Goal: Task Accomplishment & Management: Complete application form

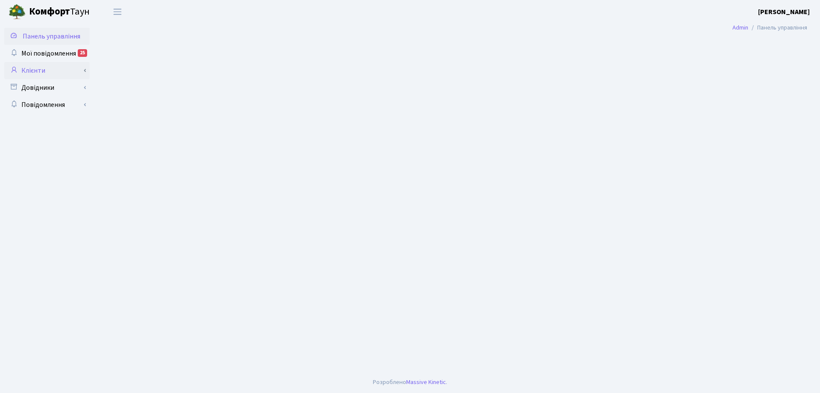
click at [56, 72] on link "Клієнти" at bounding box center [46, 70] width 85 height 17
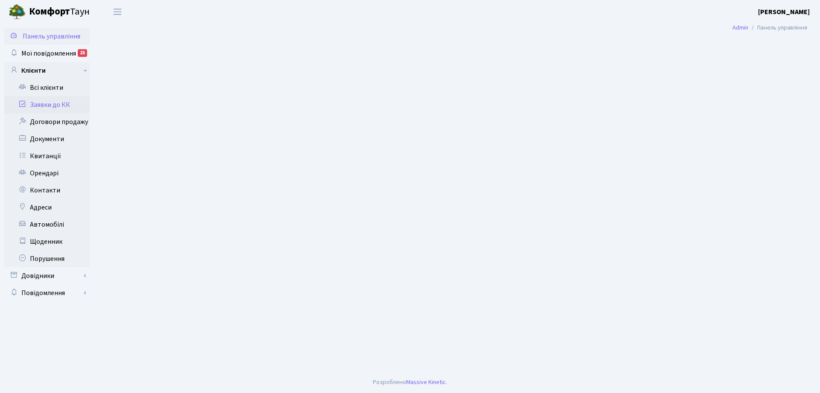
click at [65, 104] on link "Заявки до КК" at bounding box center [46, 104] width 85 height 17
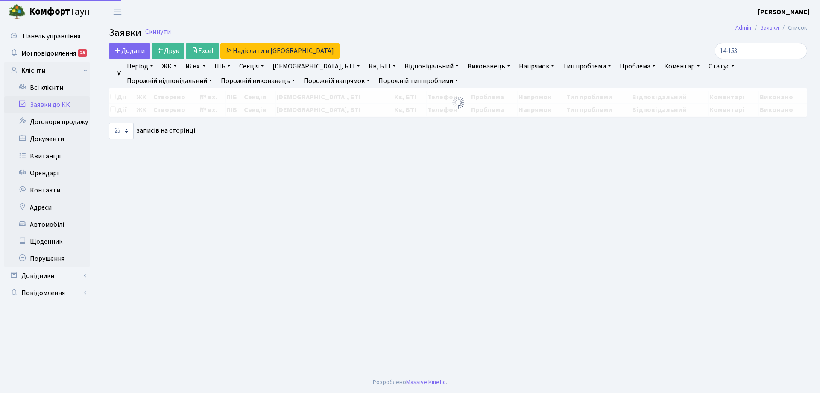
select select "25"
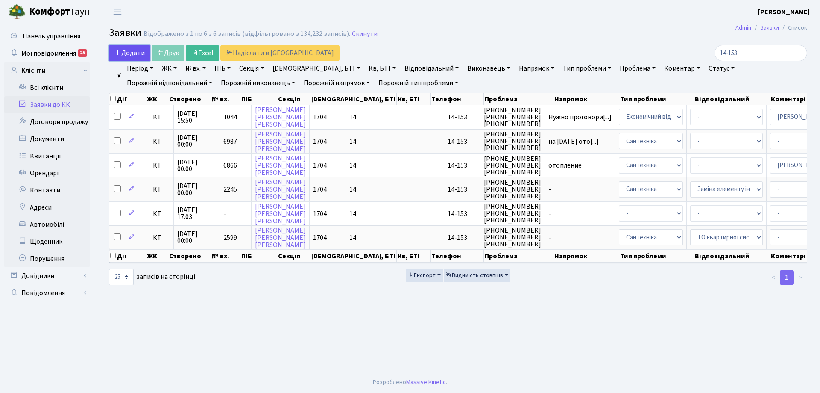
click at [142, 53] on span "Додати" at bounding box center [129, 52] width 30 height 9
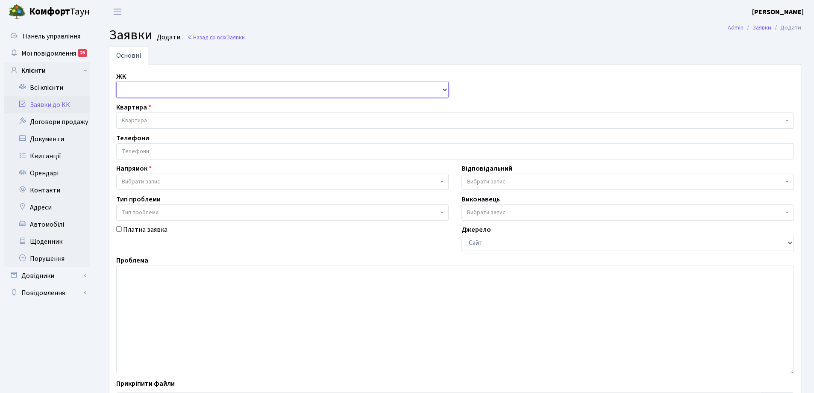
click at [147, 90] on select "- КТ, вул. Регенераторна, 4 КТ2, просп. Соборності, 17 КТ3, вул. Березнева, 16 …" at bounding box center [282, 90] width 332 height 16
select select "303"
click at [116, 82] on select "- КТ, вул. Регенераторна, 4 КТ2, просп. Соборності, 17 КТ3, вул. Березнева, 16 …" at bounding box center [282, 90] width 332 height 16
select select
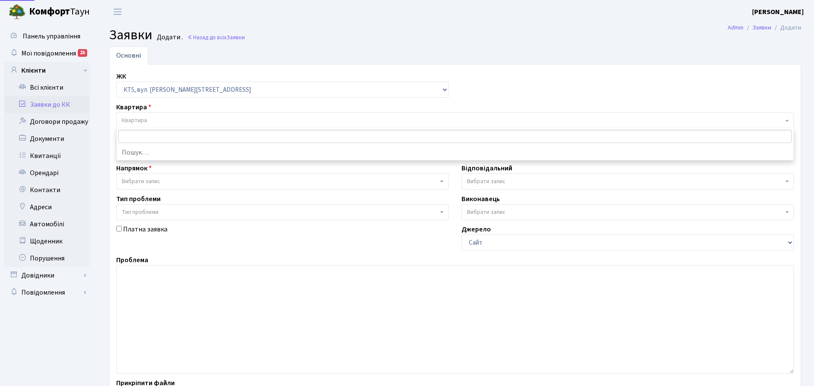
click at [195, 115] on span "Квартира" at bounding box center [455, 120] width 678 height 16
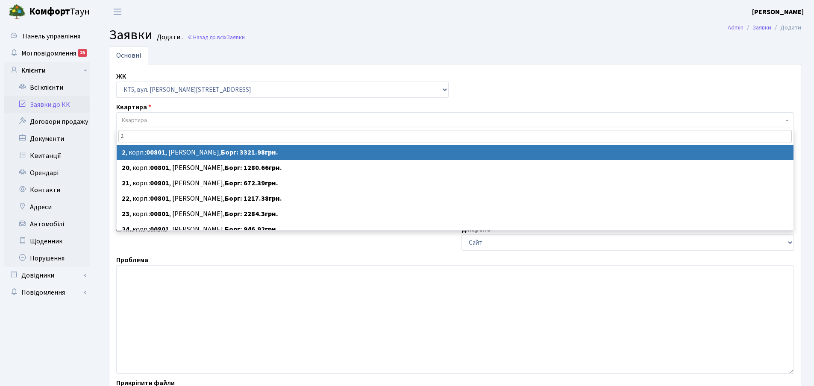
type input "2"
select select
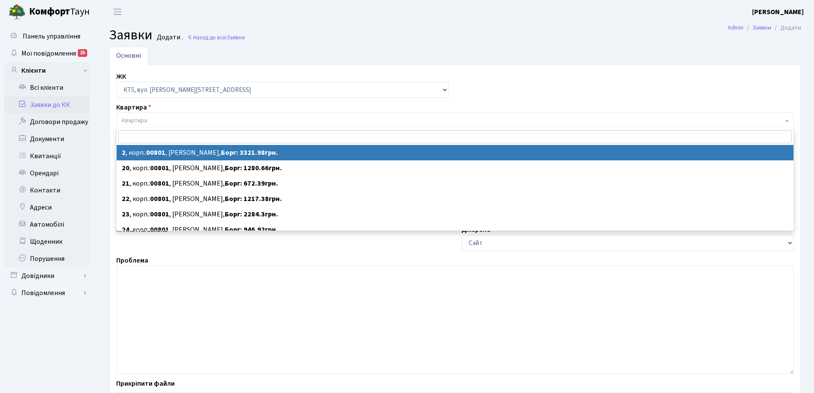
select select "17532"
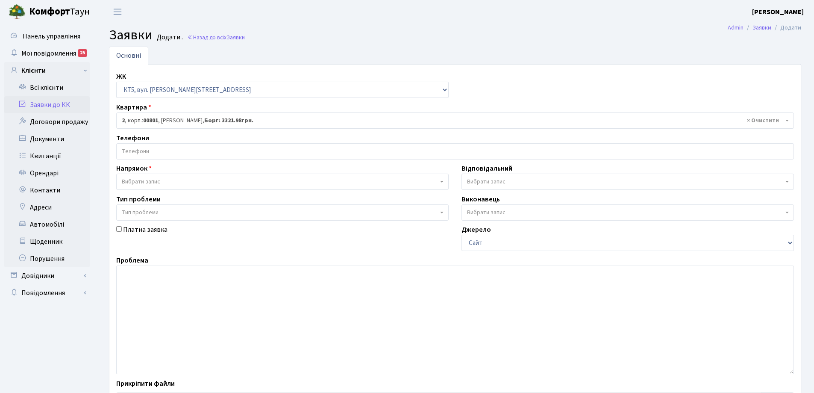
click at [197, 137] on div "Телефони" at bounding box center [455, 146] width 690 height 26
click at [197, 143] on span at bounding box center [455, 151] width 678 height 16
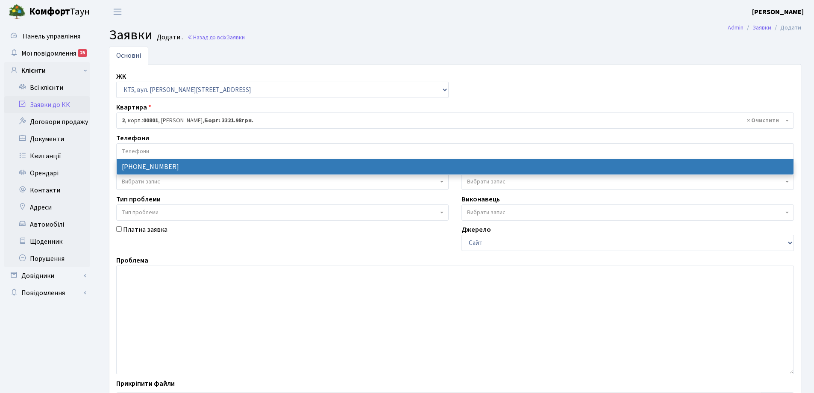
select select "56190"
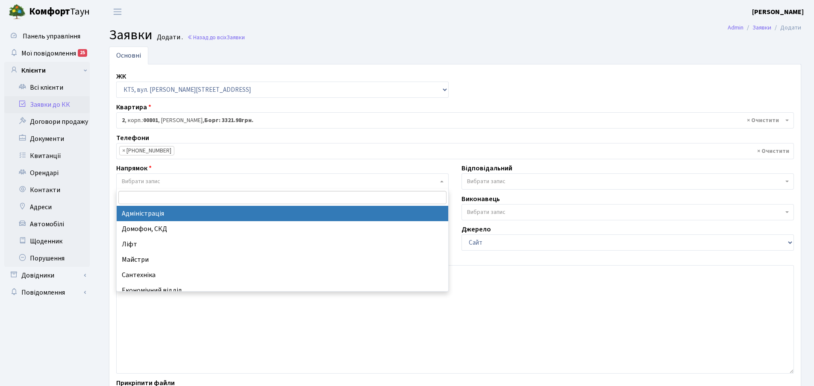
click at [175, 176] on span "Вибрати запис" at bounding box center [282, 181] width 332 height 16
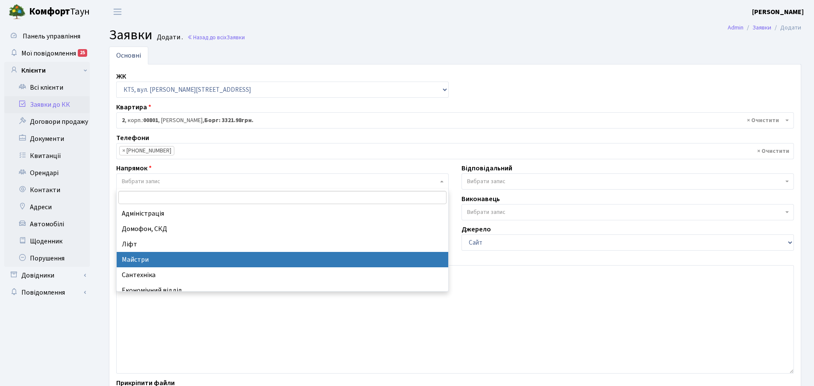
select select "1"
select select
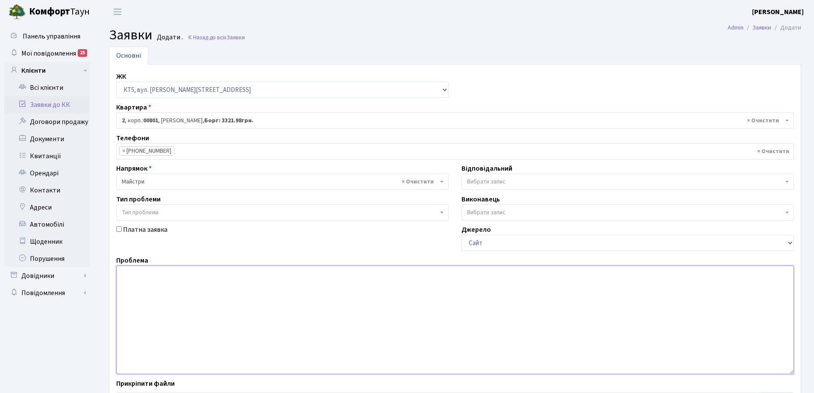
click at [204, 314] on textarea at bounding box center [455, 319] width 678 height 109
type textarea "Скарга на прибирання п.1"
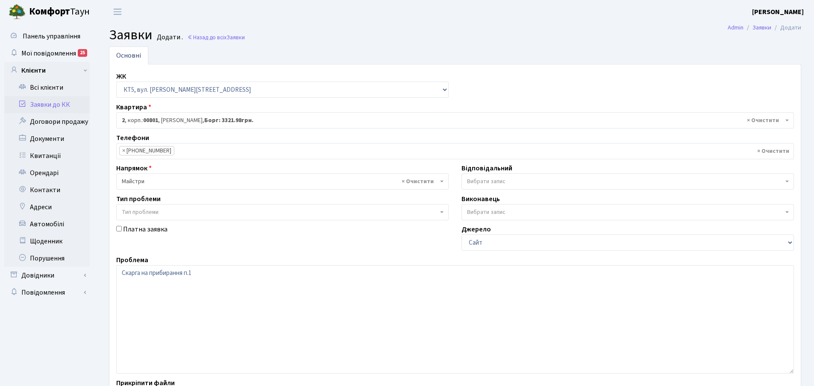
click at [548, 178] on span "Вибрати запис" at bounding box center [625, 181] width 316 height 9
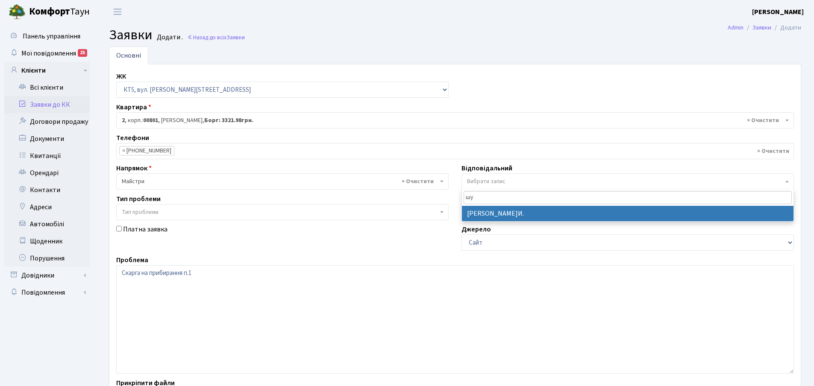
type input "шу"
select select "18"
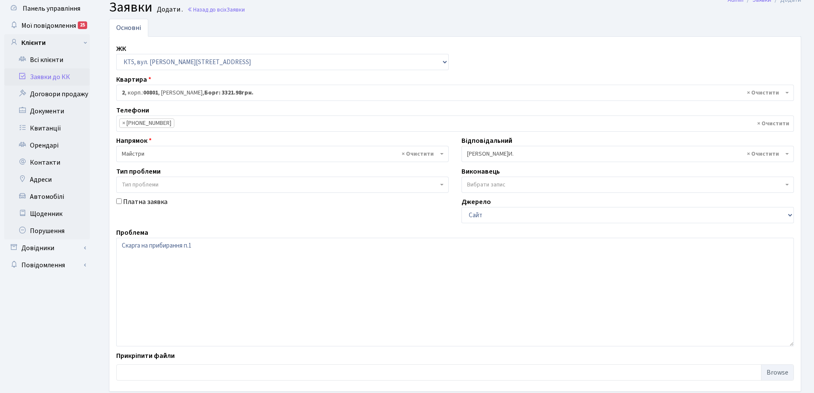
scroll to position [43, 0]
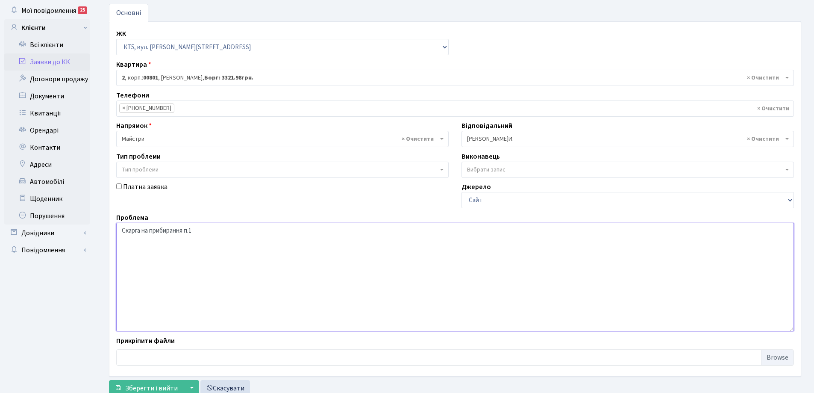
click at [184, 227] on textarea "Скарга на прибирання п.1" at bounding box center [455, 277] width 678 height 109
click at [185, 232] on textarea "Скарга на прибирання п.1" at bounding box center [455, 277] width 678 height 109
click at [284, 223] on textarea "Скарга на прибирання в підїзді п.1" at bounding box center [455, 277] width 678 height 109
type textarea "Скарга на прибирання в підїзді п.1 кт 050-93-23-01-77"
click at [150, 389] on span "Зберегти і вийти" at bounding box center [151, 387] width 53 height 9
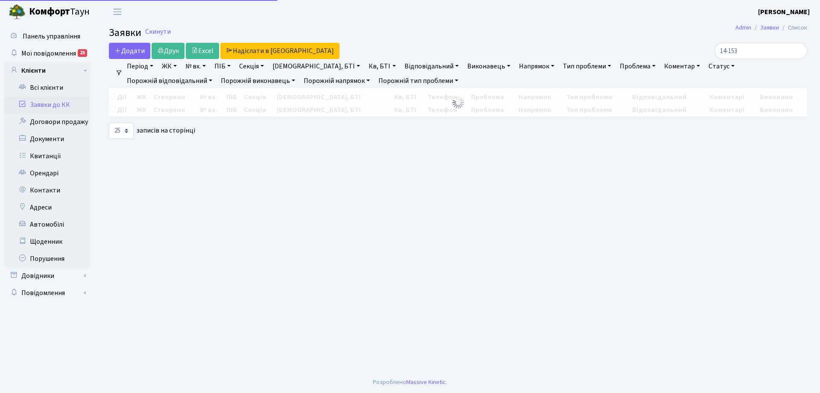
select select "25"
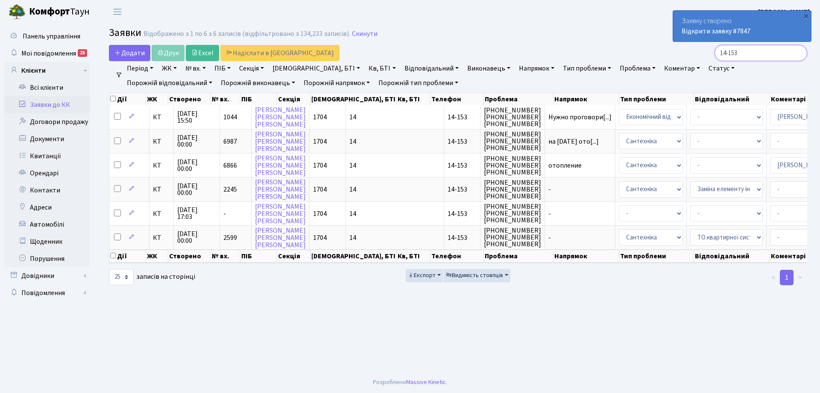
click at [799, 54] on input "14-153" at bounding box center [761, 53] width 93 height 16
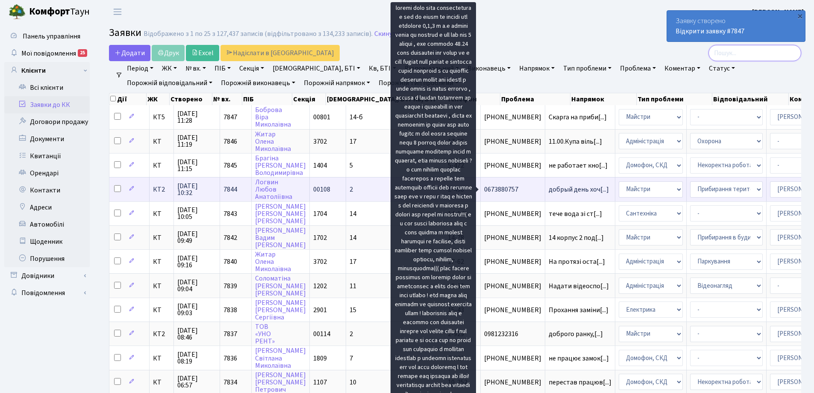
scroll to position [1, 0]
click at [548, 190] on span "добрый день хоч[...]" at bounding box center [578, 187] width 60 height 9
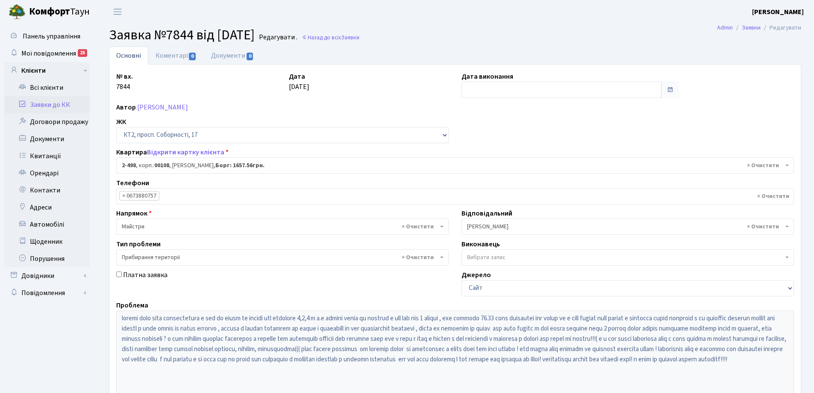
select select "15542"
select select "59"
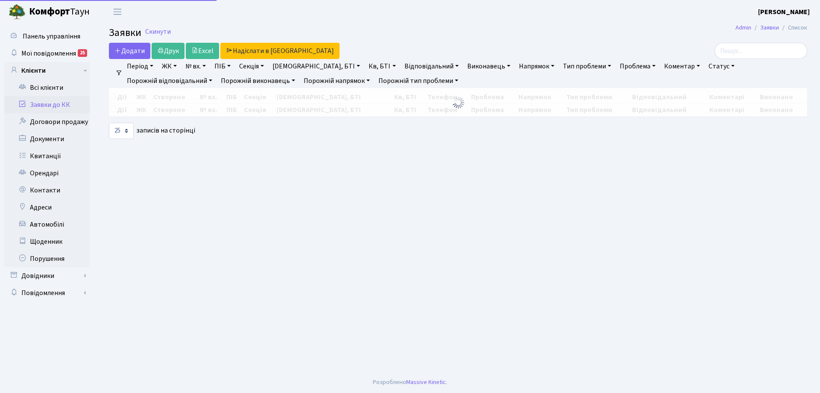
select select "25"
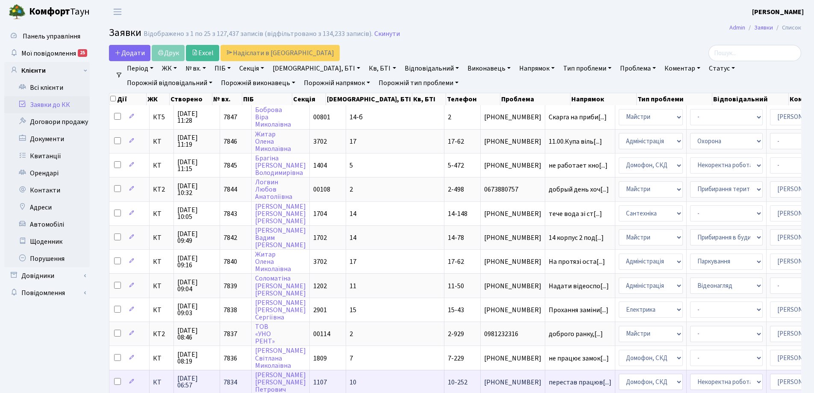
scroll to position [85, 0]
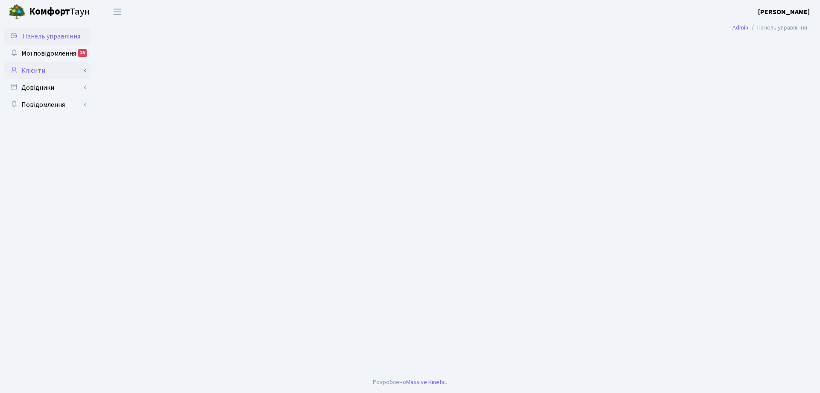
click at [70, 71] on link "Клієнти" at bounding box center [46, 70] width 85 height 17
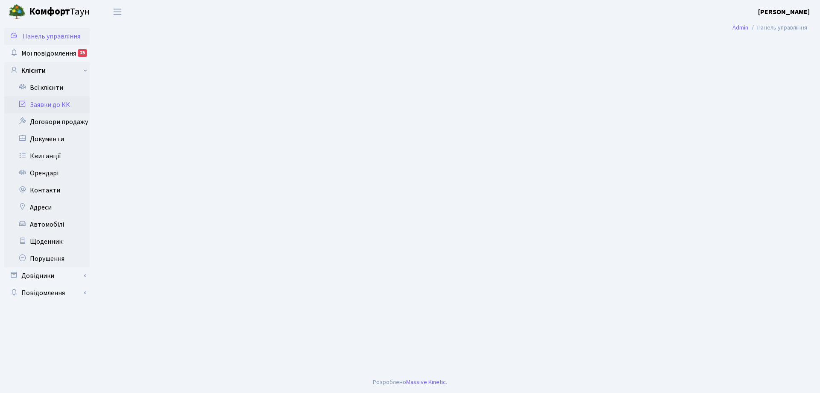
click at [41, 103] on link "Заявки до КК" at bounding box center [46, 104] width 85 height 17
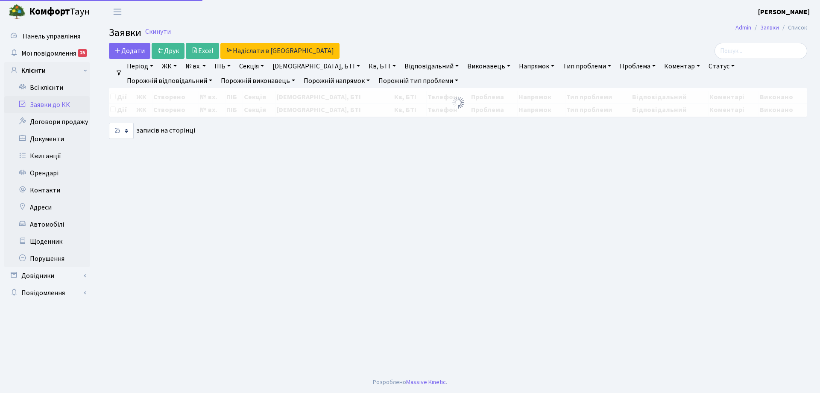
select select "25"
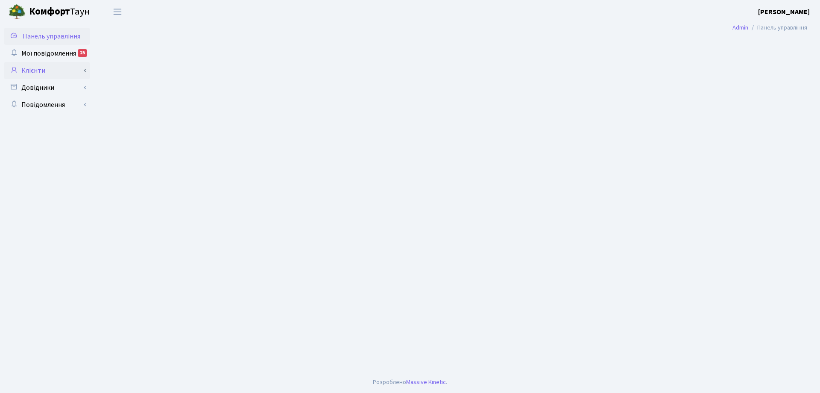
click at [55, 77] on link "Клієнти" at bounding box center [46, 70] width 85 height 17
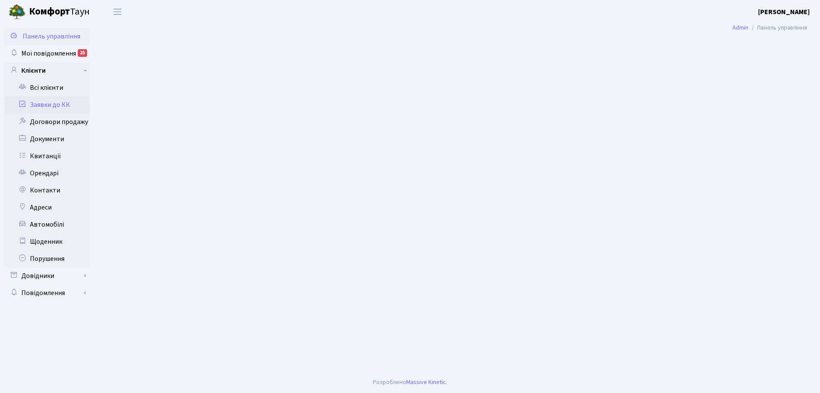
click at [64, 110] on link "Заявки до КК" at bounding box center [46, 104] width 85 height 17
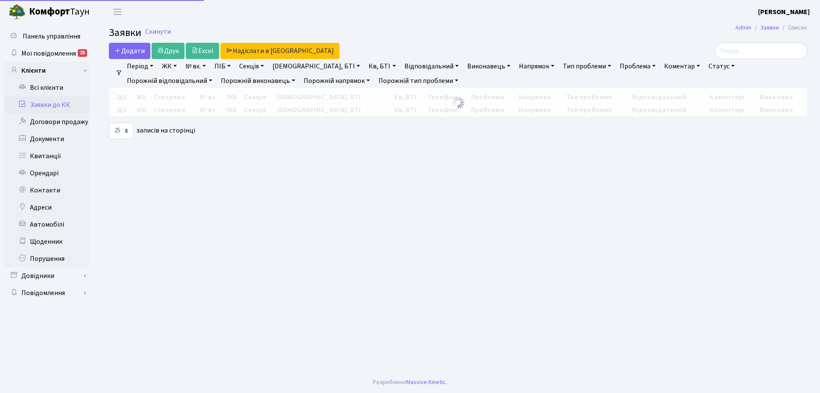
select select
select select "25"
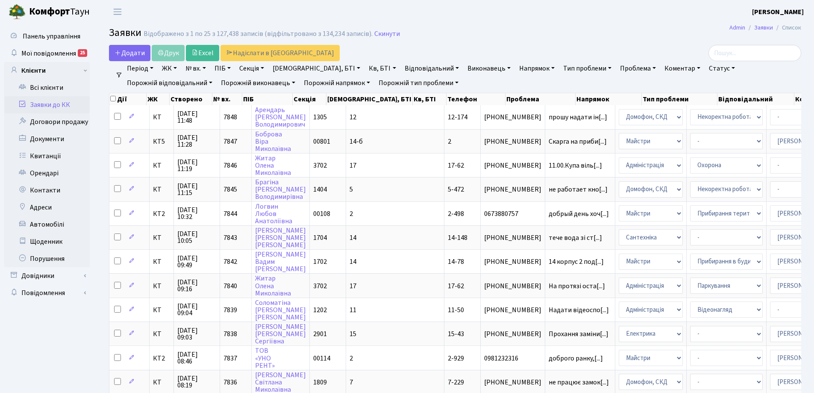
click at [516, 68] on link "Напрямок" at bounding box center [537, 68] width 42 height 15
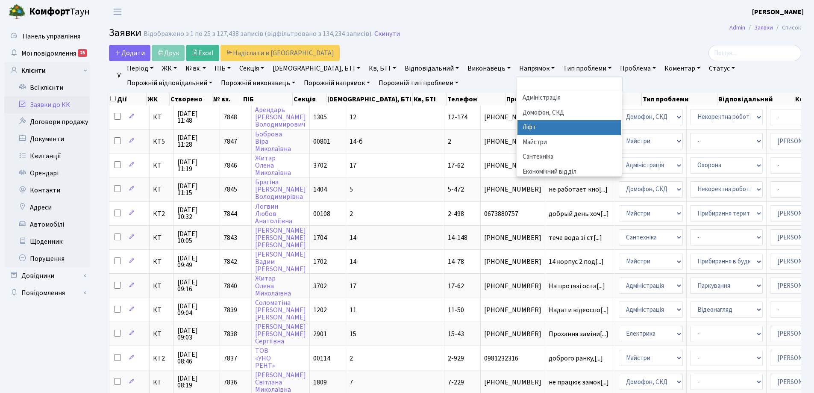
click at [517, 129] on li "Ліфт" at bounding box center [568, 127] width 103 height 15
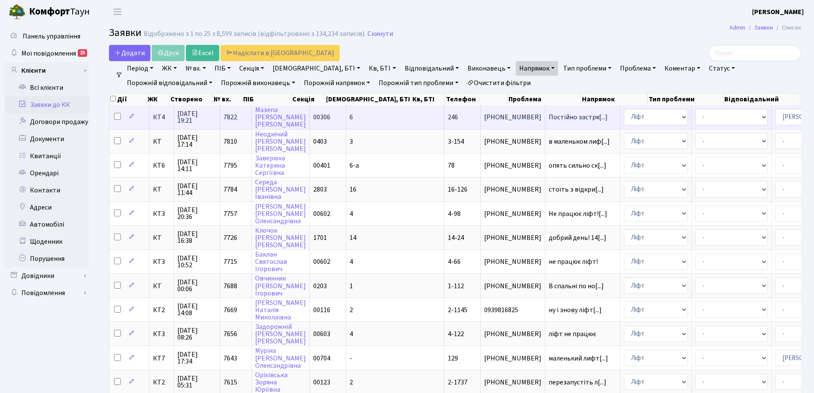
click at [158, 122] on td "КТ4" at bounding box center [162, 116] width 24 height 23
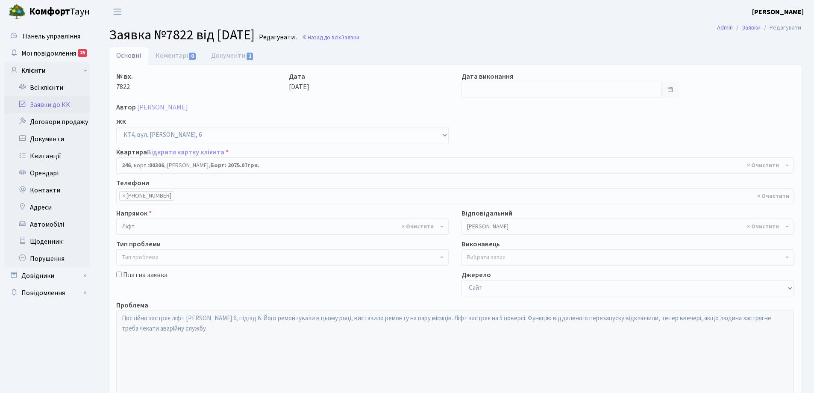
select select "16963"
click at [174, 51] on link "Коментарі 0" at bounding box center [176, 56] width 56 height 18
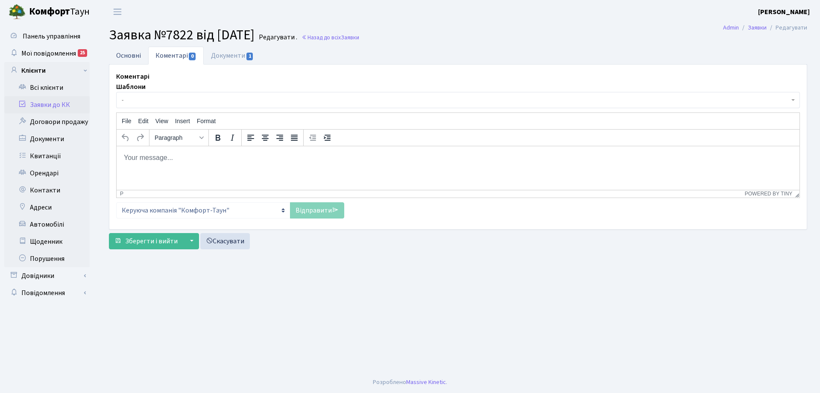
click at [131, 56] on link "Основні" at bounding box center [128, 56] width 39 height 18
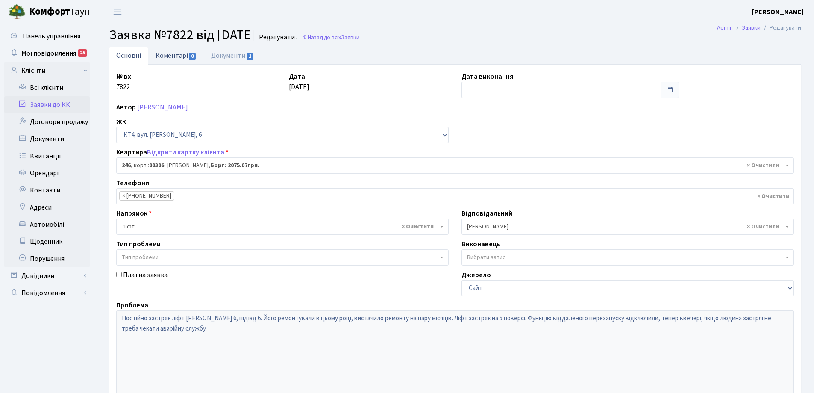
click at [179, 52] on link "Коментарі 0" at bounding box center [176, 56] width 56 height 18
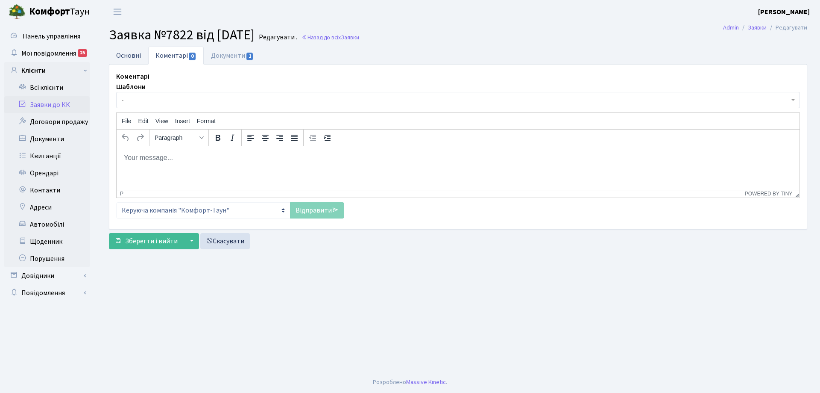
click at [136, 56] on link "Основні" at bounding box center [128, 56] width 39 height 18
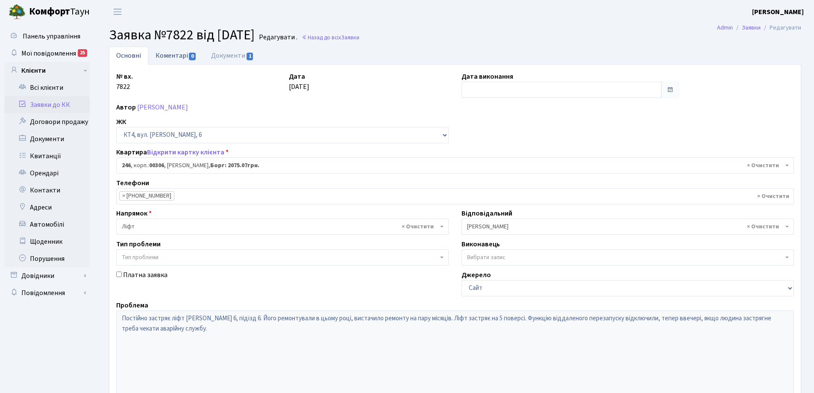
click at [184, 60] on link "Коментарі 0" at bounding box center [176, 56] width 56 height 18
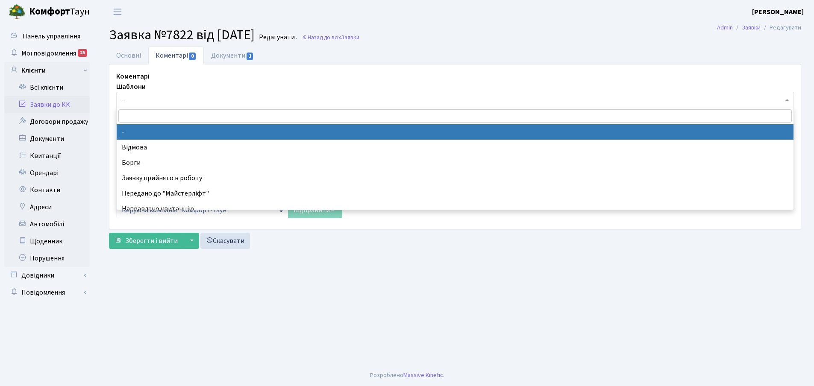
click at [177, 104] on span "-" at bounding box center [452, 100] width 661 height 9
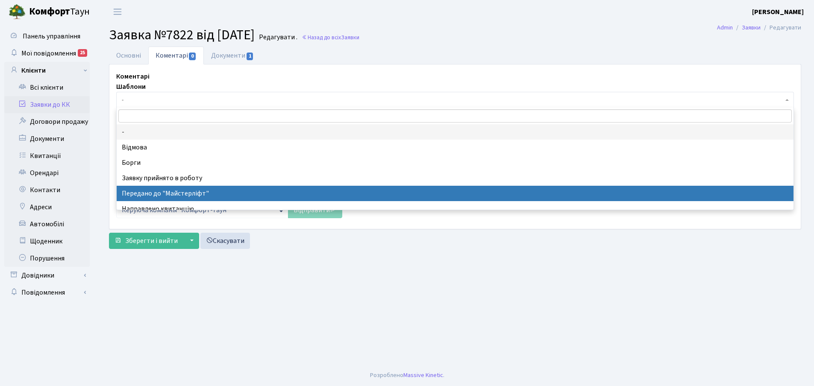
select select "9"
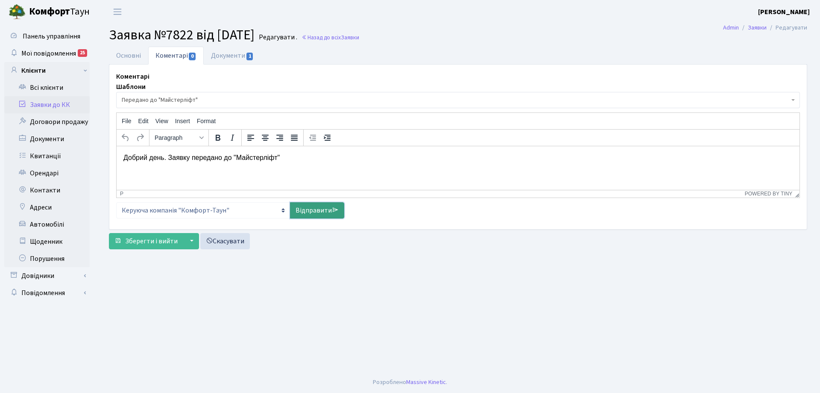
click at [323, 211] on link "Відправити" at bounding box center [317, 210] width 54 height 16
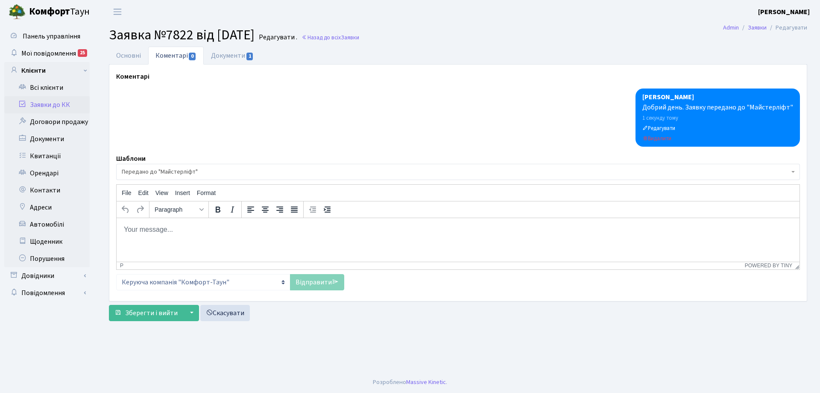
drag, startPoint x: 257, startPoint y: 230, endPoint x: 270, endPoint y: 235, distance: 13.6
click at [256, 231] on p "Rich Text Area. Press ALT-0 for help." at bounding box center [457, 228] width 669 height 9
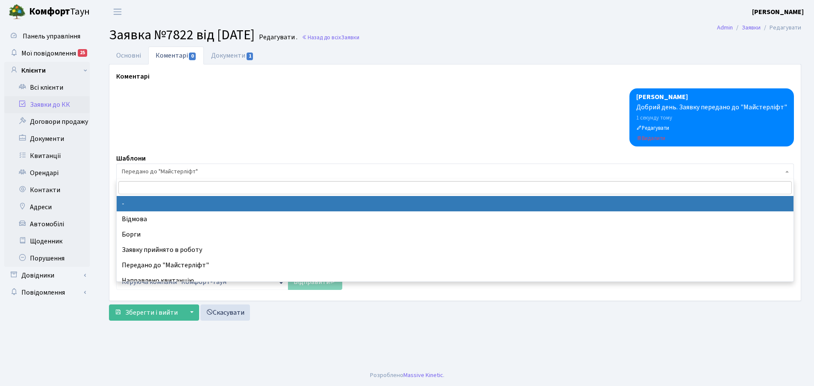
click at [281, 173] on span "Передано до "Майстерліфт"" at bounding box center [452, 171] width 661 height 9
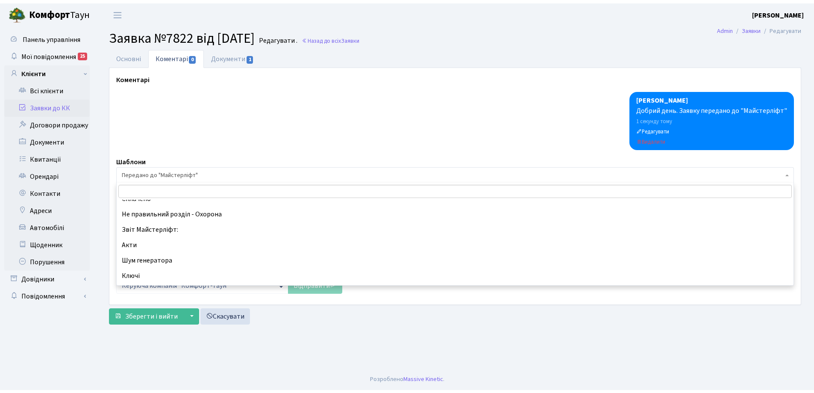
scroll to position [214, 0]
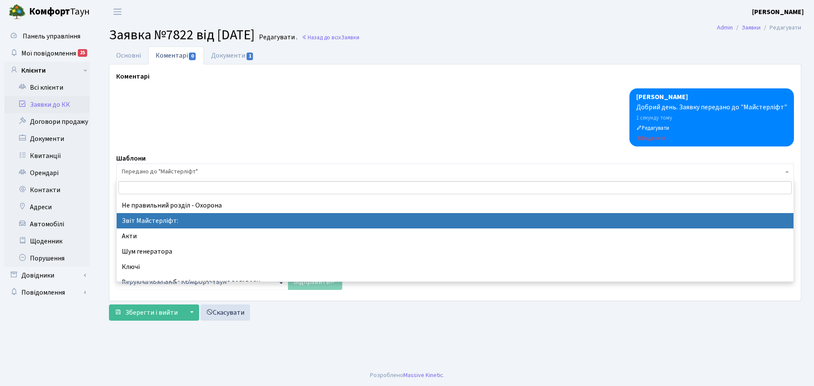
select select "37"
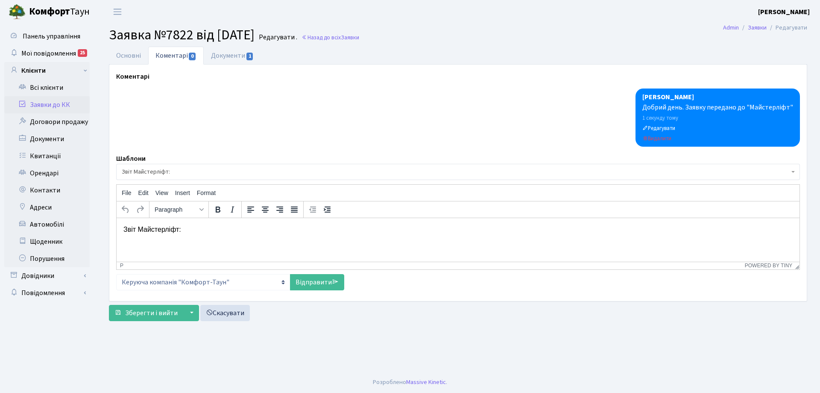
click at [247, 234] on html "Звіт Майстерліфт:" at bounding box center [458, 228] width 683 height 23
click at [306, 279] on link "Відправити" at bounding box center [317, 282] width 54 height 16
select select
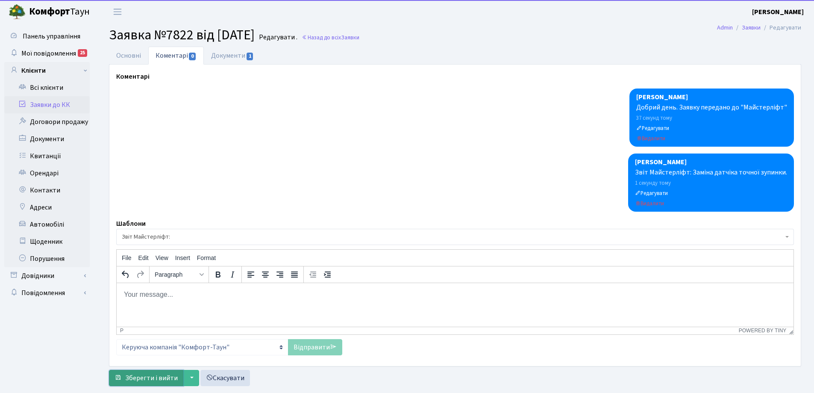
click at [153, 371] on button "Зберегти і вийти" at bounding box center [146, 378] width 74 height 16
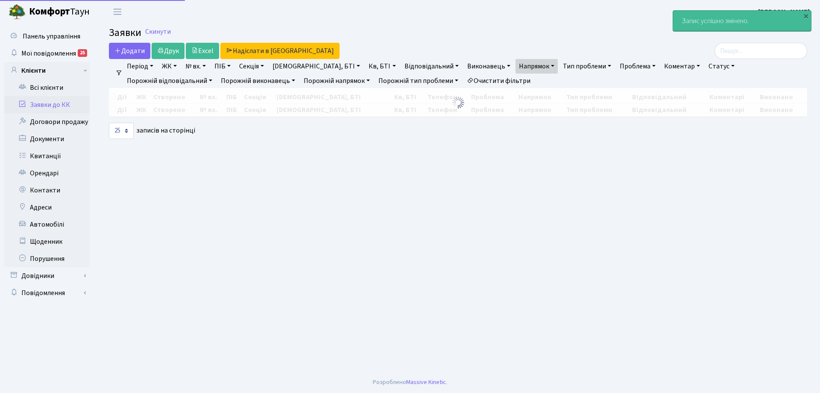
select select "25"
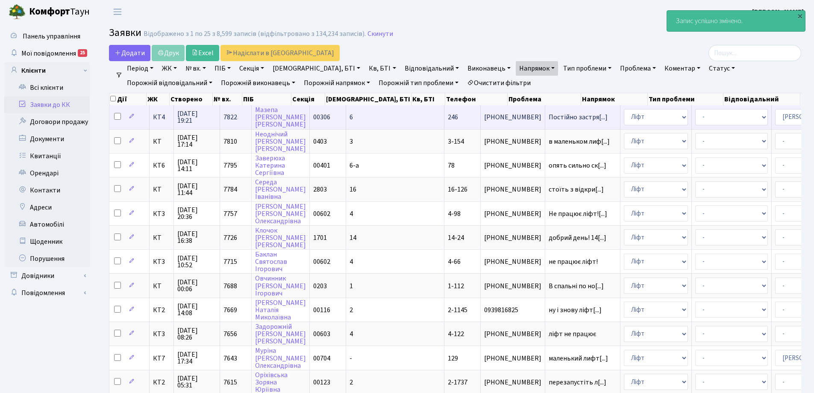
click at [151, 122] on td "КТ4" at bounding box center [162, 116] width 24 height 23
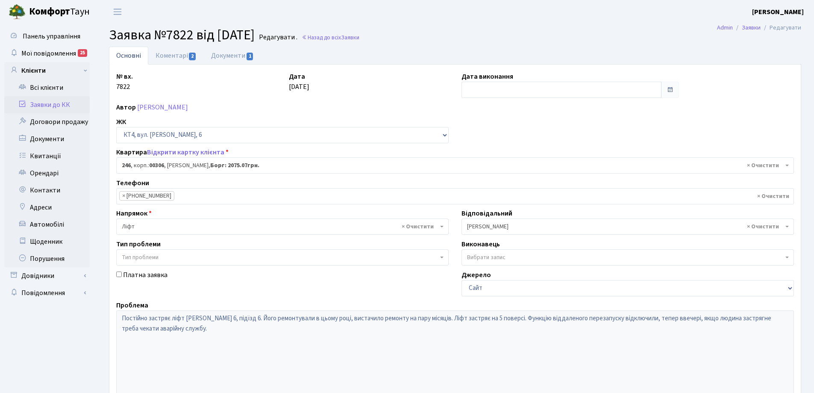
select select "16963"
click at [506, 94] on input "text" at bounding box center [561, 90] width 200 height 16
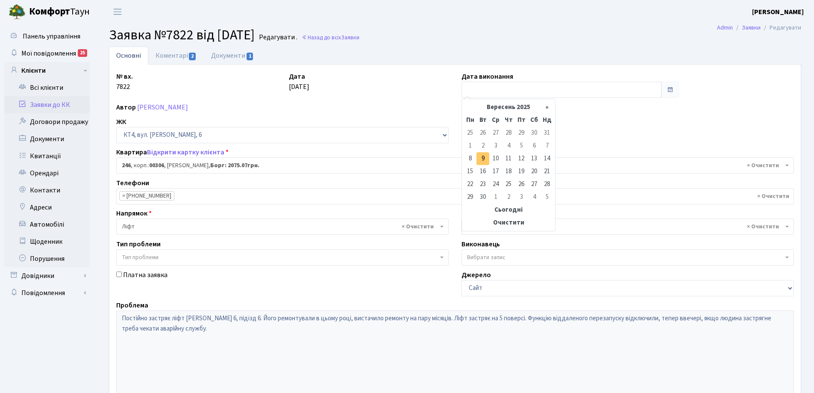
click at [483, 158] on td "9" at bounding box center [482, 158] width 13 height 13
type input "[DATE]"
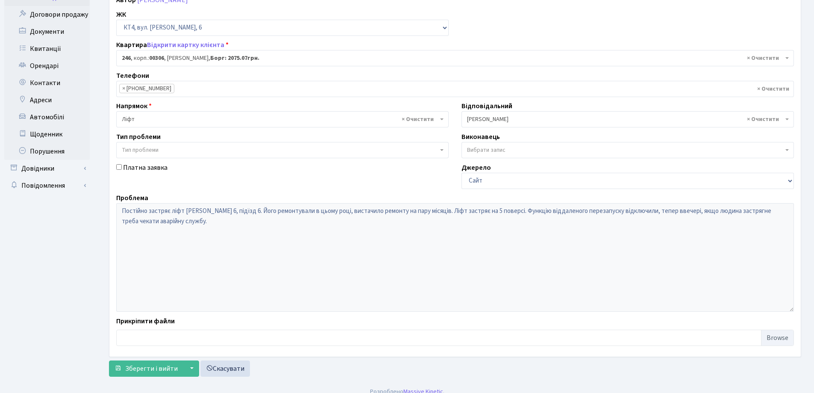
scroll to position [117, 0]
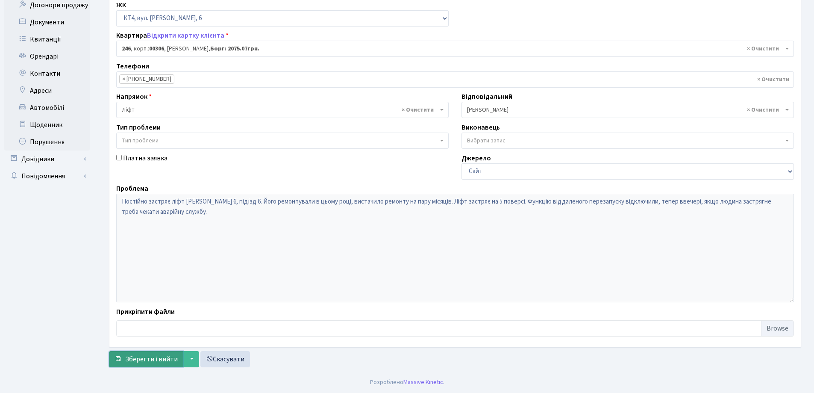
click at [158, 358] on span "Зберегти і вийти" at bounding box center [151, 358] width 53 height 9
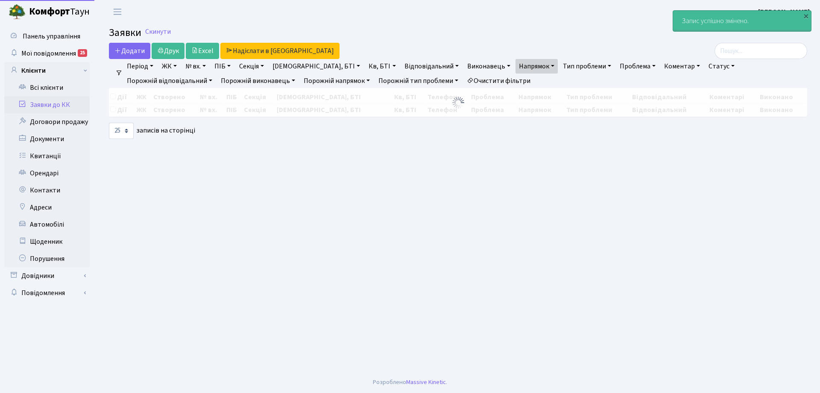
select select "25"
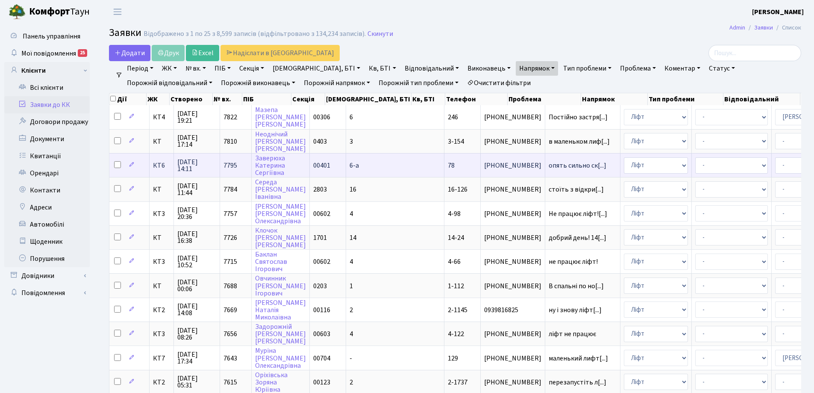
click at [161, 168] on span "КТ6" at bounding box center [161, 165] width 17 height 7
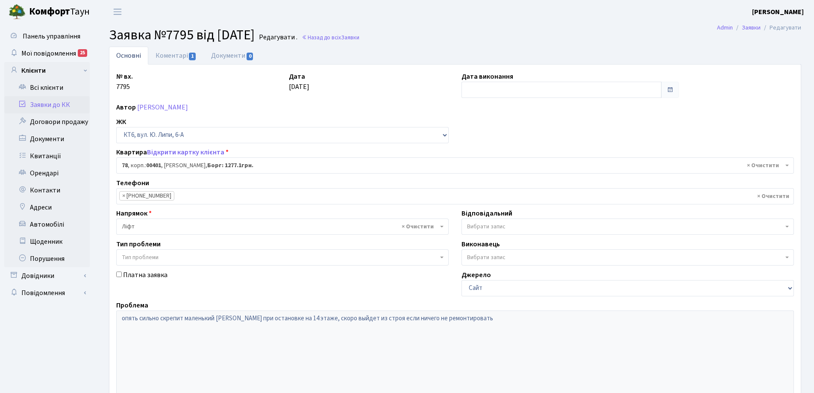
select select "17170"
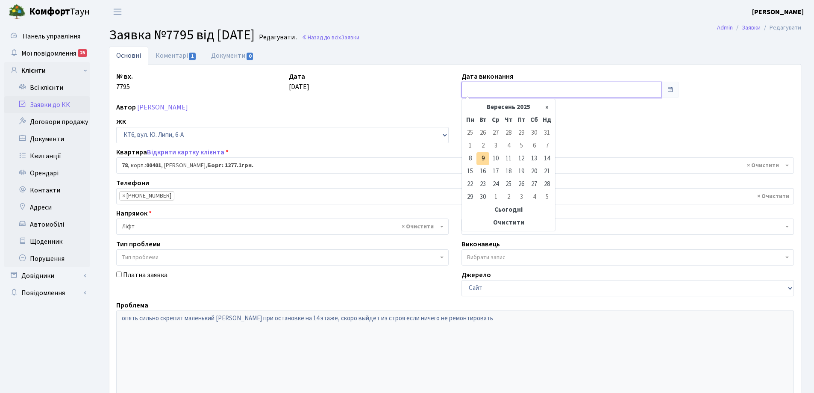
click at [491, 93] on input "text" at bounding box center [561, 90] width 200 height 16
click at [481, 158] on td "9" at bounding box center [482, 158] width 13 height 13
type input "[DATE]"
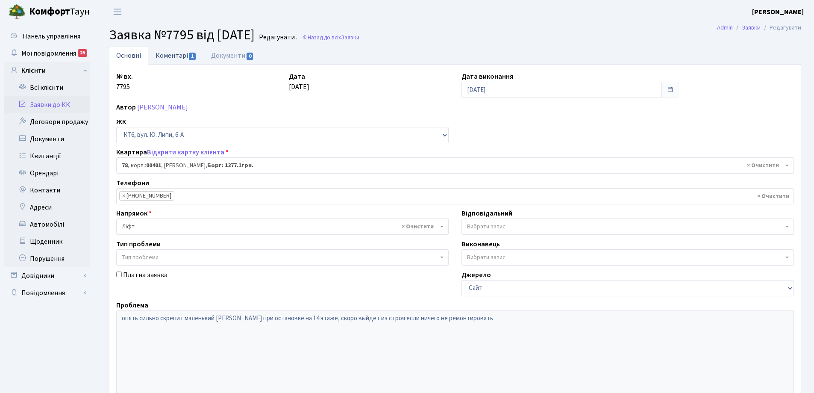
click at [159, 61] on link "Коментарі 1" at bounding box center [176, 56] width 56 height 18
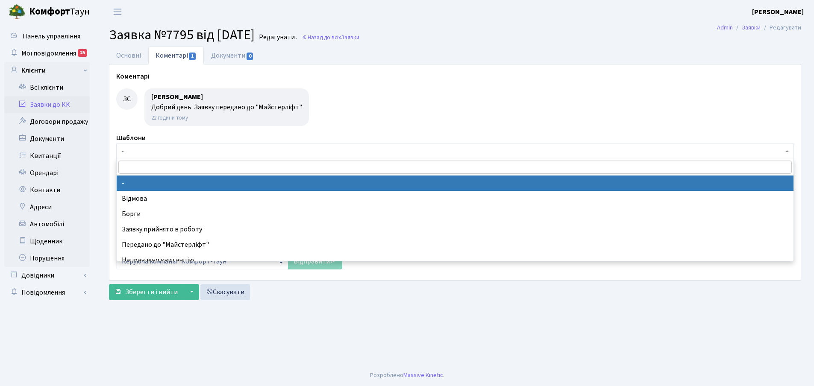
click at [179, 149] on span "-" at bounding box center [452, 151] width 661 height 9
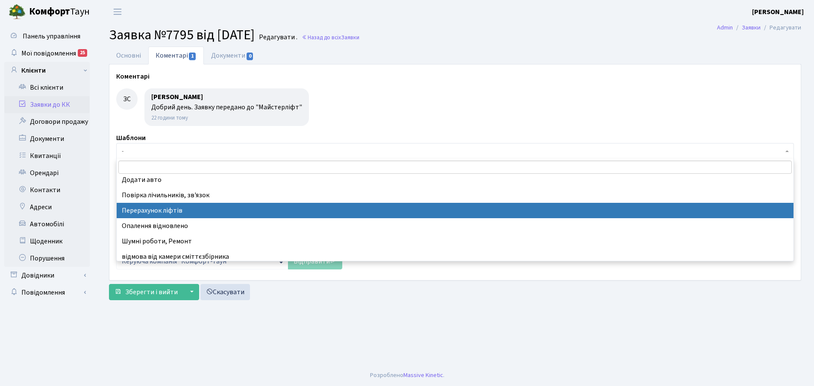
scroll to position [361, 0]
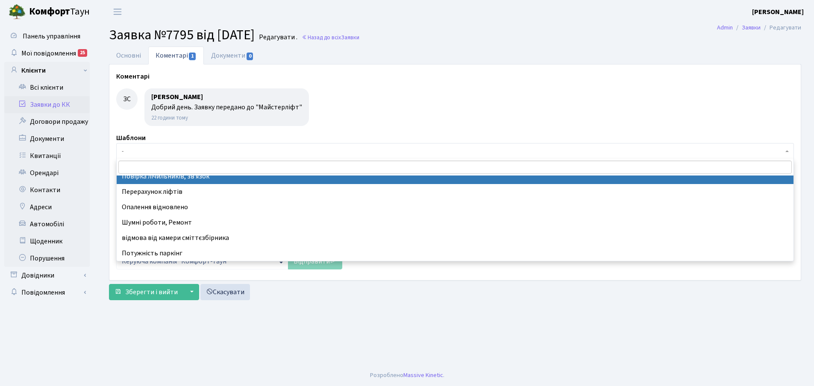
click at [200, 146] on span "-" at bounding box center [455, 151] width 678 height 16
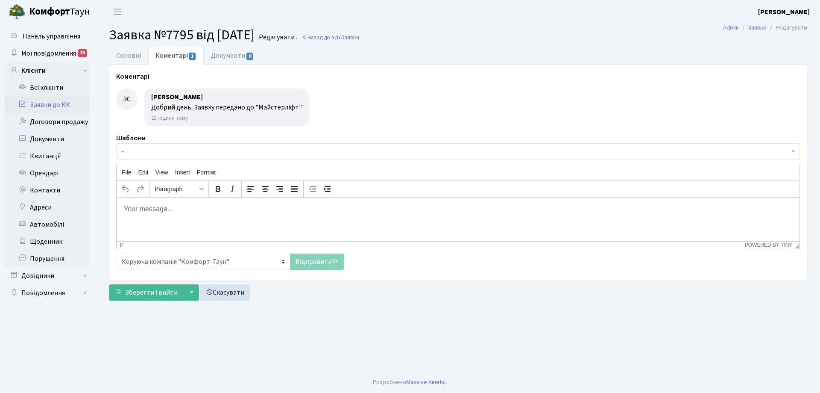
click at [191, 211] on p "Rich Text Area. Press ALT-0 for help." at bounding box center [457, 208] width 669 height 9
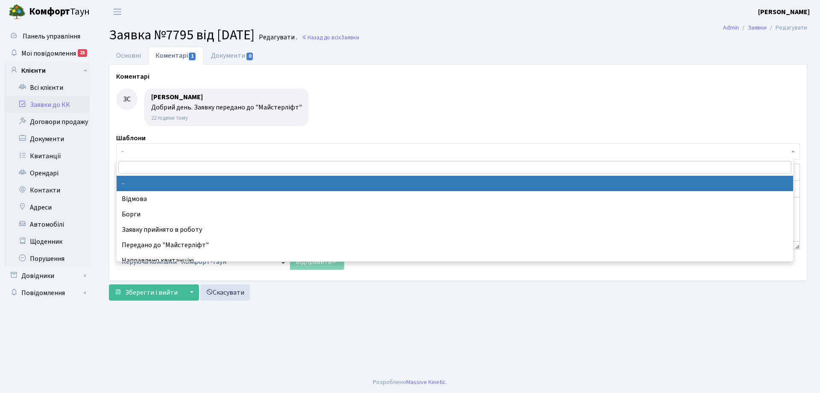
click at [167, 148] on span "-" at bounding box center [456, 151] width 668 height 9
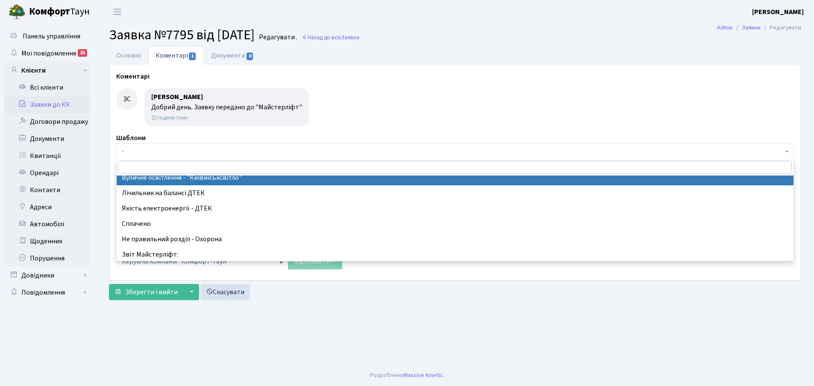
scroll to position [171, 0]
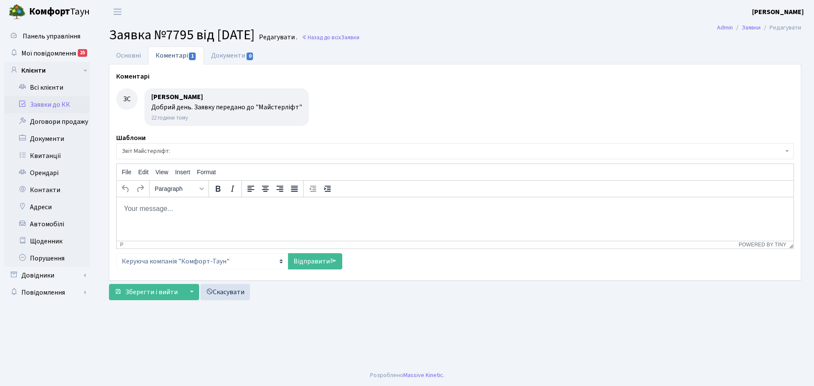
select select "37"
click at [183, 153] on span "Звіт Майстерліфт:" at bounding box center [452, 151] width 661 height 9
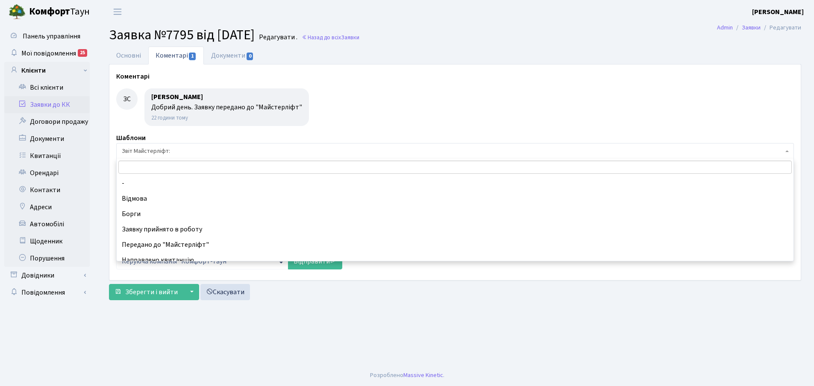
scroll to position [215, 0]
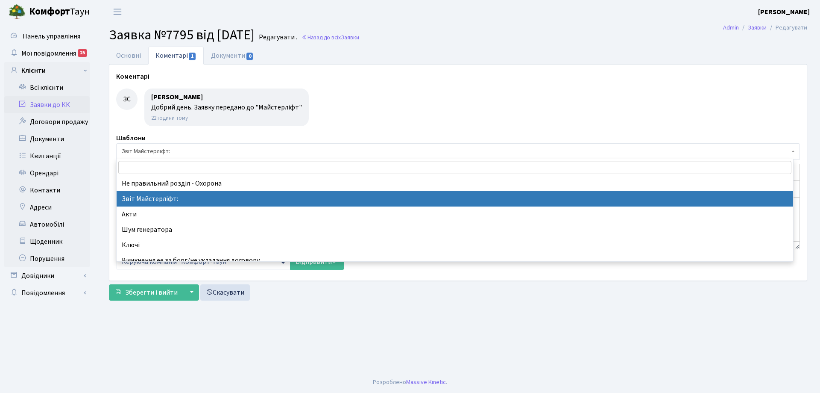
click at [216, 150] on span "Звіт Майстерліфт:" at bounding box center [456, 151] width 668 height 9
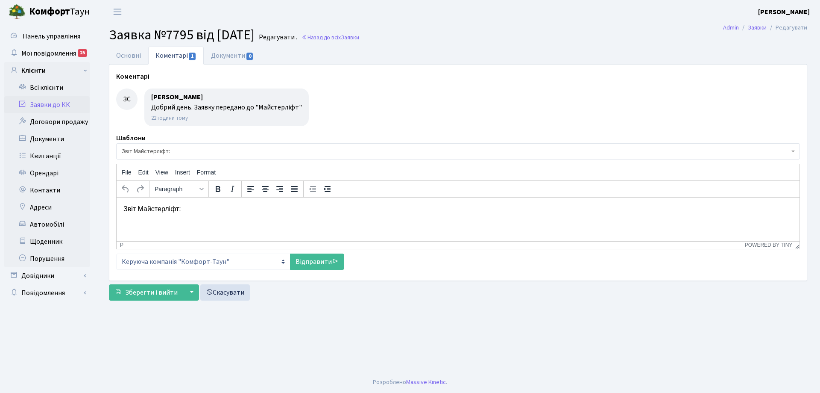
click at [191, 209] on p "Звіт Майстерліфт:" at bounding box center [457, 208] width 669 height 9
click at [135, 50] on link "Основні" at bounding box center [128, 56] width 39 height 18
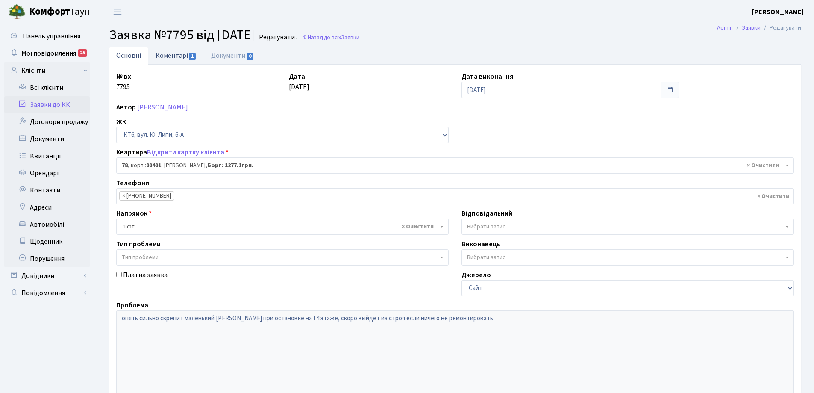
click at [178, 56] on link "Коментарі 1" at bounding box center [176, 56] width 56 height 18
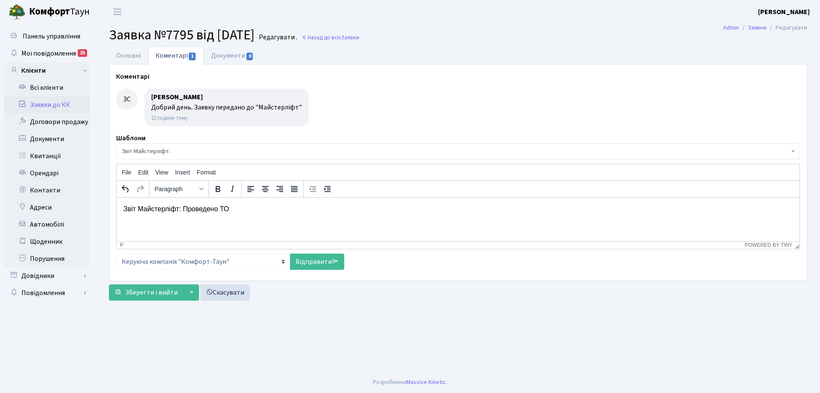
drag, startPoint x: 302, startPoint y: 225, endPoint x: 206, endPoint y: 217, distance: 96.4
click at [206, 217] on html "Звіт Майстерліфт: Проведено ТО" at bounding box center [458, 208] width 683 height 23
drag, startPoint x: 229, startPoint y: 207, endPoint x: 217, endPoint y: 403, distance: 196.4
click at [117, 205] on html "Звіт Майстерліфт: Проведено ТО" at bounding box center [458, 208] width 683 height 23
click at [133, 58] on link "Основні" at bounding box center [128, 56] width 39 height 18
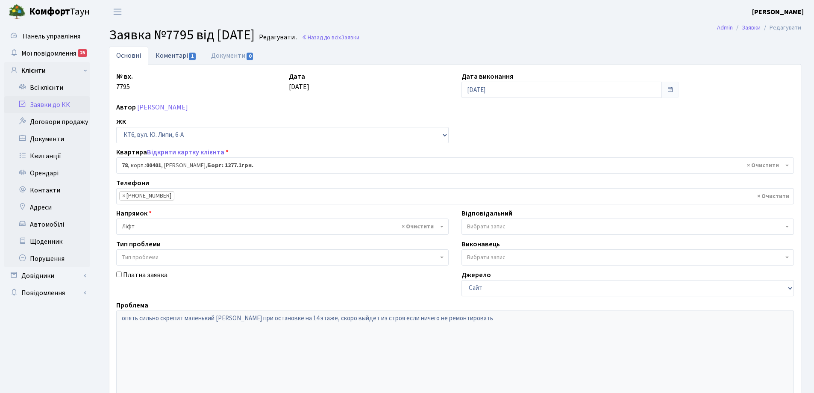
click at [171, 57] on link "Коментарі 1" at bounding box center [176, 56] width 56 height 18
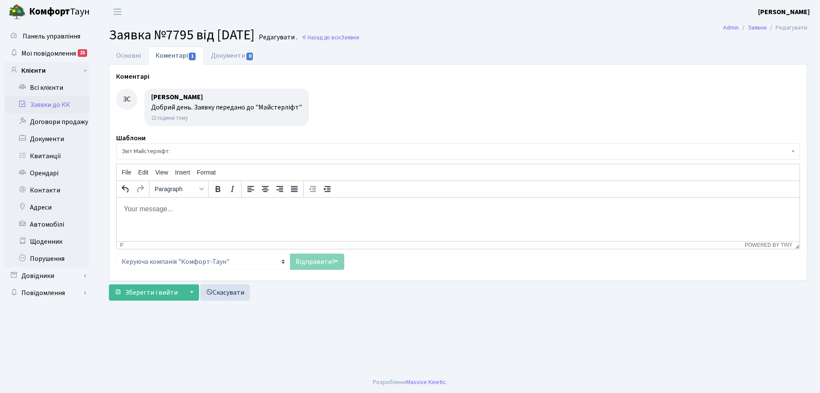
click at [208, 214] on html at bounding box center [458, 208] width 683 height 23
click at [189, 165] on button "Insert" at bounding box center [183, 172] width 22 height 15
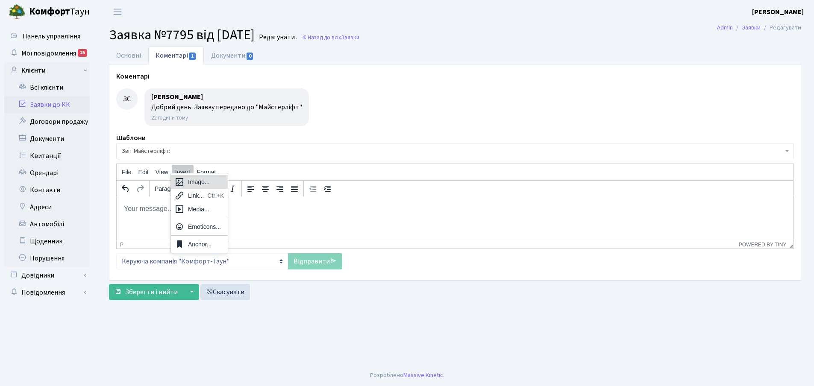
click at [208, 151] on span "Звіт Майстерліфт:" at bounding box center [455, 151] width 678 height 16
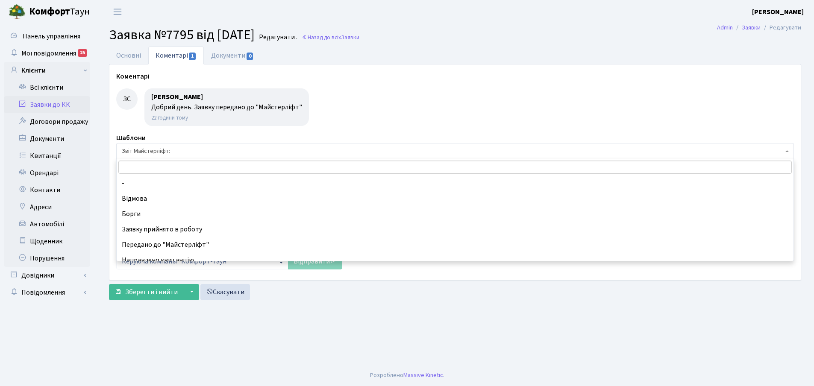
scroll to position [215, 0]
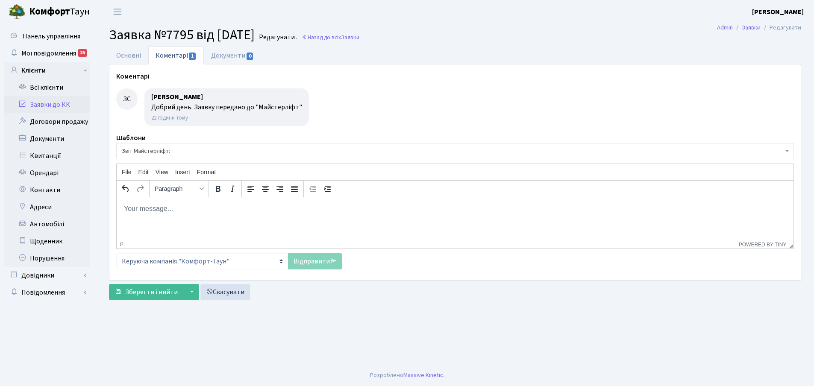
click at [208, 152] on span "Звіт Майстерліфт:" at bounding box center [452, 151] width 661 height 9
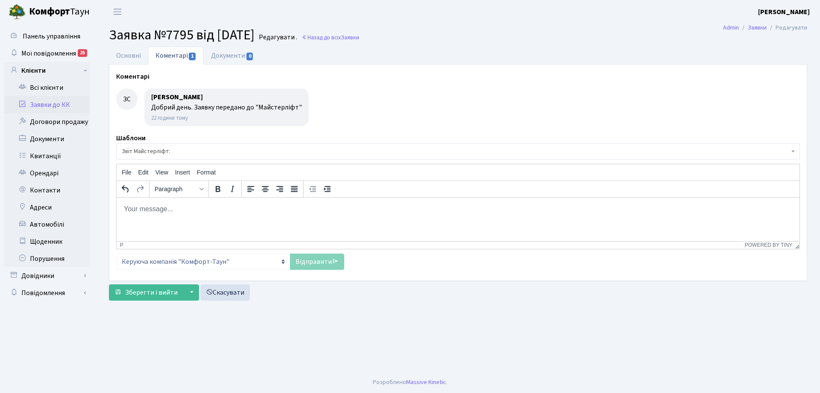
click at [203, 205] on p "Rich Text Area. Press ALT-0 for help." at bounding box center [457, 208] width 669 height 9
click at [132, 53] on link "Основні" at bounding box center [128, 56] width 39 height 18
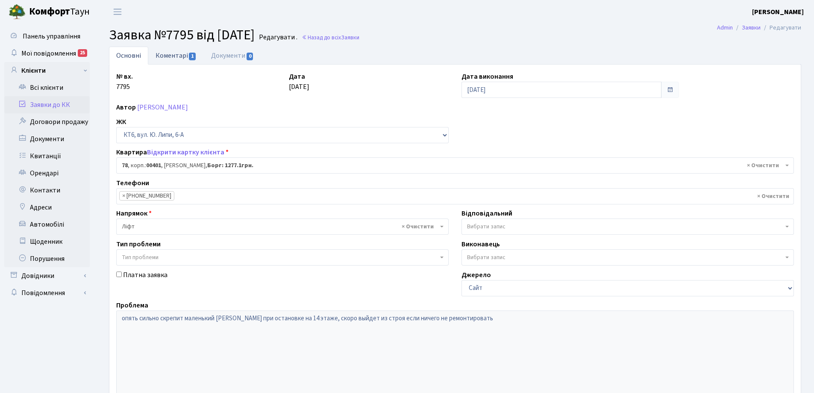
click at [177, 58] on link "Коментарі 1" at bounding box center [176, 56] width 56 height 18
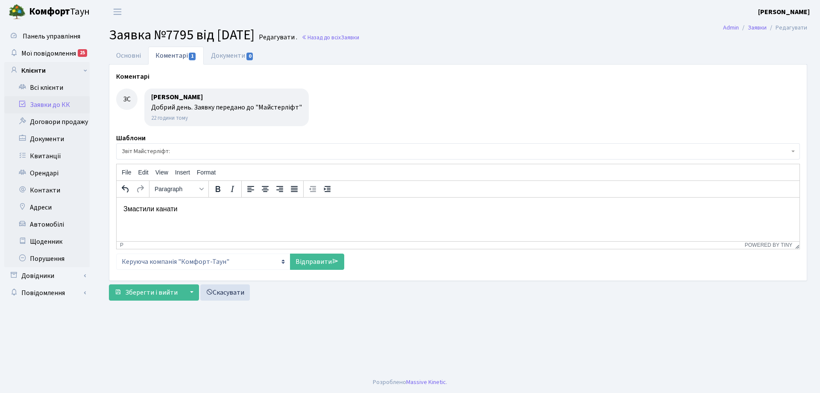
click at [197, 205] on p "Змастили канати" at bounding box center [457, 208] width 669 height 9
click at [124, 209] on p "Змастили канати" at bounding box center [457, 208] width 669 height 9
click at [321, 267] on link "Відправити" at bounding box center [317, 261] width 54 height 16
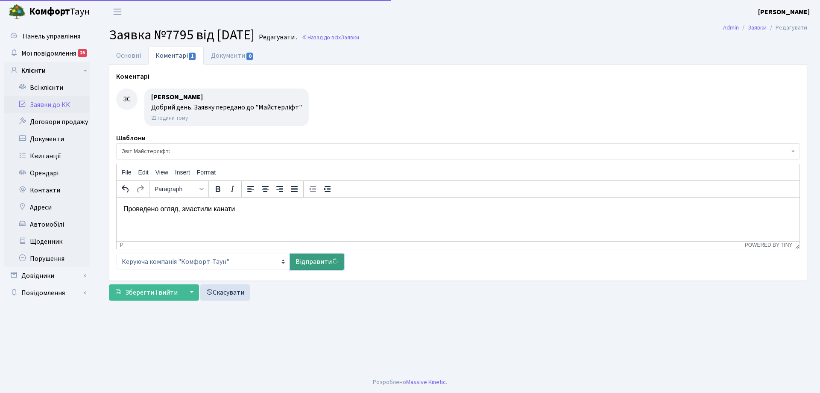
select select
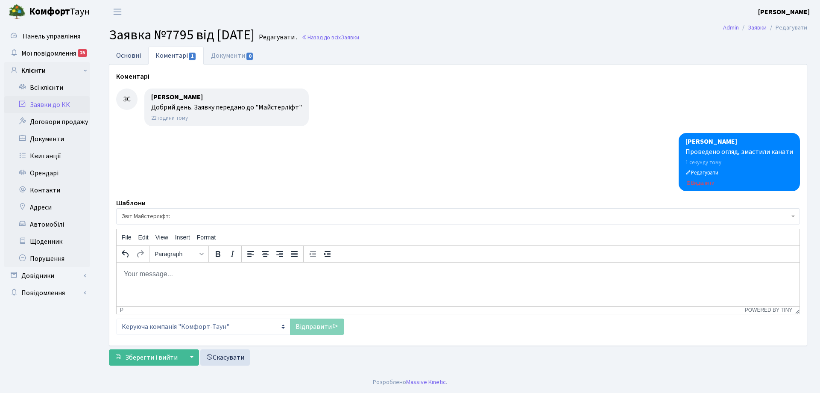
click at [120, 61] on link "Основні" at bounding box center [128, 56] width 39 height 18
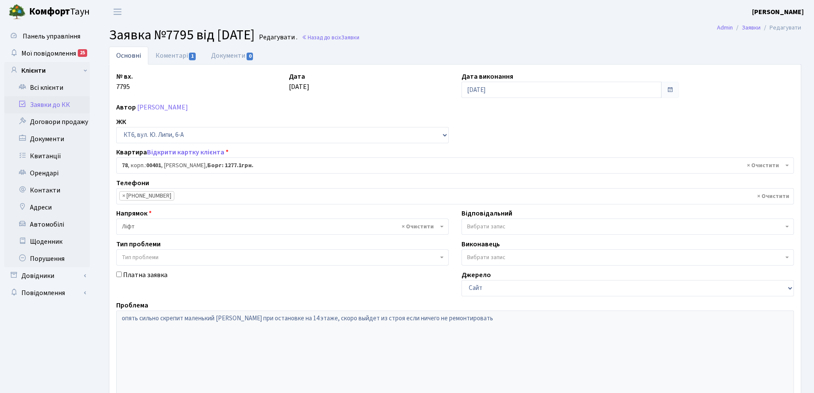
click at [67, 109] on link "Заявки до КК" at bounding box center [46, 104] width 85 height 17
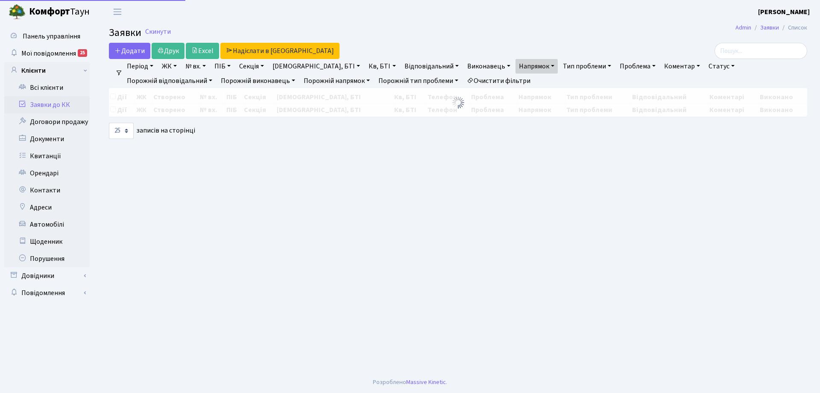
select select "25"
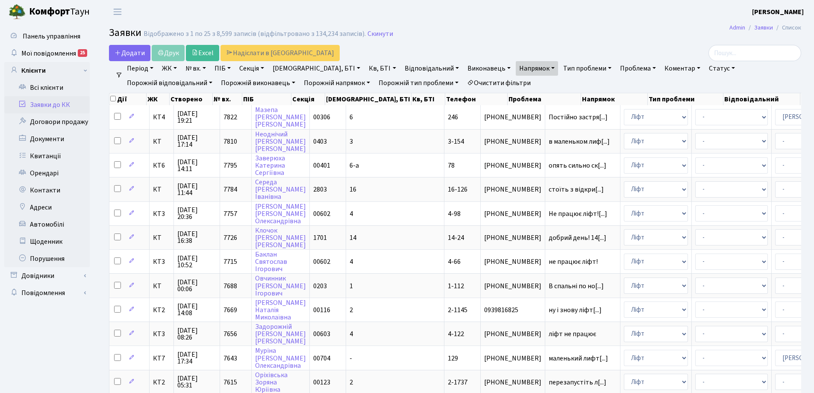
click at [57, 105] on link "Заявки до КК" at bounding box center [46, 104] width 85 height 17
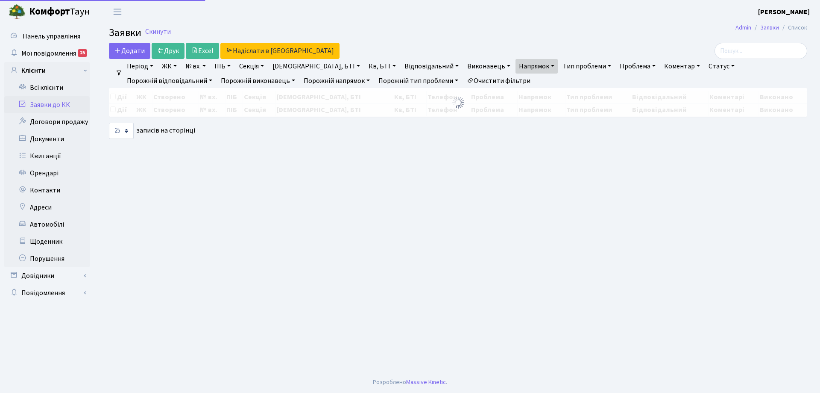
select select "25"
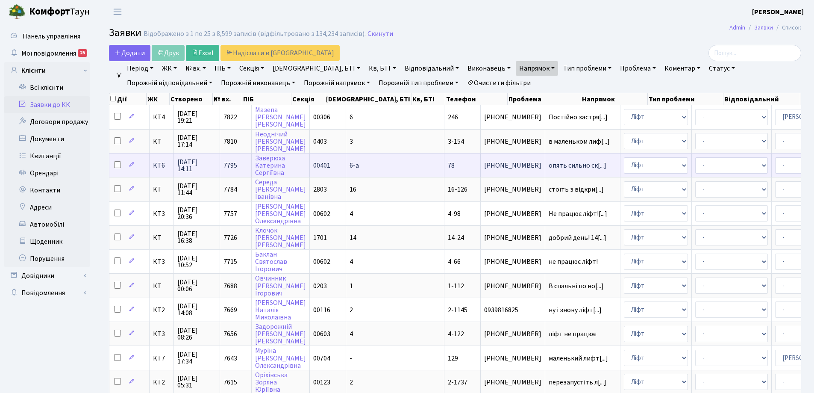
click at [162, 168] on span "КТ6" at bounding box center [161, 165] width 17 height 7
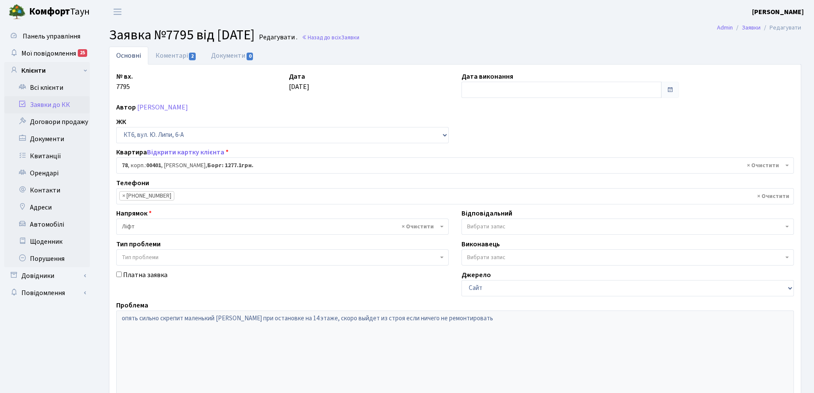
select select "17170"
click at [157, 59] on link "Коментарі 2" at bounding box center [176, 56] width 56 height 18
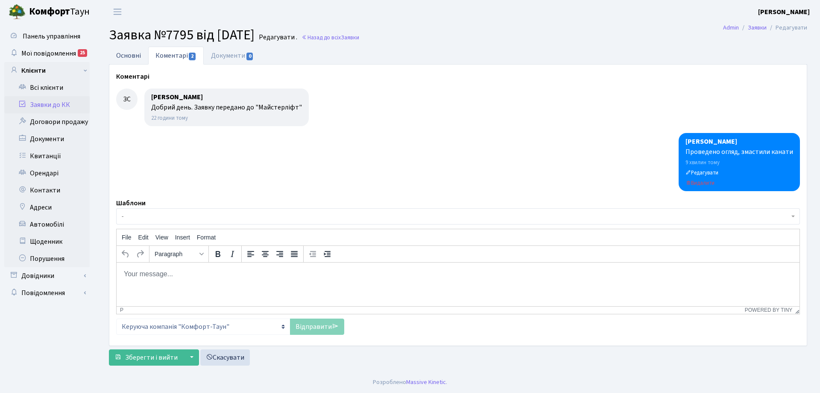
click at [129, 56] on link "Основні" at bounding box center [128, 56] width 39 height 18
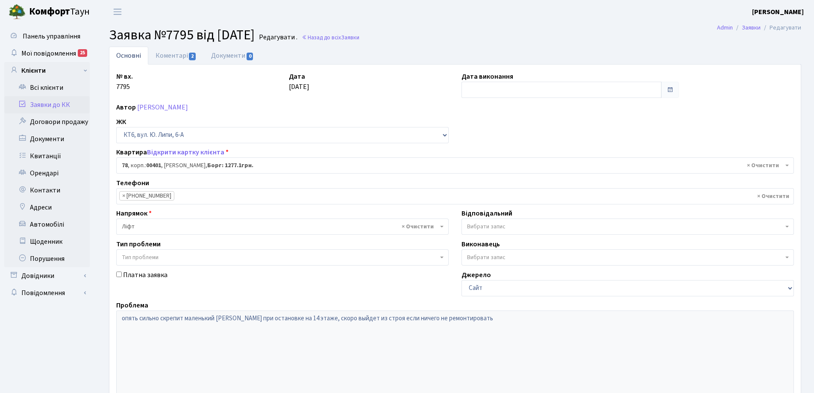
click at [64, 107] on link "Заявки до КК" at bounding box center [46, 104] width 85 height 17
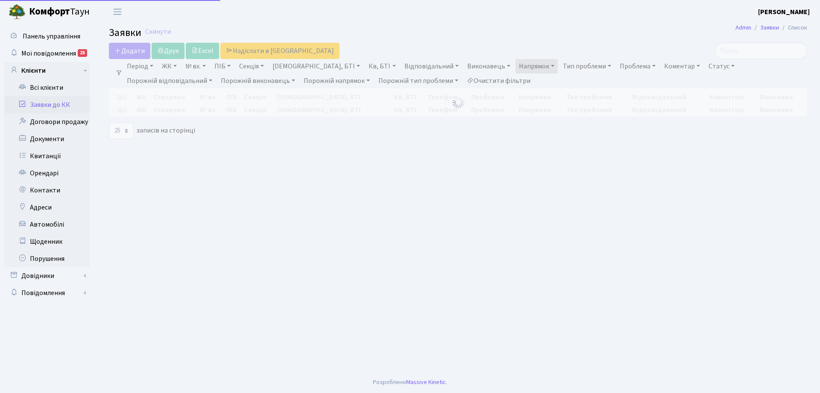
select select "25"
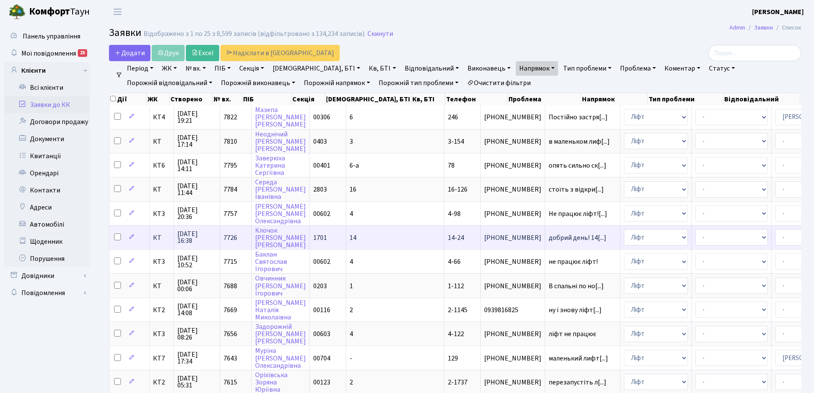
click at [160, 240] on span "КТ" at bounding box center [161, 237] width 17 height 7
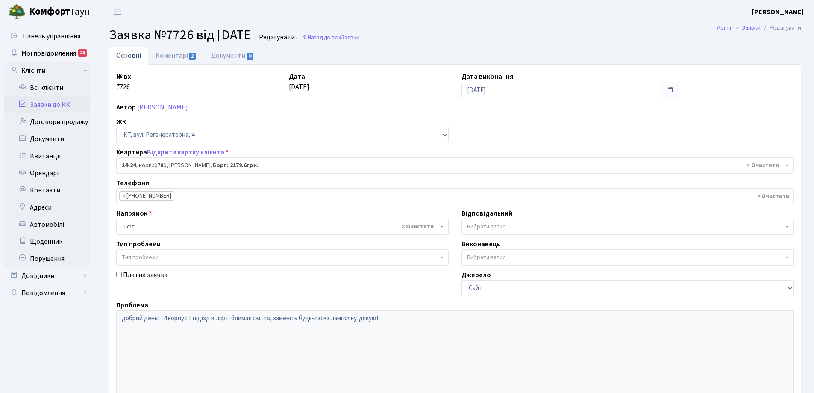
select select "7401"
click at [184, 50] on link "Коментарі 2" at bounding box center [176, 56] width 56 height 18
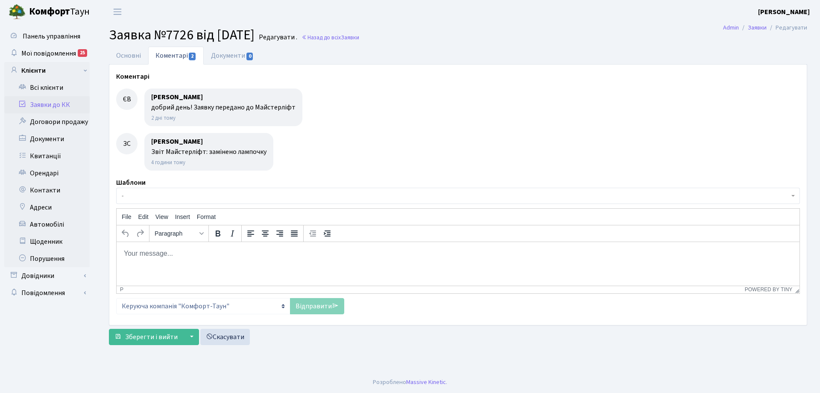
click at [50, 105] on link "Заявки до КК" at bounding box center [46, 104] width 85 height 17
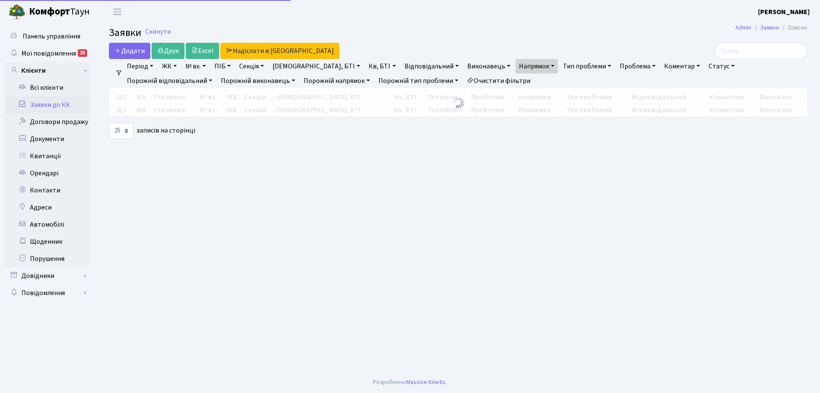
select select "25"
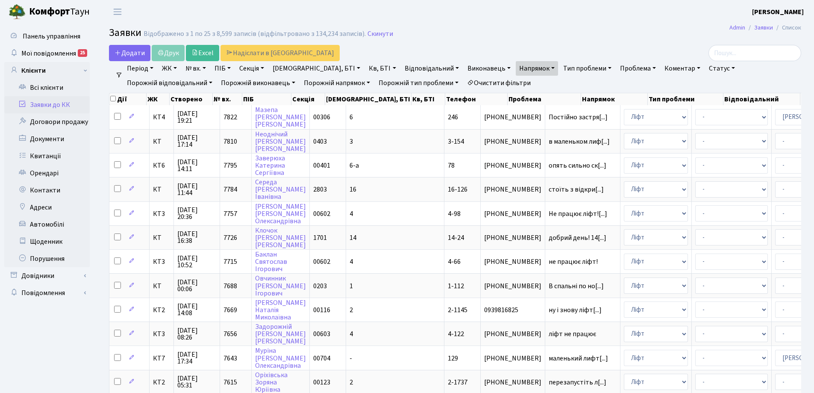
click at [463, 84] on link "Очистити фільтри" at bounding box center [498, 83] width 70 height 15
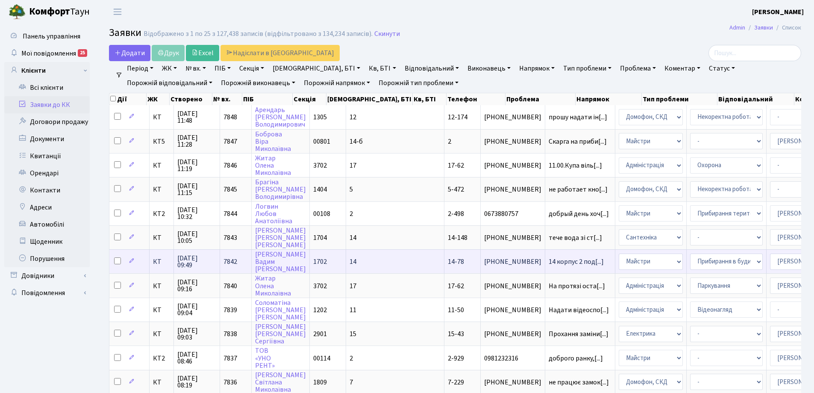
click at [157, 266] on td "КТ" at bounding box center [162, 261] width 24 height 24
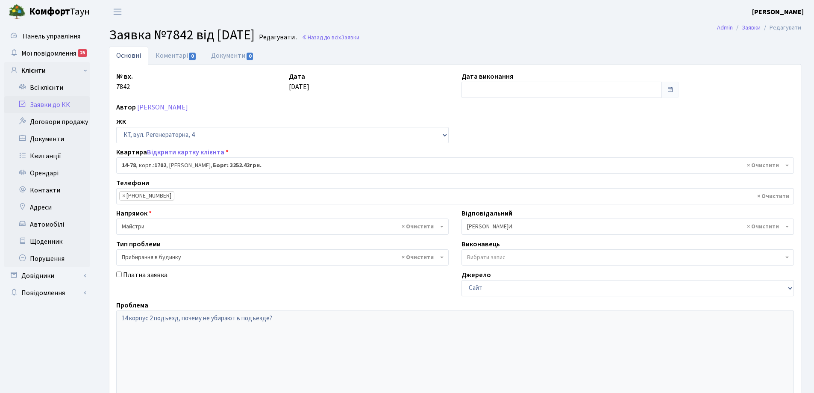
select select "7455"
select select "58"
click at [172, 53] on link "Коментарі 0" at bounding box center [176, 56] width 56 height 18
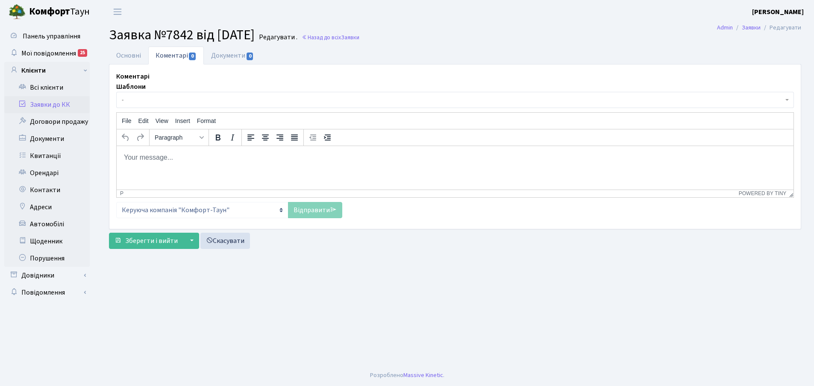
click at [167, 100] on span "-" at bounding box center [452, 100] width 661 height 9
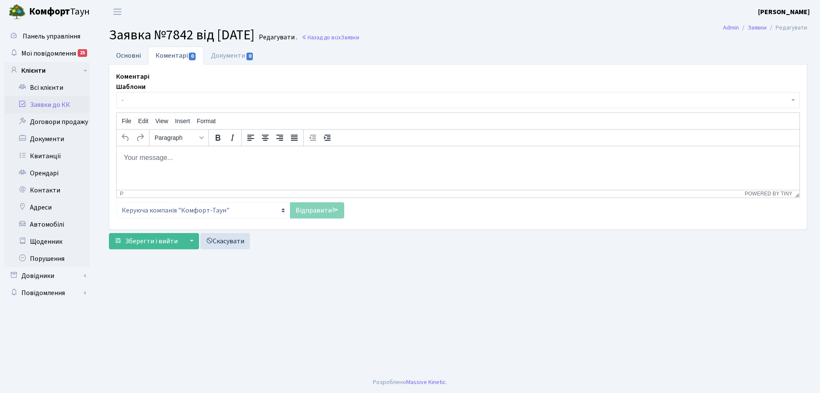
click at [127, 51] on link "Основні" at bounding box center [128, 56] width 39 height 18
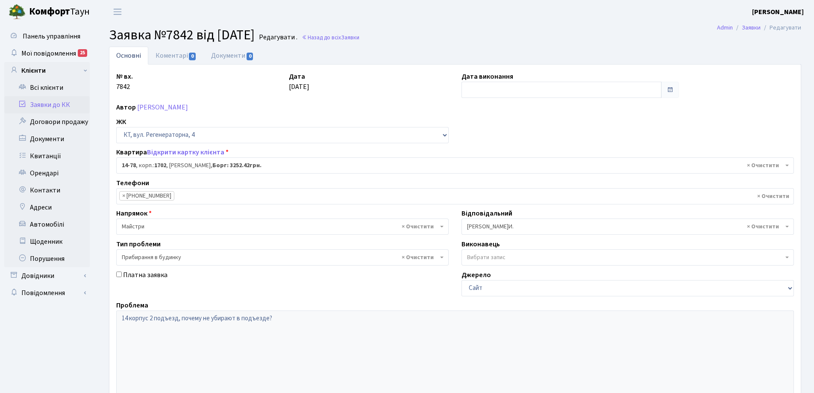
click at [81, 103] on link "Заявки до КК" at bounding box center [46, 104] width 85 height 17
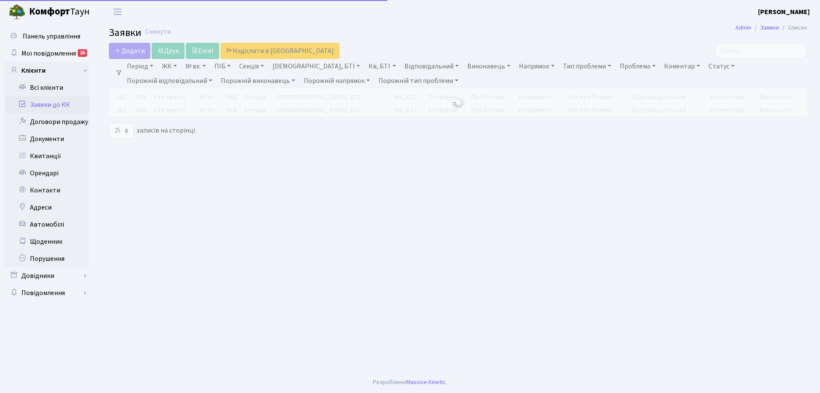
select select "25"
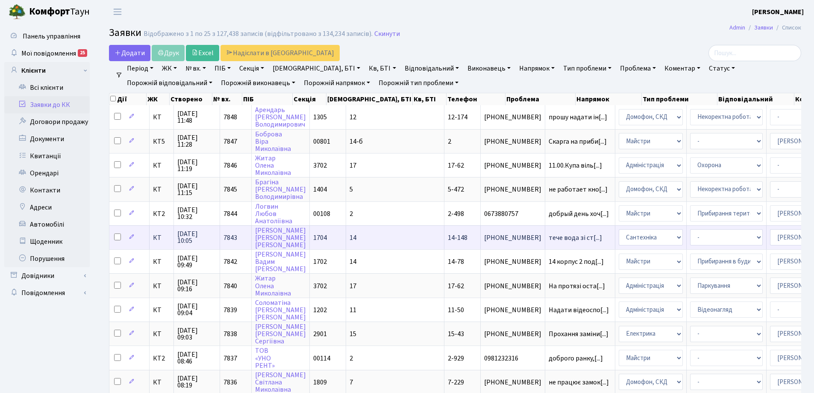
click at [154, 240] on span "КТ" at bounding box center [161, 237] width 17 height 7
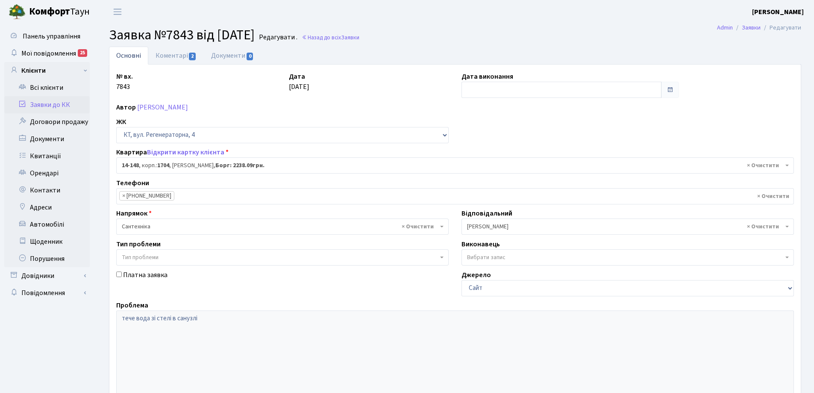
select select "7525"
click at [183, 54] on link "Коментарі 2" at bounding box center [176, 56] width 56 height 18
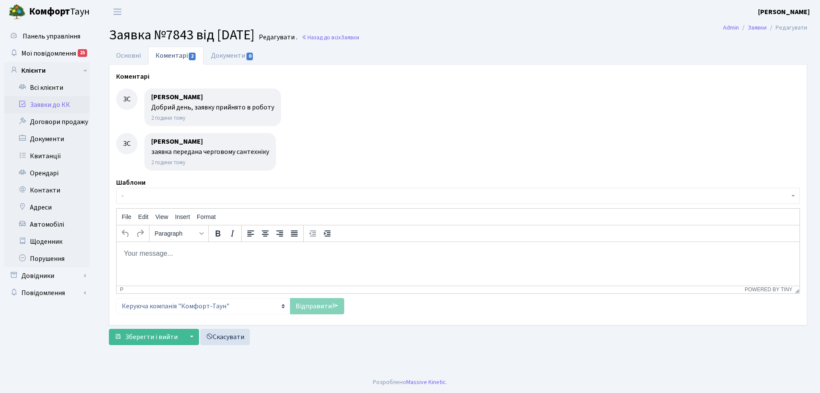
click at [170, 264] on html at bounding box center [458, 252] width 683 height 23
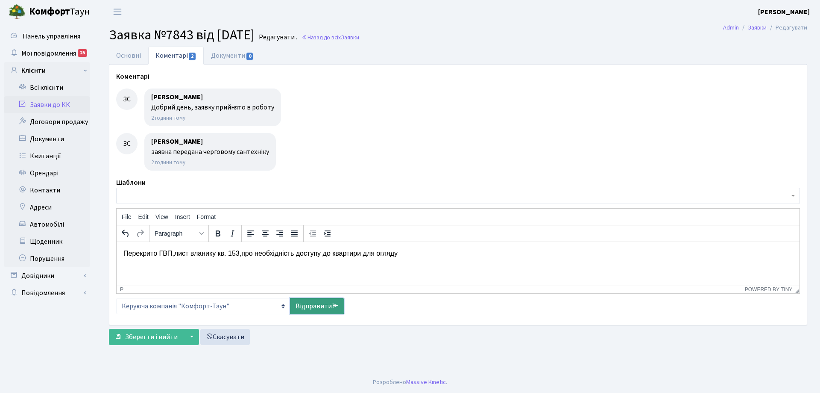
click at [329, 308] on link "Відправити" at bounding box center [317, 306] width 54 height 16
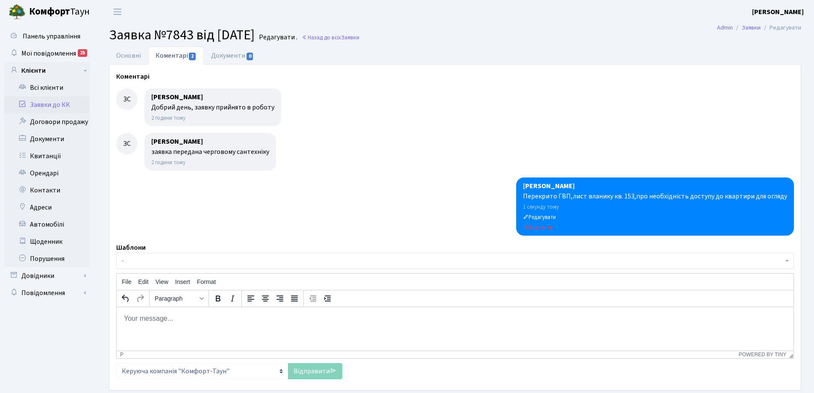
click at [68, 109] on link "Заявки до КК" at bounding box center [46, 104] width 85 height 17
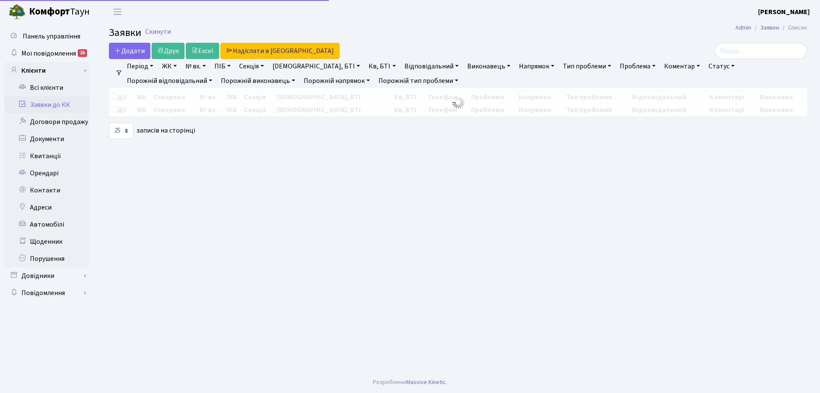
select select "25"
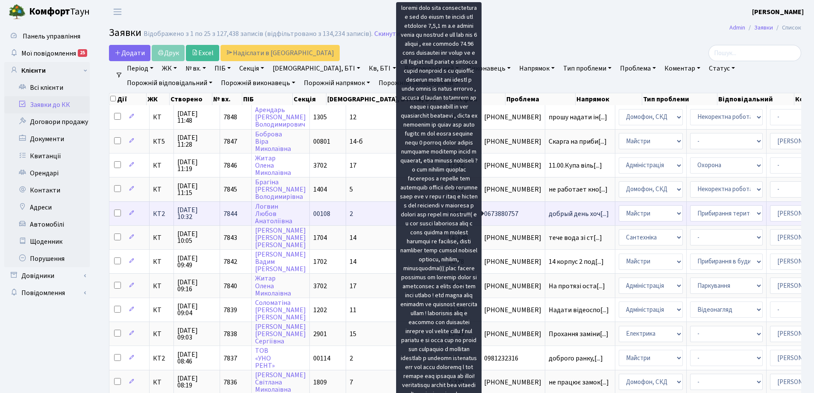
click at [548, 213] on span "добрый день хоч[...]" at bounding box center [578, 213] width 60 height 9
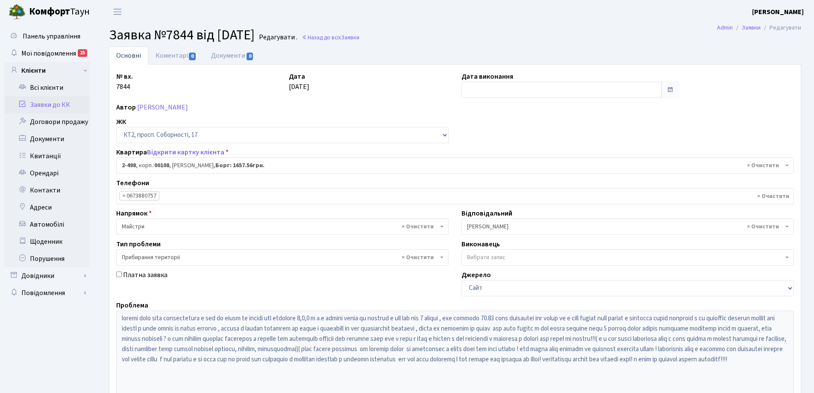
select select "15542"
select select "59"
click at [44, 109] on link "Заявки до КК" at bounding box center [46, 104] width 85 height 17
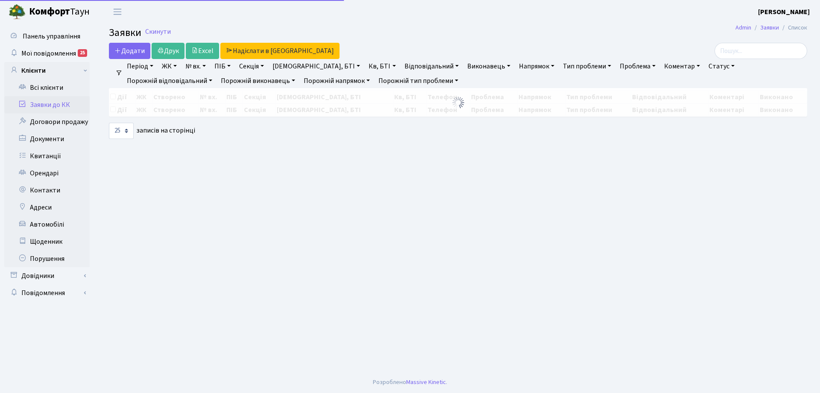
select select "25"
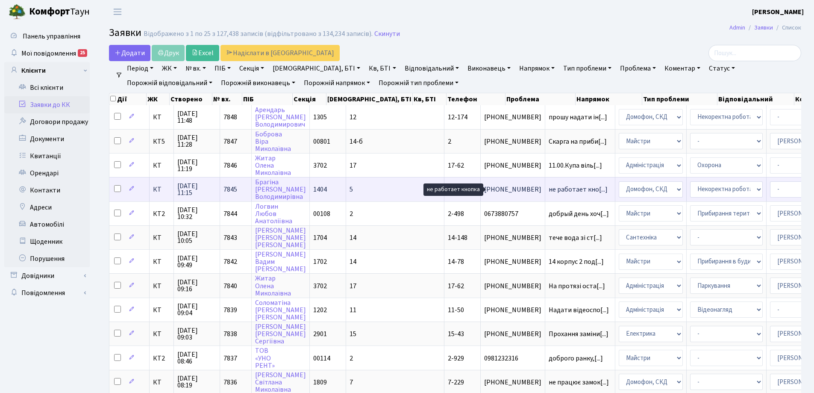
scroll to position [1, 0]
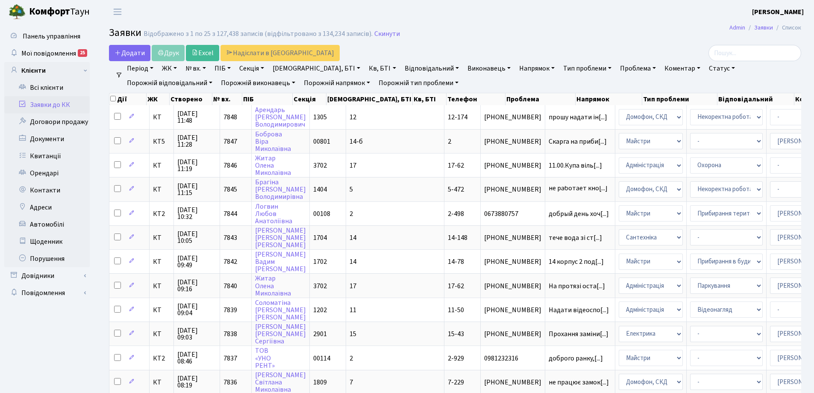
click at [47, 105] on link "Заявки до КК" at bounding box center [46, 104] width 85 height 17
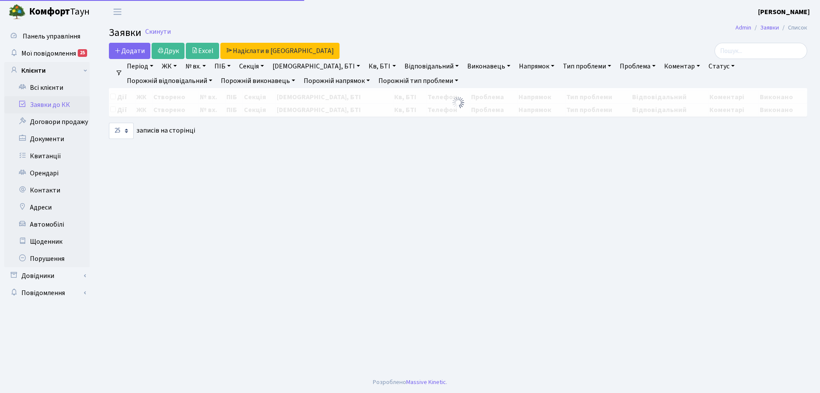
select select "25"
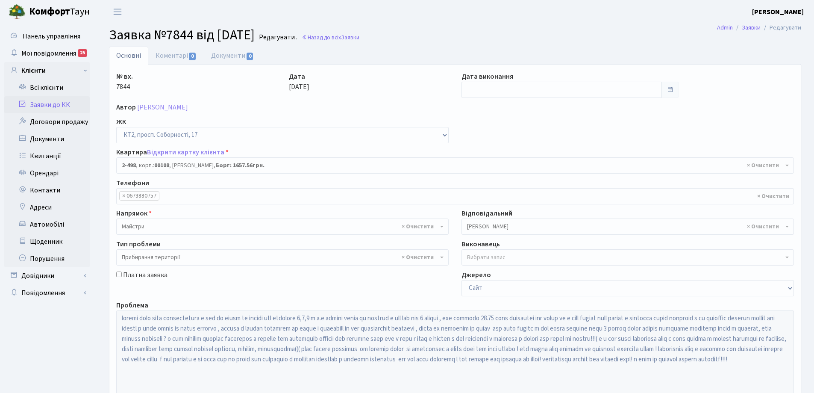
select select "15542"
select select "59"
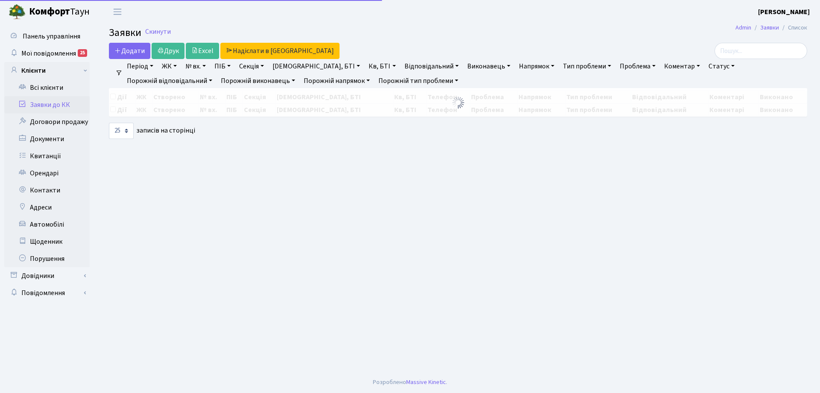
select select "25"
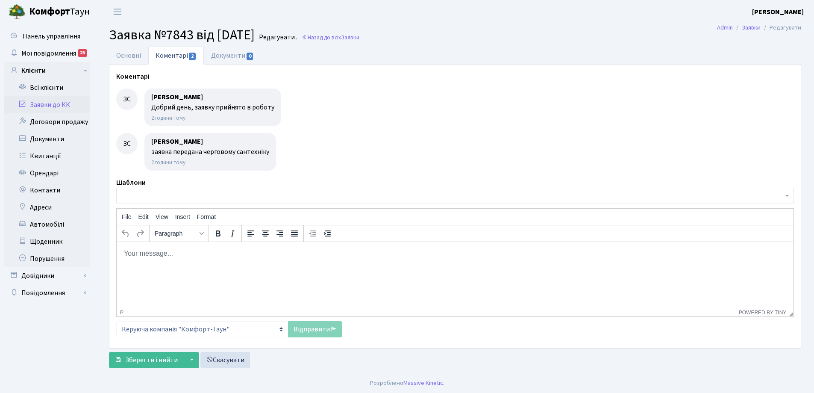
click at [63, 98] on link "Заявки до КК" at bounding box center [46, 104] width 85 height 17
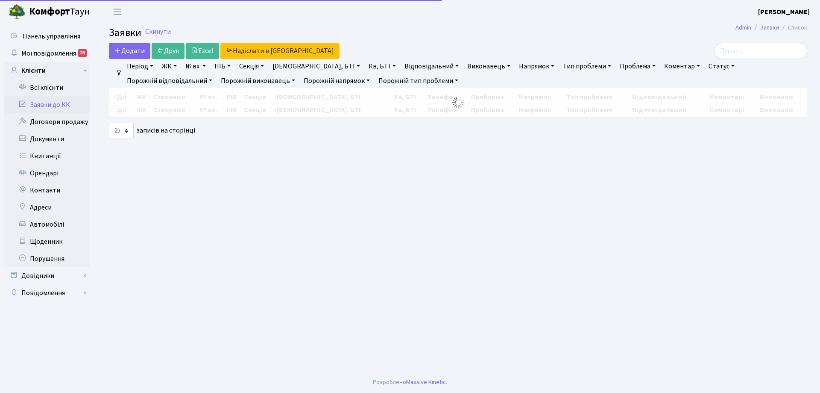
select select "25"
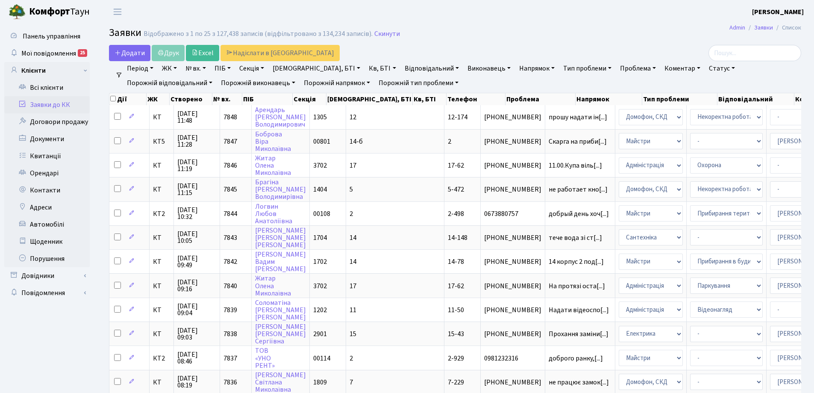
click at [50, 106] on link "Заявки до КК" at bounding box center [46, 104] width 85 height 17
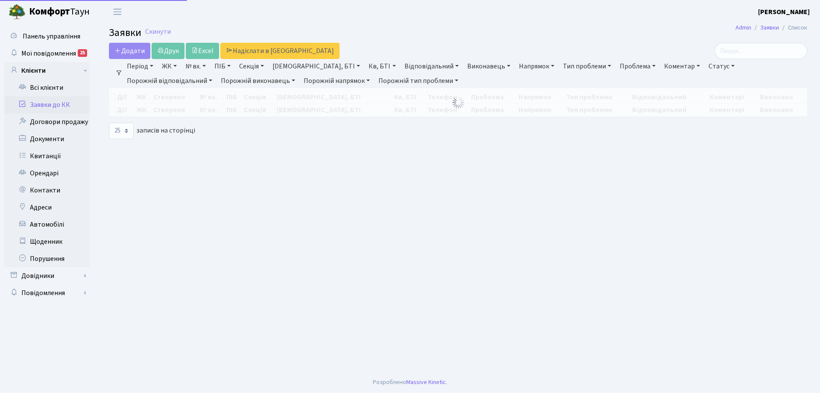
select select "25"
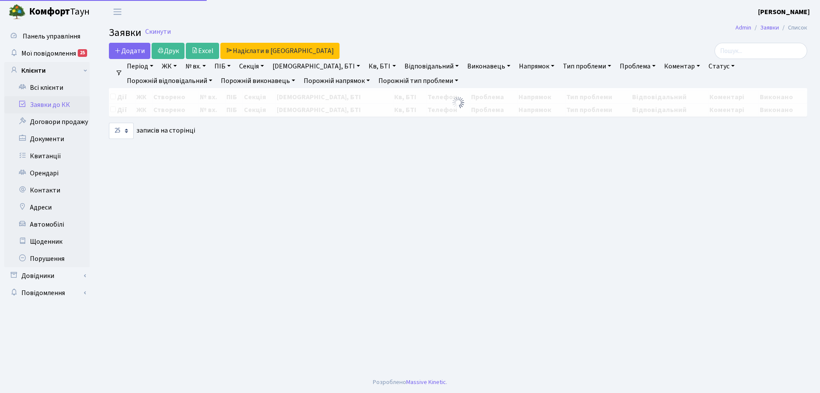
select select "25"
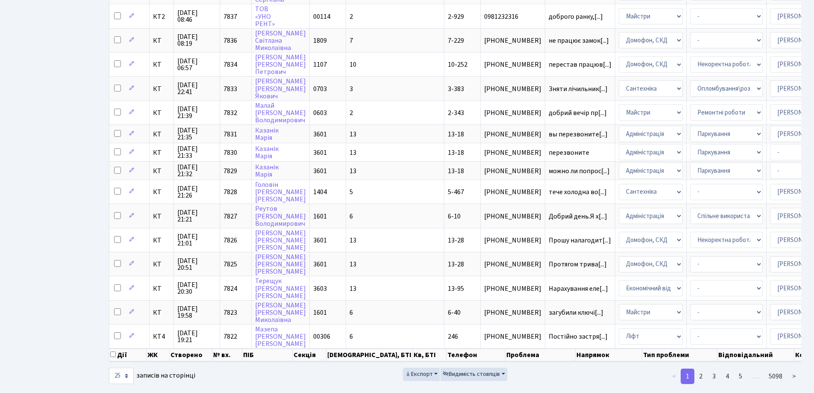
scroll to position [361, 0]
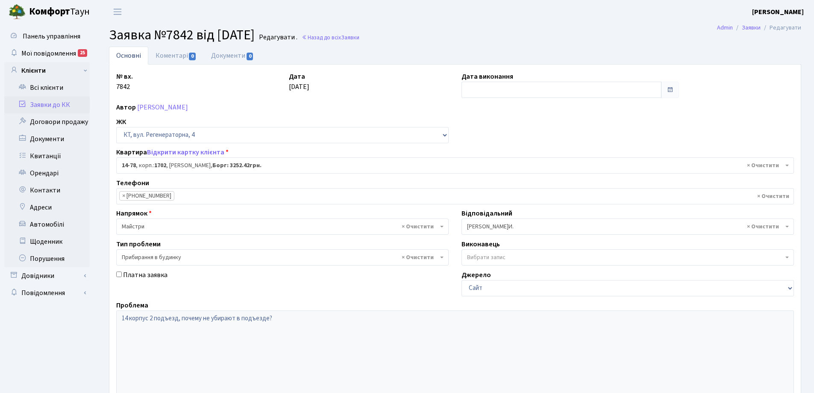
select select "7455"
select select "58"
click at [46, 102] on link "Заявки до КК" at bounding box center [46, 104] width 85 height 17
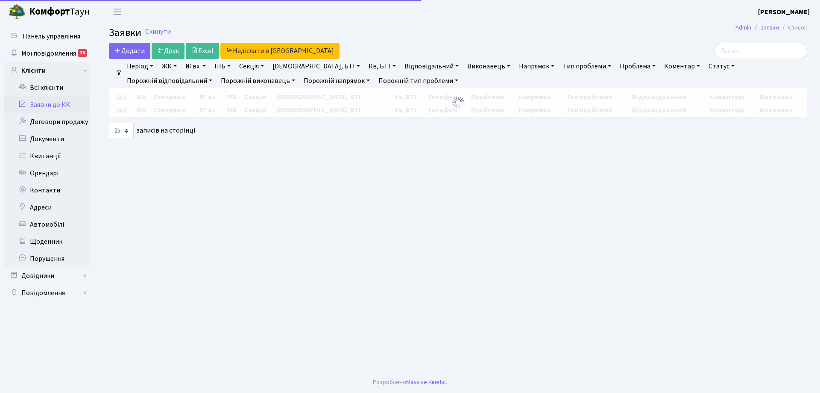
select select "25"
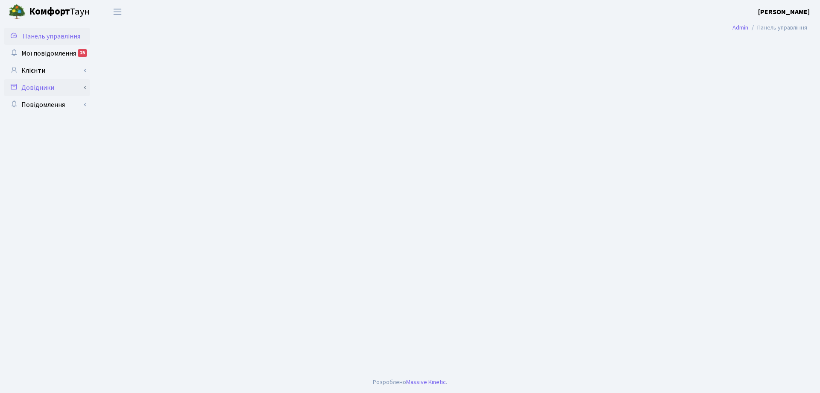
click at [39, 86] on link "Довідники" at bounding box center [46, 87] width 85 height 17
click at [45, 103] on link "Приміщення" at bounding box center [50, 104] width 80 height 17
click at [44, 69] on link "Клієнти" at bounding box center [46, 70] width 85 height 17
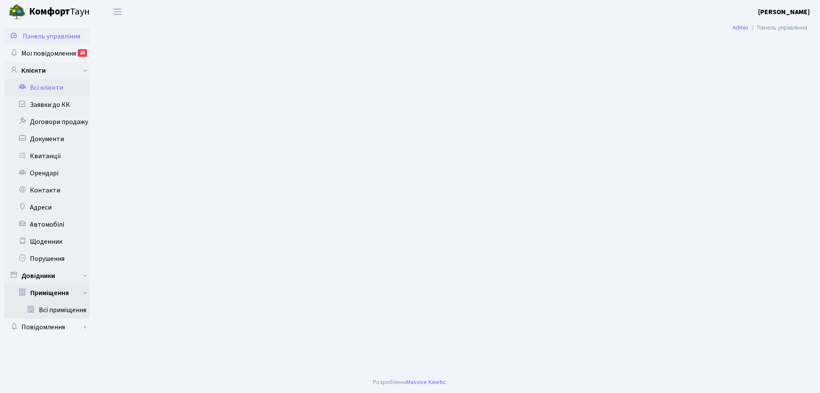
click at [48, 87] on link "Всі клієнти" at bounding box center [46, 87] width 85 height 17
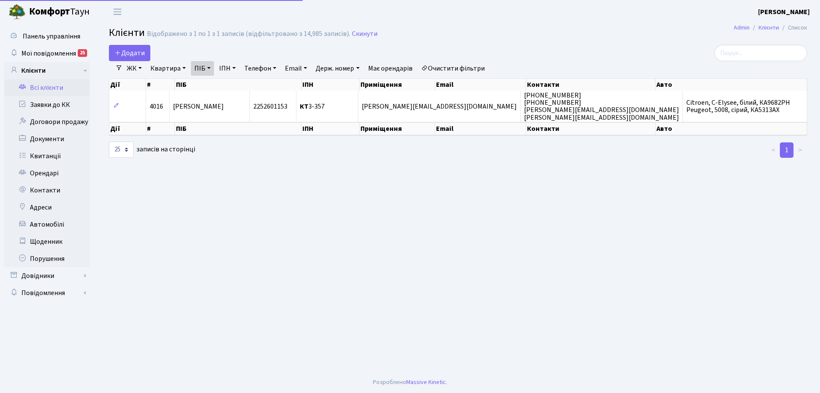
select select "25"
click at [49, 102] on link "Заявки до КК" at bounding box center [46, 104] width 85 height 17
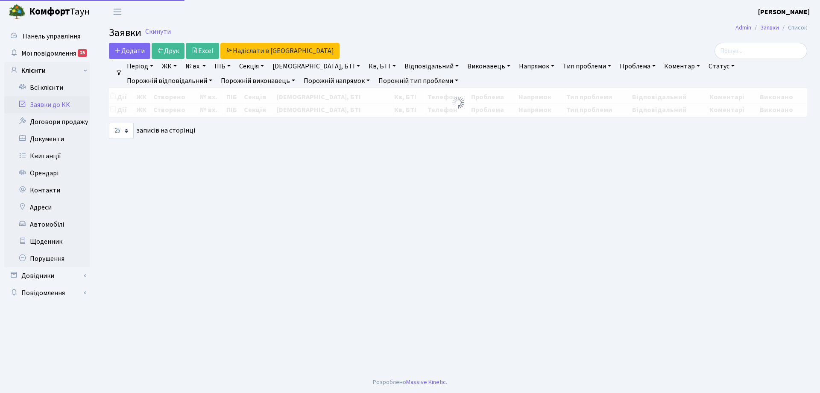
select select "25"
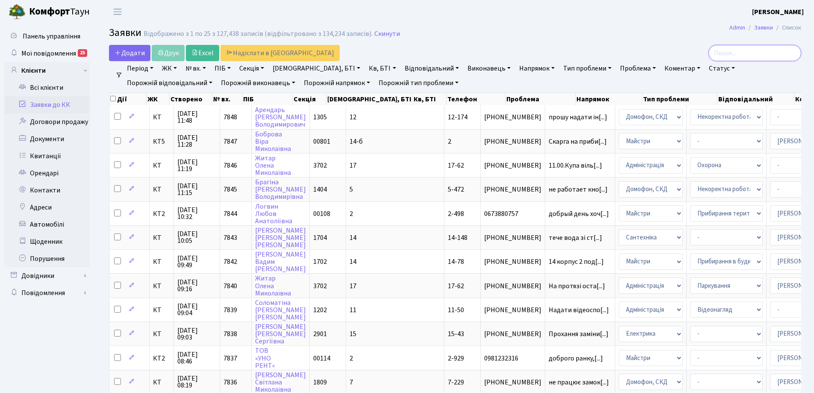
click at [760, 56] on input "search" at bounding box center [754, 53] width 93 height 16
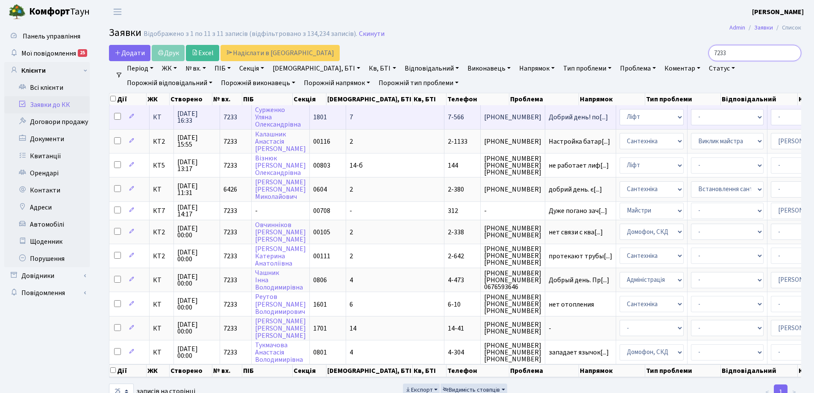
type input "7233"
click at [160, 119] on span "КТ" at bounding box center [161, 117] width 17 height 7
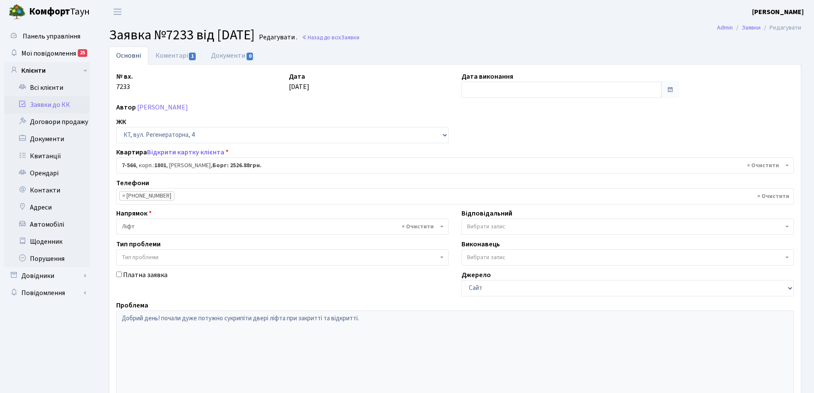
select select "4649"
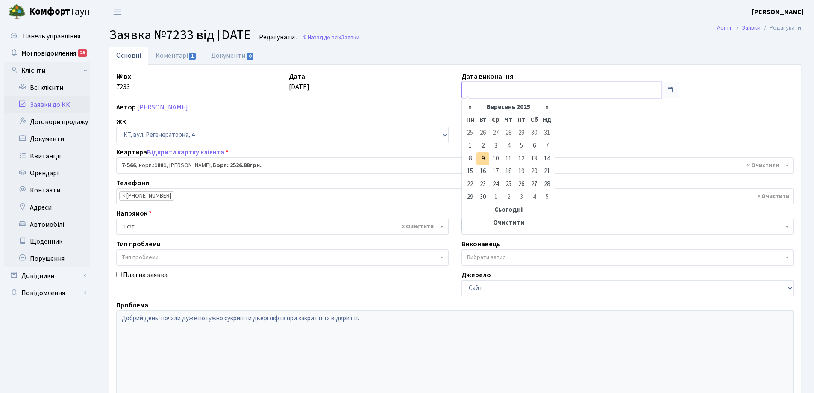
click at [501, 95] on input "text" at bounding box center [561, 90] width 200 height 16
click at [487, 162] on td "9" at bounding box center [482, 158] width 13 height 13
type input "[DATE]"
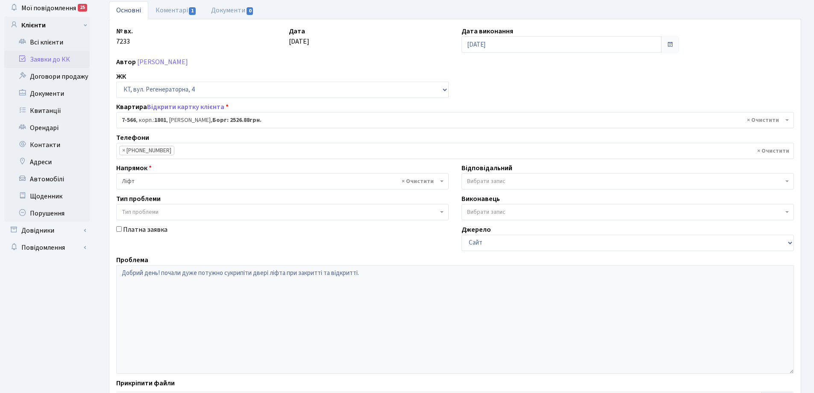
scroll to position [85, 0]
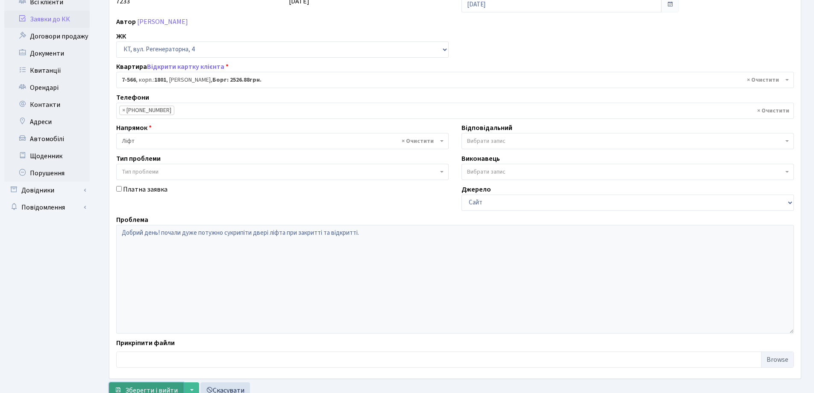
click at [139, 387] on span "Зберегти і вийти" at bounding box center [151, 389] width 53 height 9
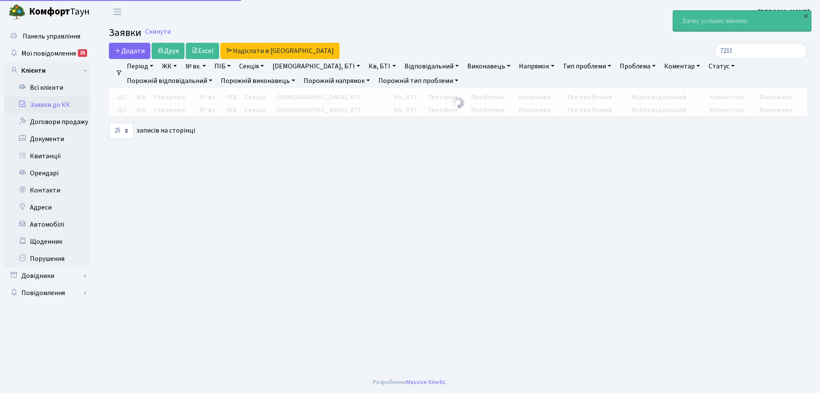
select select "25"
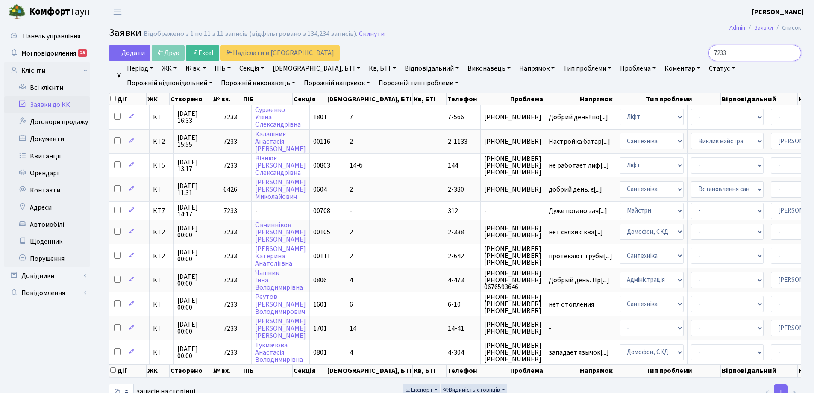
click at [792, 53] on input "7233" at bounding box center [754, 53] width 93 height 16
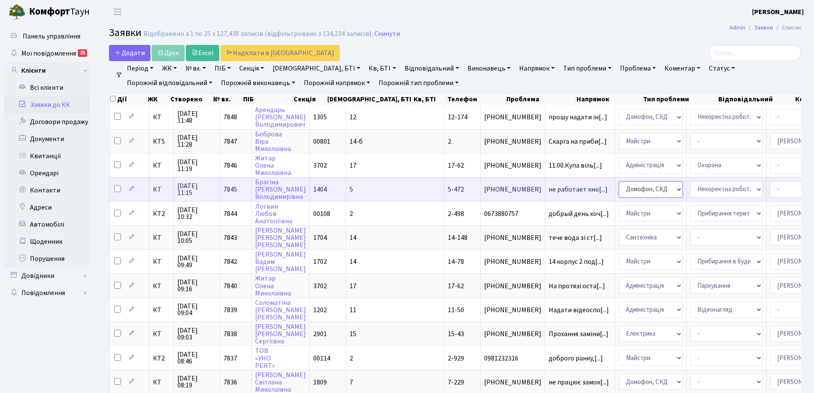
click at [619, 193] on select "- Адміністрація Домофон, СКД Ліфт Майстри Сантехніка Економічний відділ Електри…" at bounding box center [651, 189] width 64 height 16
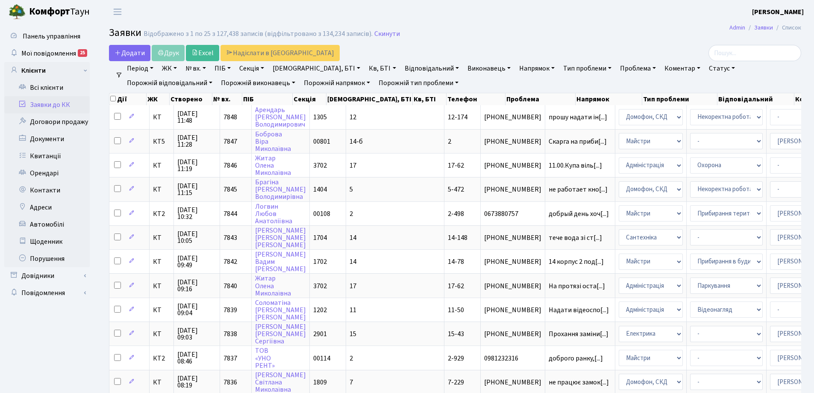
click at [54, 108] on link "Заявки до КК" at bounding box center [46, 104] width 85 height 17
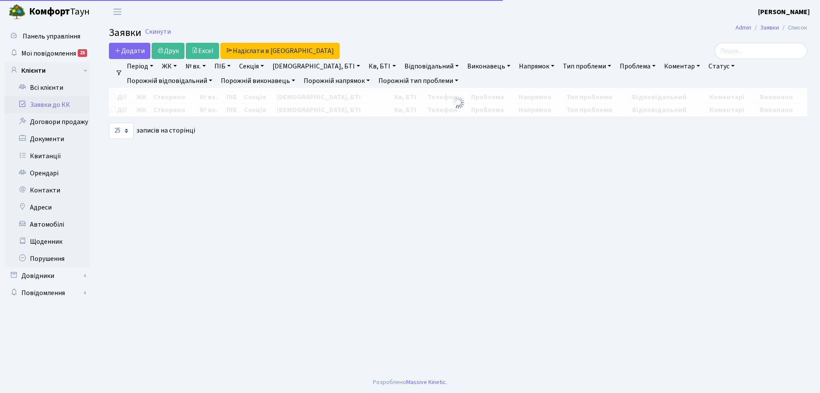
select select "25"
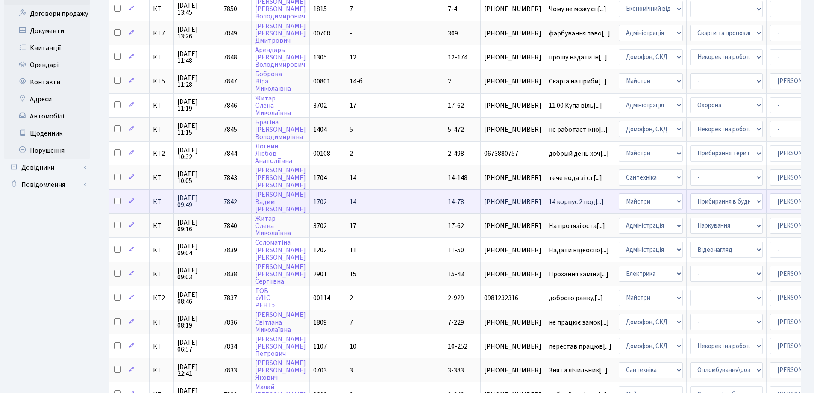
scroll to position [128, 0]
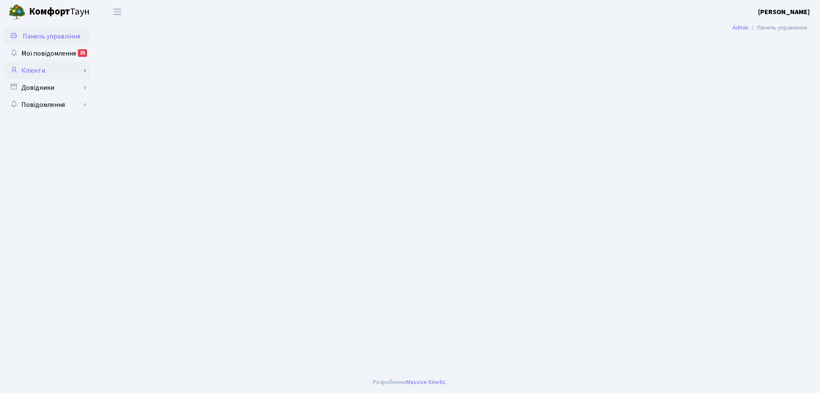
click at [56, 70] on link "Клієнти" at bounding box center [46, 70] width 85 height 17
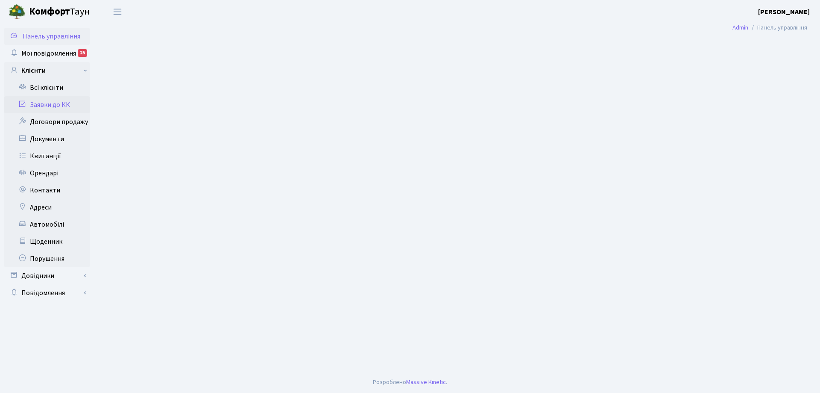
click at [56, 111] on link "Заявки до КК" at bounding box center [46, 104] width 85 height 17
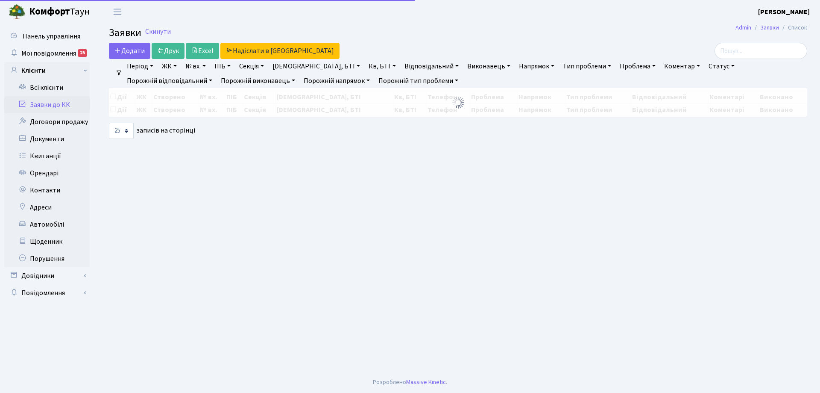
select select "25"
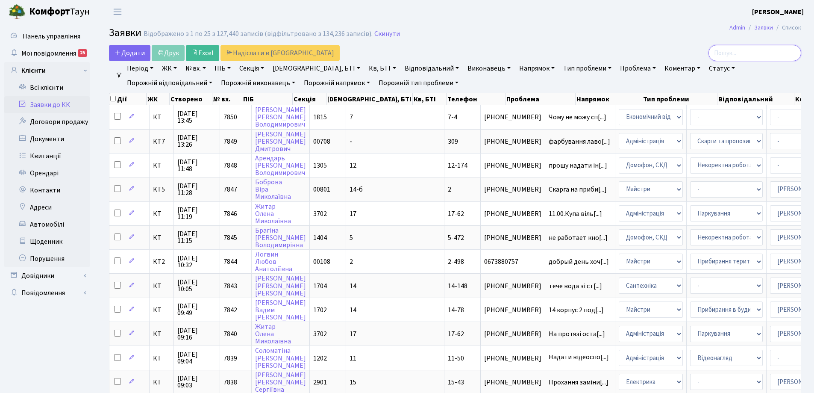
click at [733, 59] on input "search" at bounding box center [754, 53] width 93 height 16
type input "5-467"
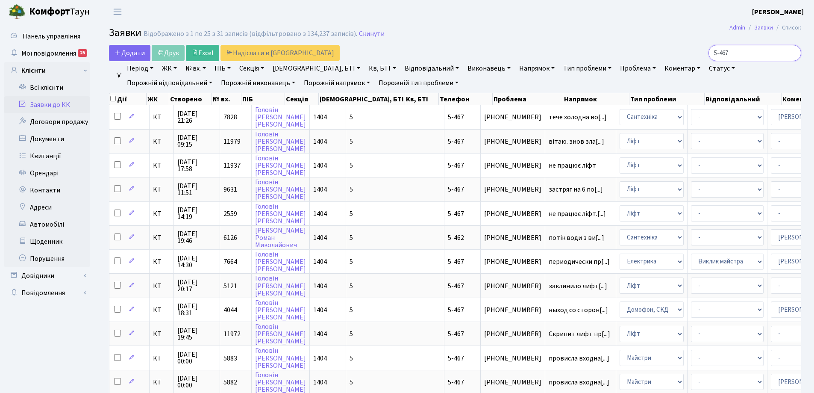
click at [792, 54] on input "5-467" at bounding box center [754, 53] width 93 height 16
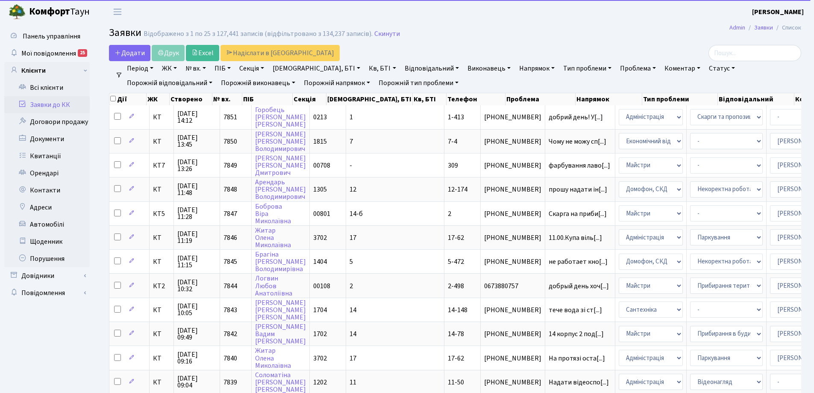
click at [516, 65] on link "Напрямок" at bounding box center [537, 68] width 42 height 15
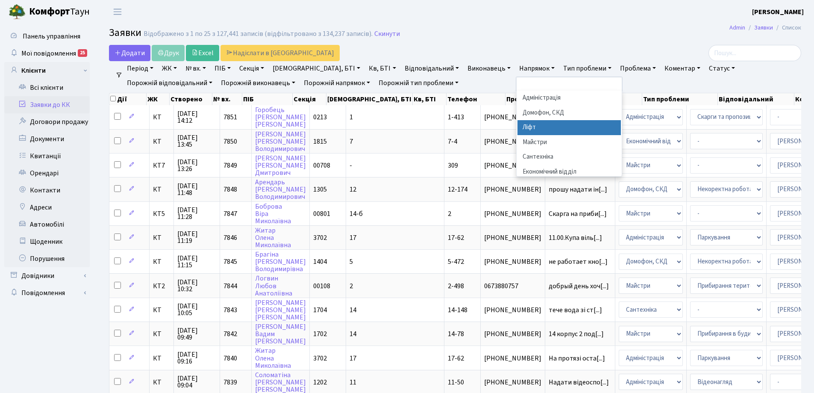
click at [517, 127] on li "Ліфт" at bounding box center [568, 127] width 103 height 15
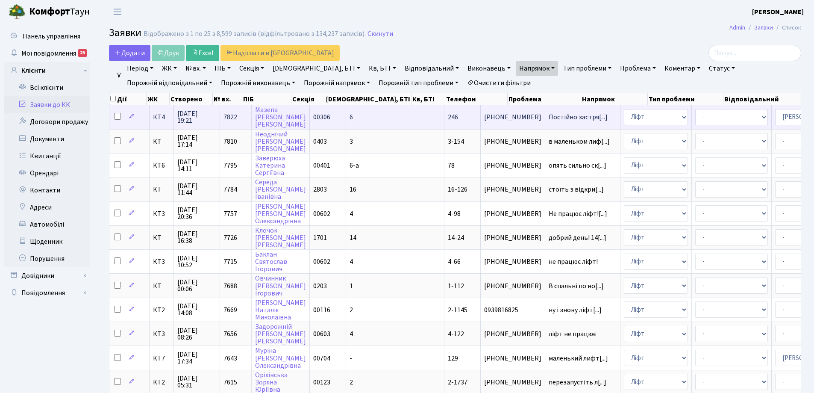
click at [545, 112] on td "Постійно застря[...]" at bounding box center [582, 116] width 75 height 23
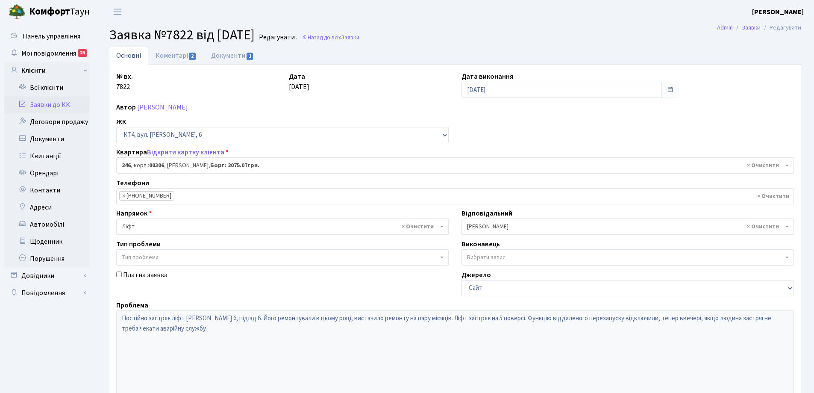
select select "16963"
click at [176, 44] on span "Заявка №7822 від 08.09.2025" at bounding box center [182, 35] width 146 height 20
click at [172, 59] on link "Коментарі 2" at bounding box center [176, 56] width 56 height 18
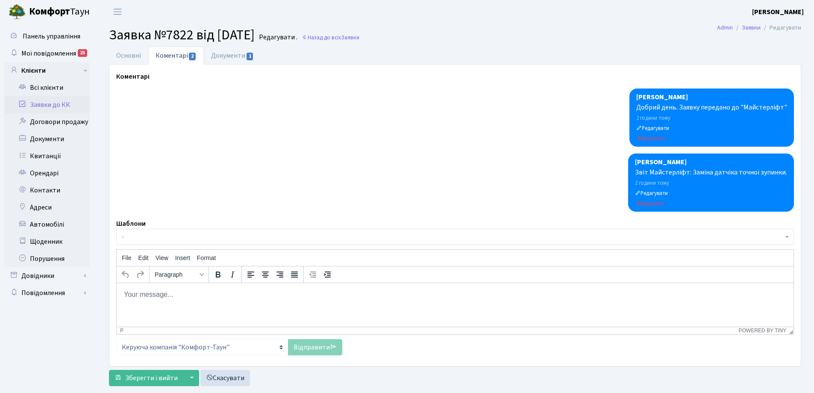
click link "Заявки до КК"
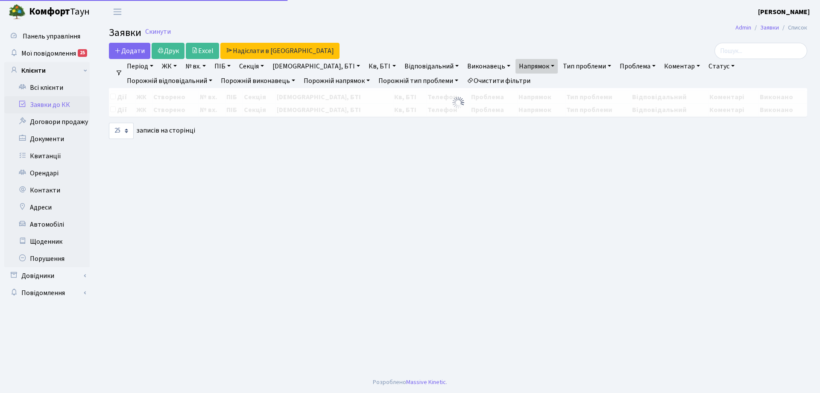
select select "25"
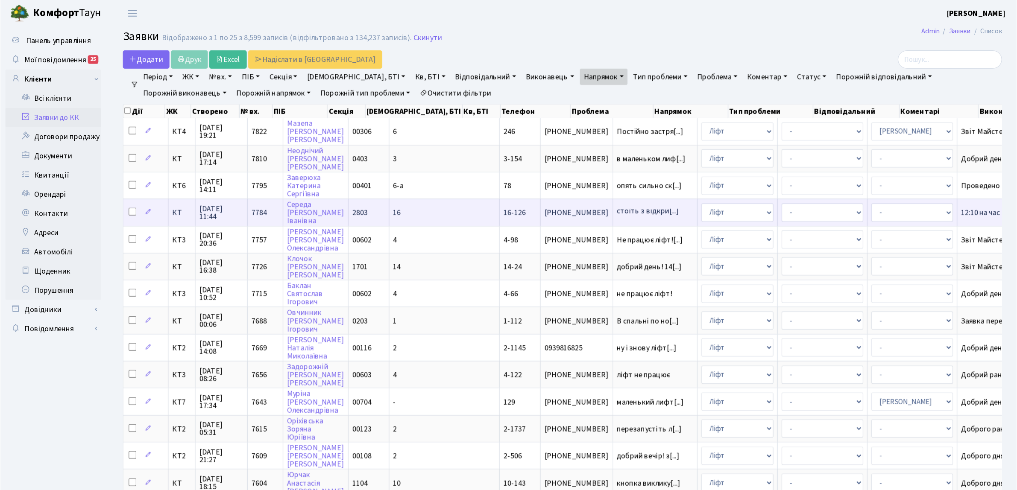
scroll to position [1, 0]
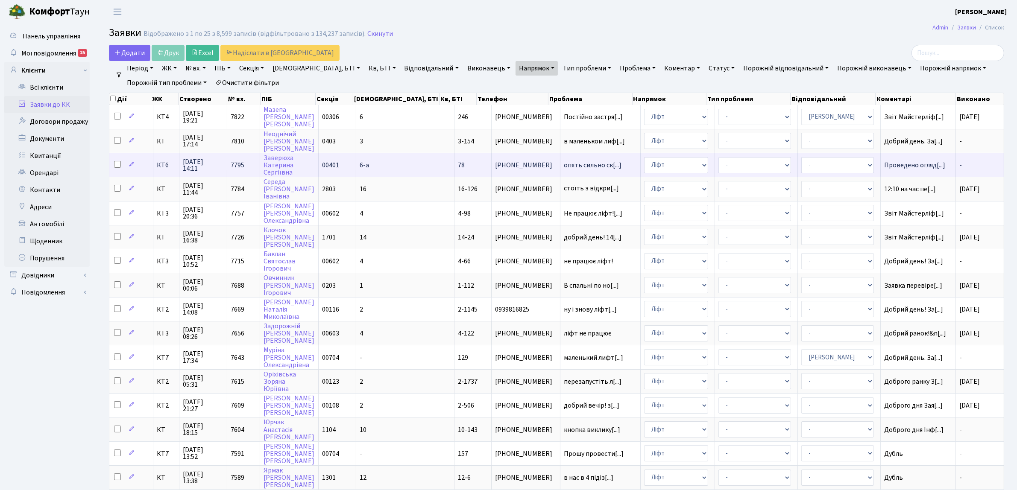
click at [162, 165] on span "КТ6" at bounding box center [166, 165] width 19 height 7
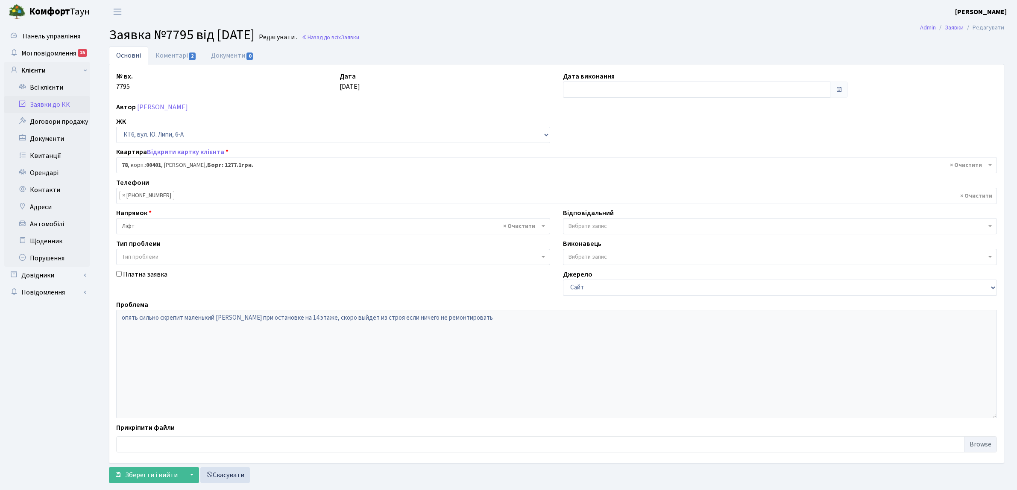
select select "17170"
click at [167, 54] on link "Коментарі 2" at bounding box center [176, 56] width 56 height 18
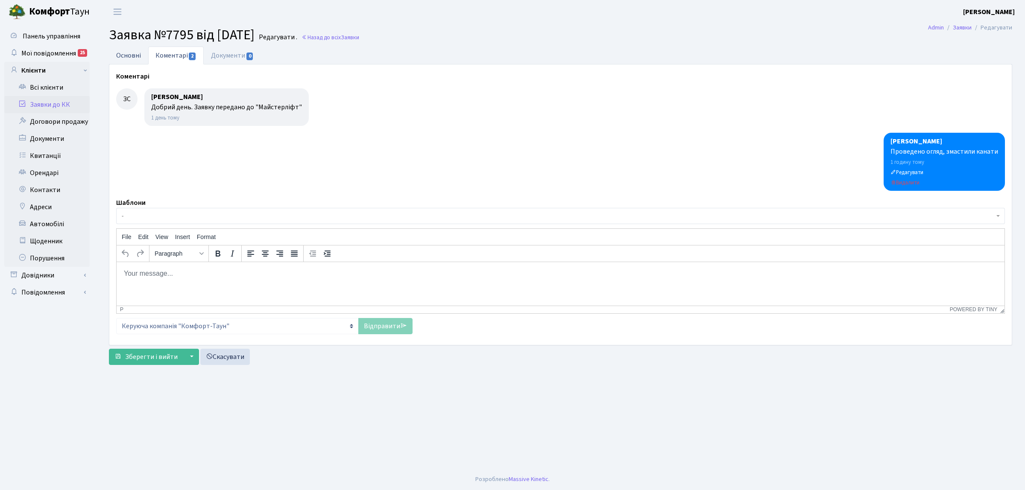
click at [126, 59] on link "Основні" at bounding box center [128, 56] width 39 height 18
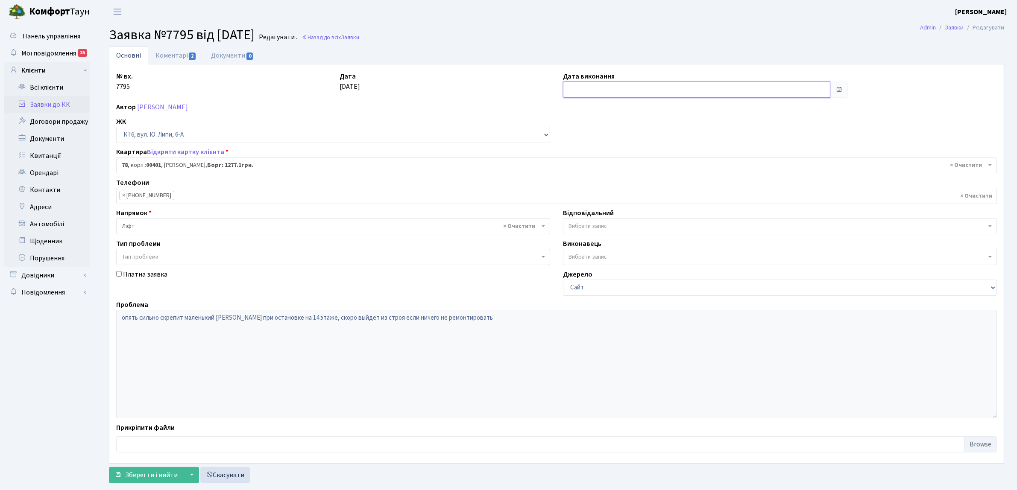
click at [649, 88] on input "text" at bounding box center [696, 90] width 267 height 16
click at [584, 159] on td "9" at bounding box center [584, 159] width 13 height 13
type input "[DATE]"
click at [157, 480] on span "Зберегти і вийти" at bounding box center [151, 475] width 53 height 9
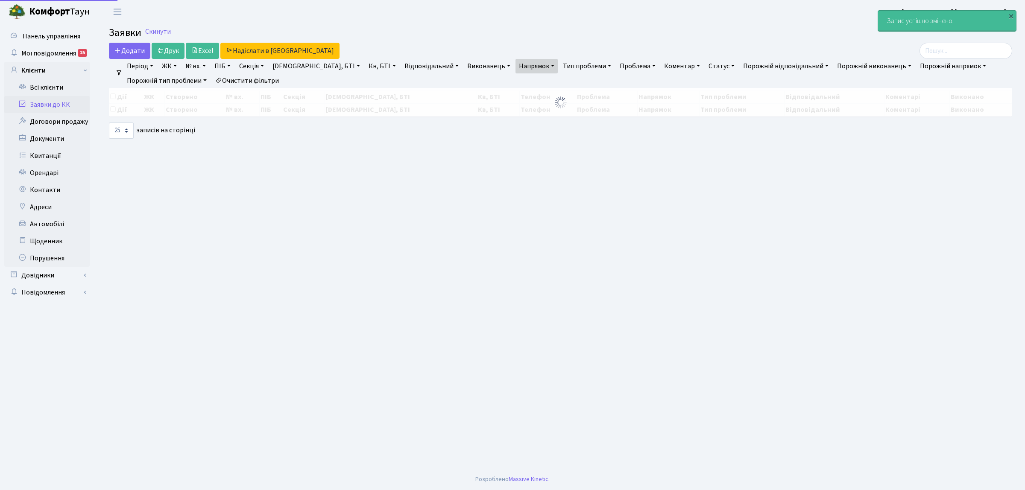
select select "25"
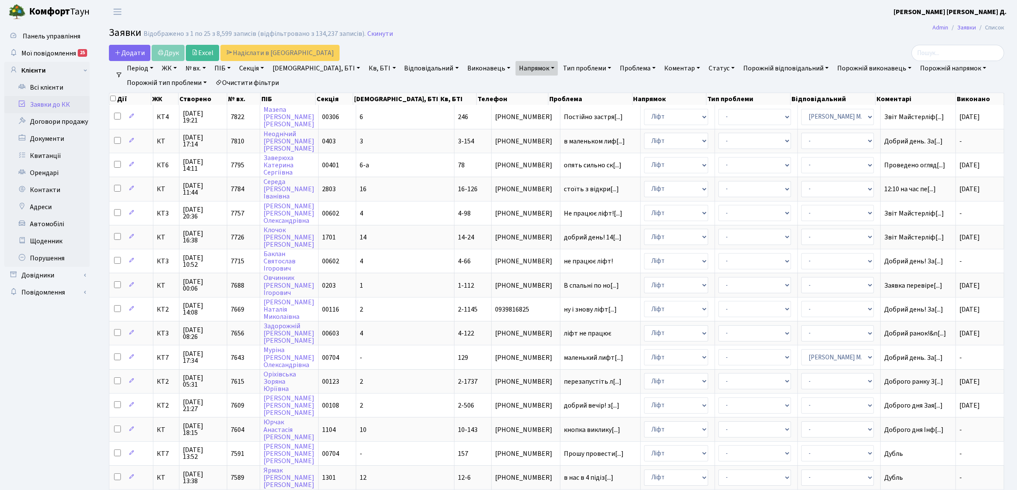
click at [249, 85] on link "Очистити фільтри" at bounding box center [247, 83] width 70 height 15
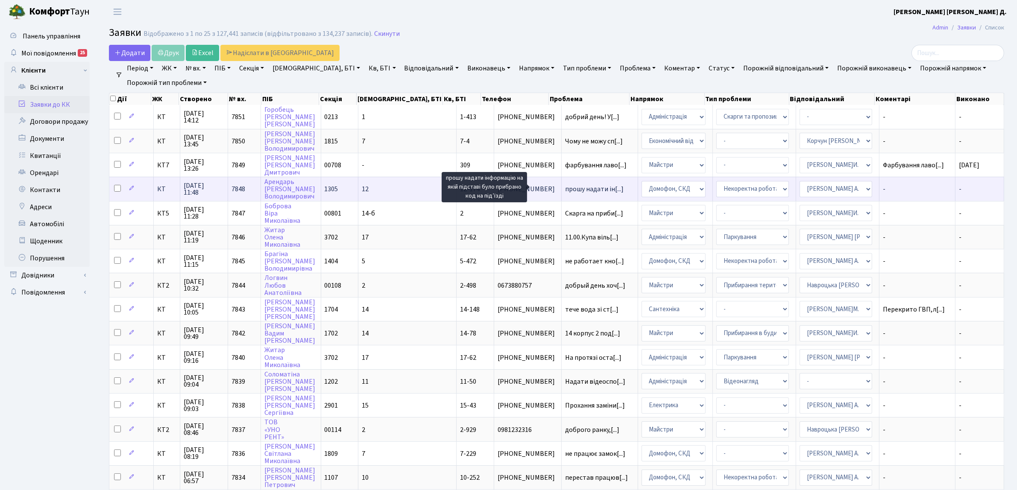
click at [565, 185] on span "прошу надати ін[...]" at bounding box center [594, 189] width 59 height 9
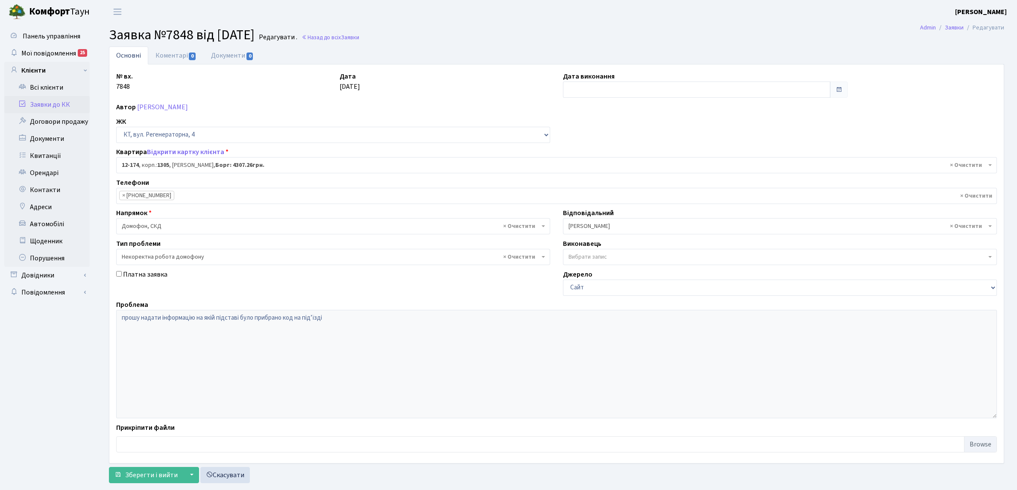
select select "7281"
select select "38"
click at [31, 103] on link "Заявки до КК" at bounding box center [46, 104] width 85 height 17
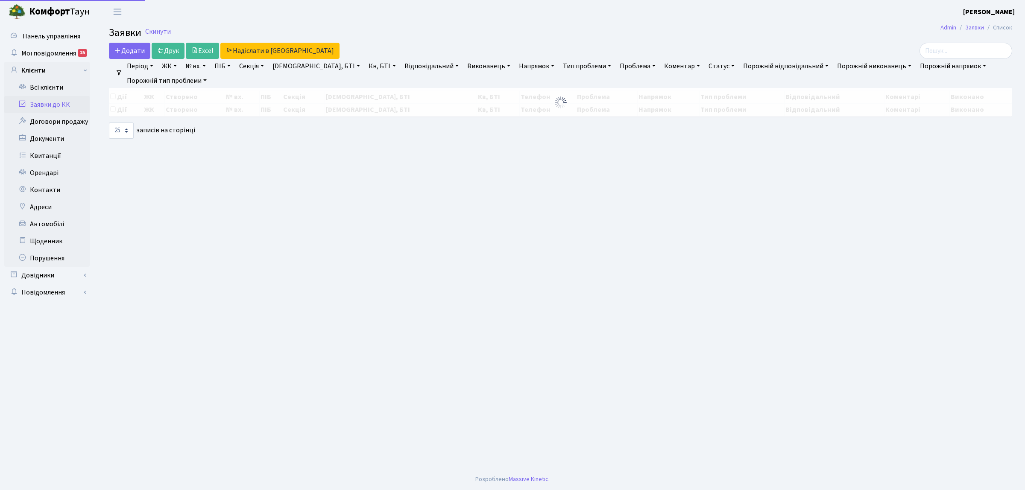
select select "25"
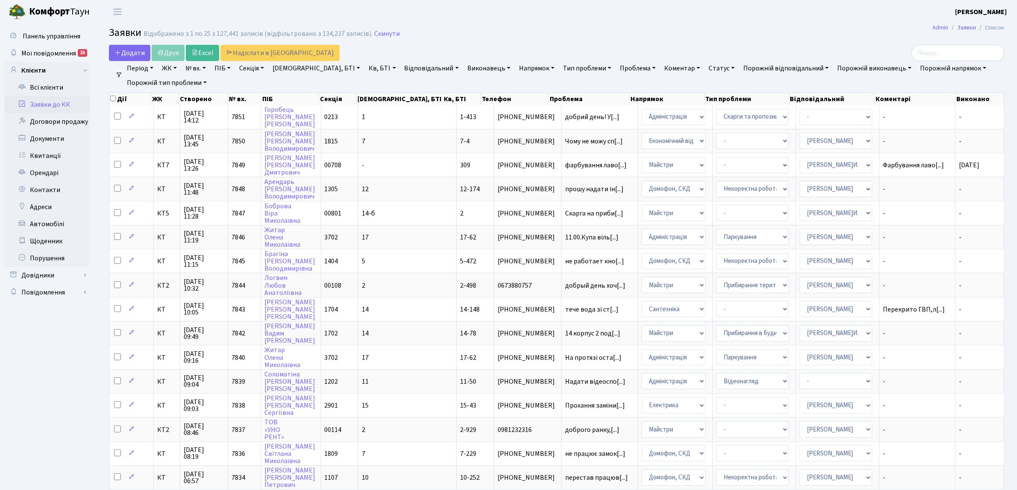
click at [516, 71] on link "Напрямок" at bounding box center [537, 68] width 42 height 15
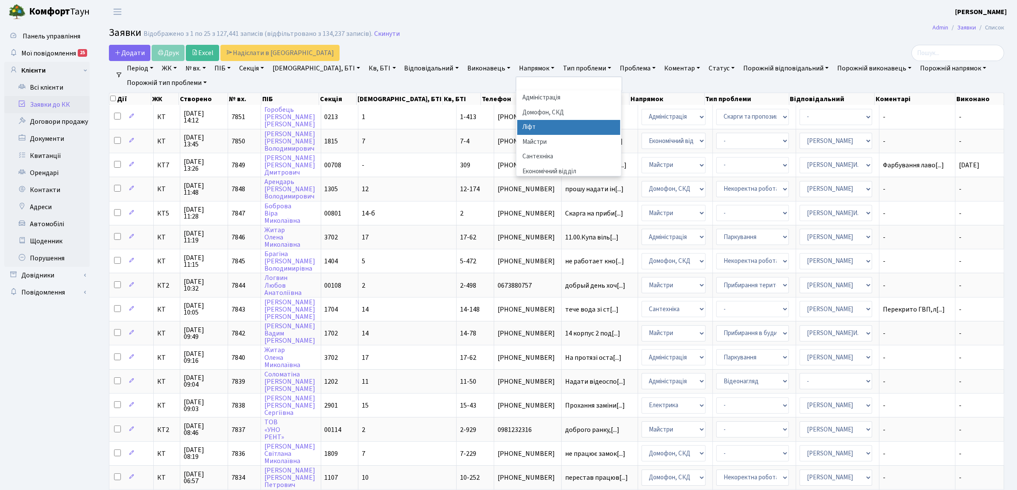
click at [517, 125] on li "Ліфт" at bounding box center [568, 127] width 103 height 15
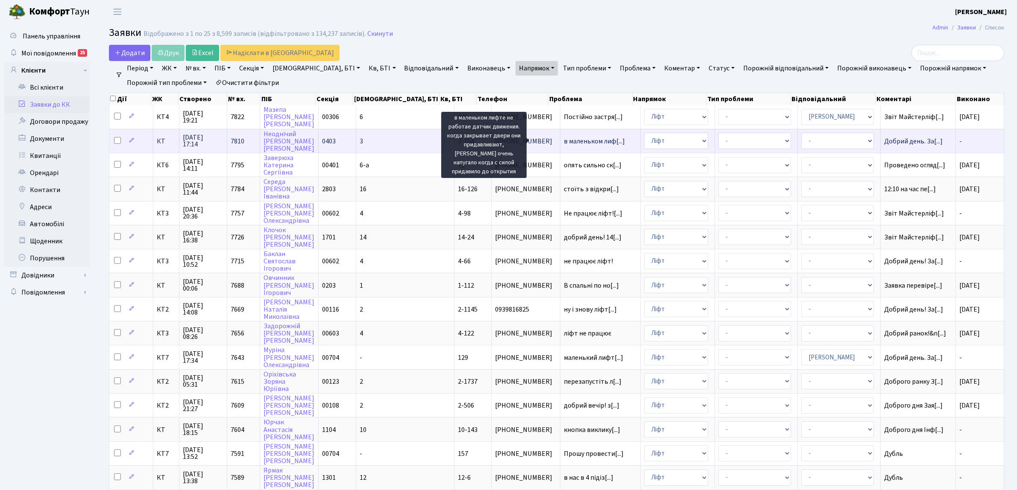
click at [564, 140] on span "в маленьком лиф[...]" at bounding box center [594, 141] width 61 height 9
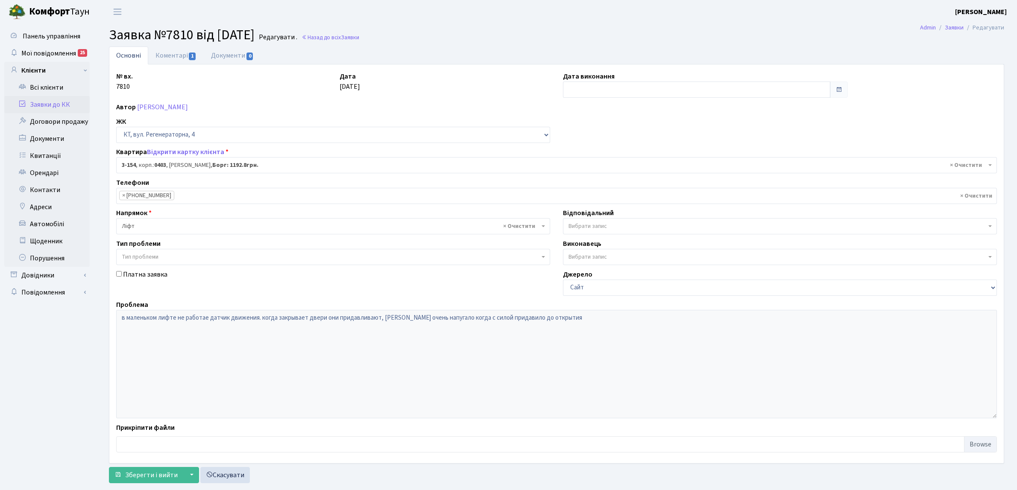
select select "821"
click at [60, 103] on link "Заявки до КК" at bounding box center [46, 104] width 85 height 17
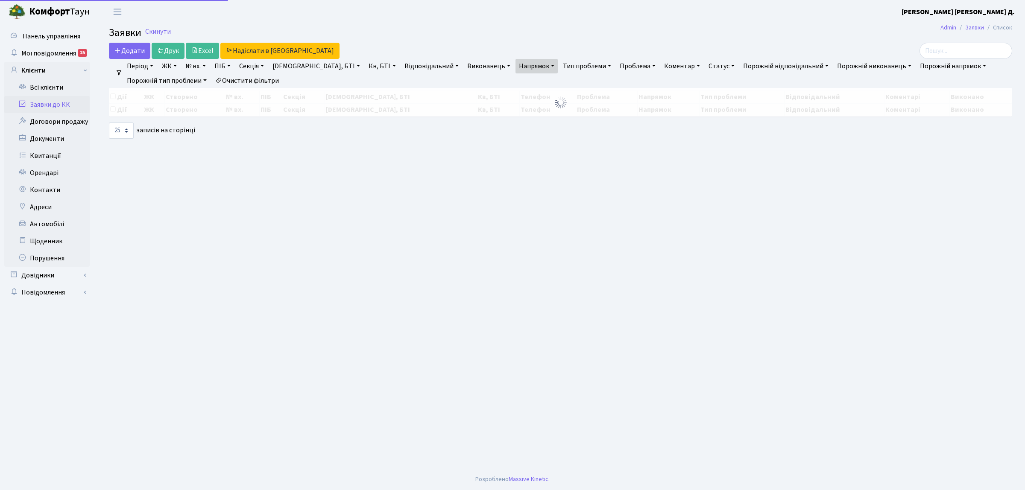
select select "25"
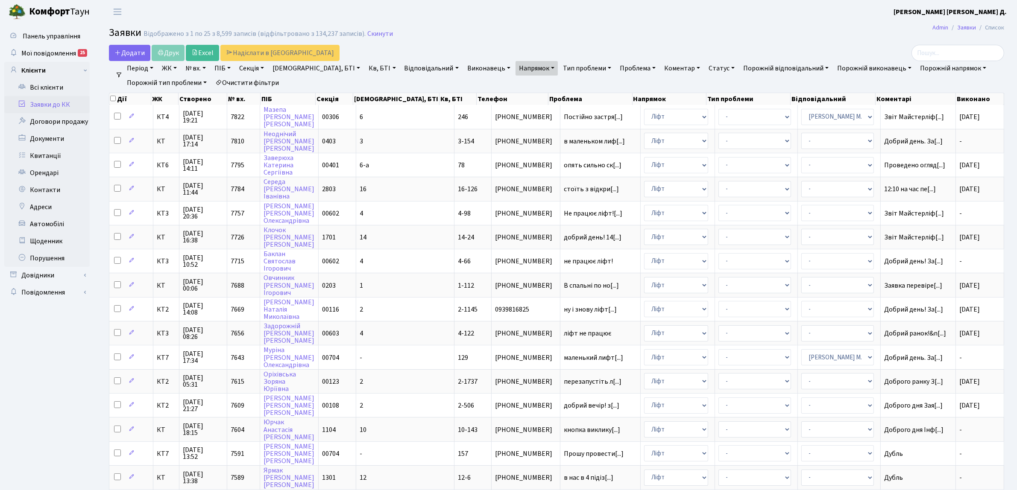
click at [243, 70] on link "Секція" at bounding box center [252, 68] width 32 height 15
type input "0403"
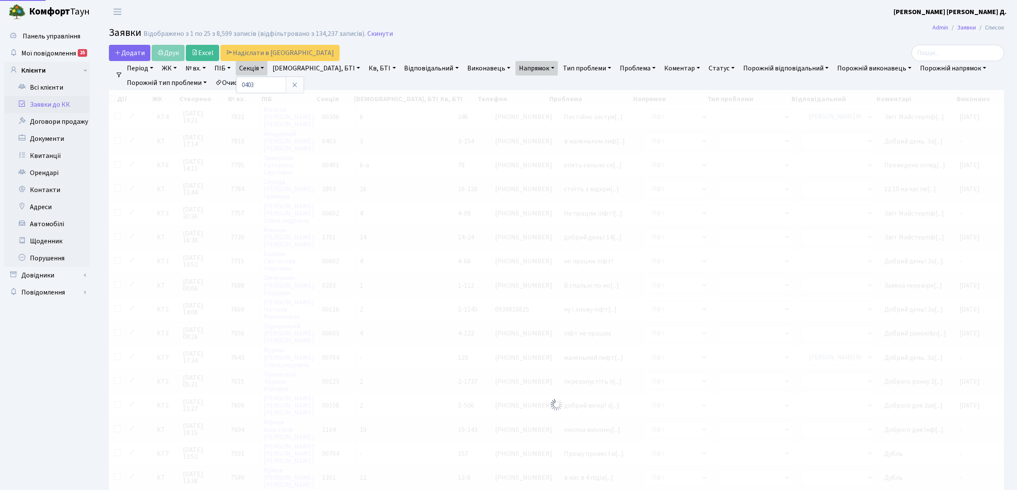
click at [516, 71] on link "Напрямок" at bounding box center [537, 68] width 42 height 15
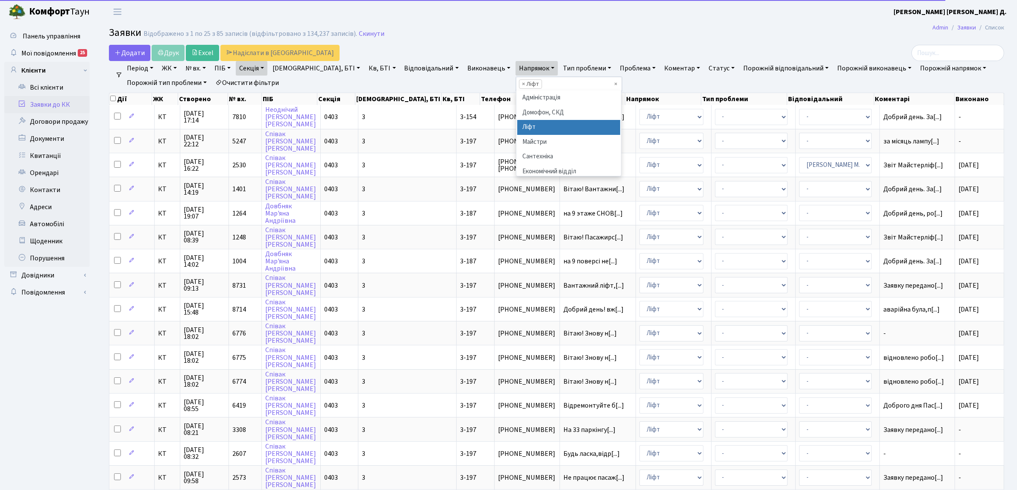
click at [517, 128] on li "Ліфт" at bounding box center [568, 127] width 103 height 15
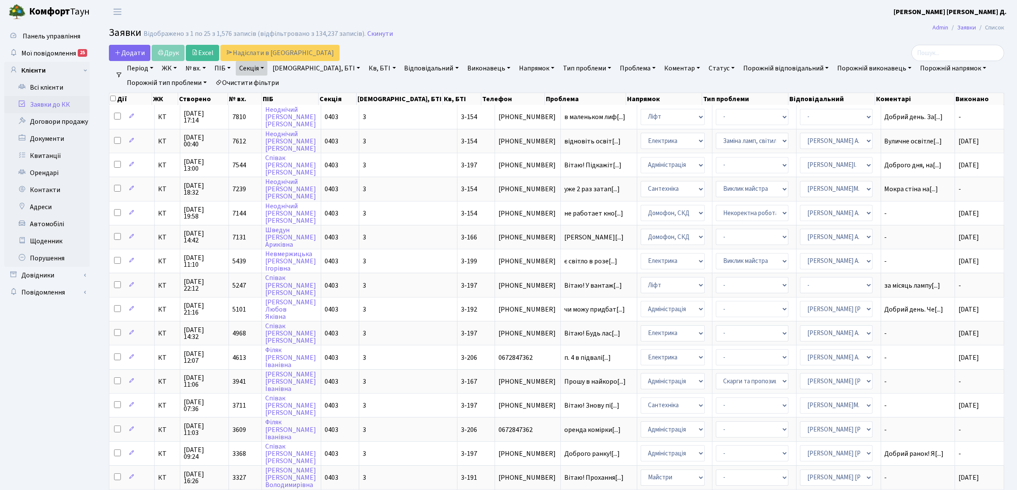
click at [516, 67] on link "Напрямок" at bounding box center [537, 68] width 42 height 15
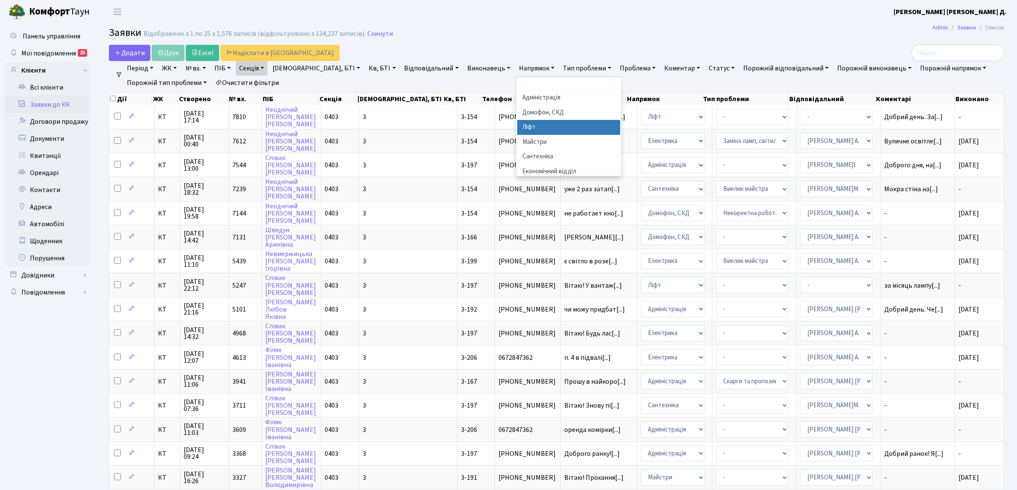
click at [517, 125] on li "Ліфт" at bounding box center [568, 127] width 103 height 15
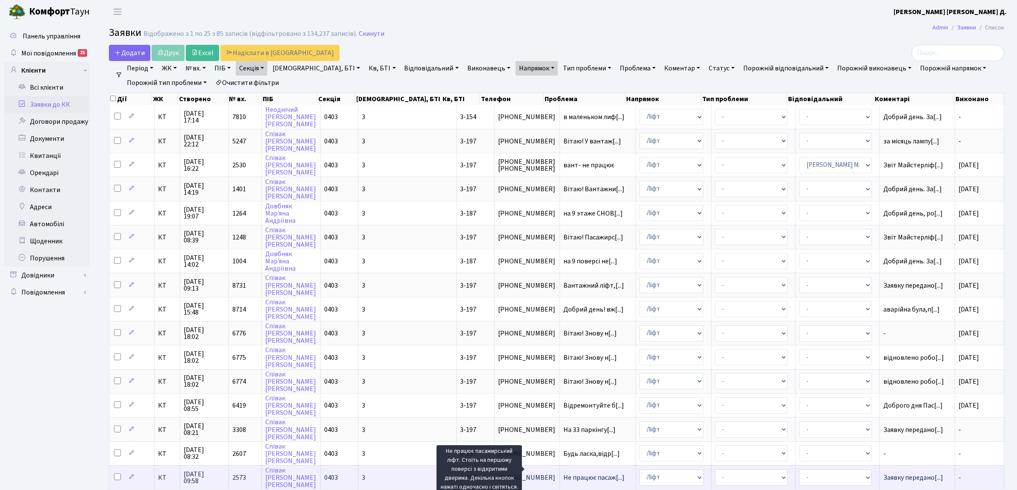
scroll to position [1, 0]
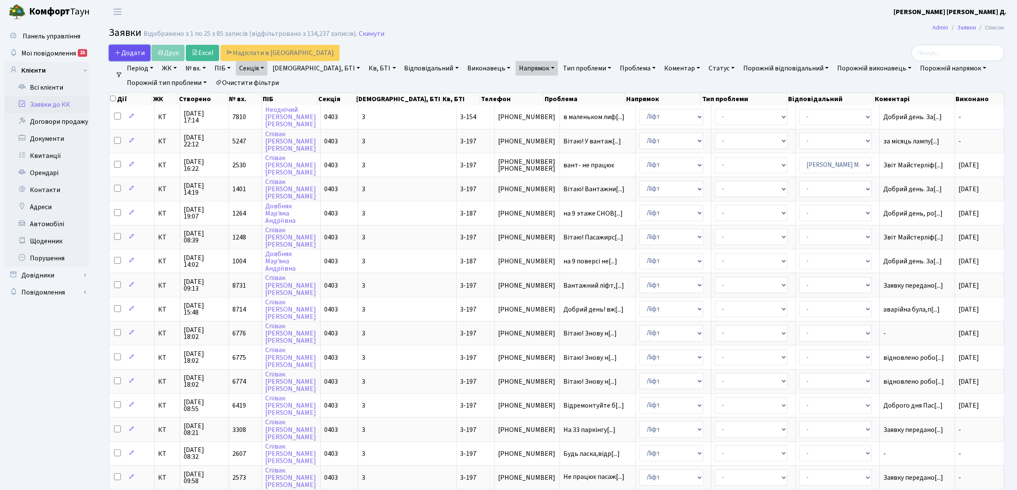
click at [131, 50] on span "Додати" at bounding box center [129, 52] width 30 height 9
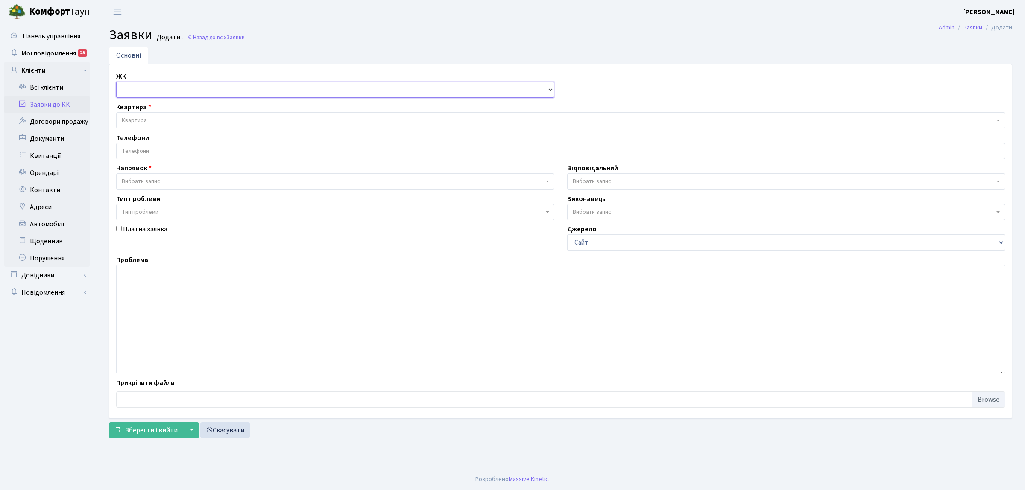
click at [135, 87] on select "- КТ, вул. Регенераторна, 4 КТ2, просп. [STREET_ADDRESS] [STREET_ADDRESS] [PERS…" at bounding box center [335, 90] width 438 height 16
select select "271"
click at [116, 82] on select "- КТ, вул. Регенераторна, 4 КТ2, просп. Соборності, 17 КТ3, вул. Березнева, 16 …" at bounding box center [335, 90] width 438 height 16
select select
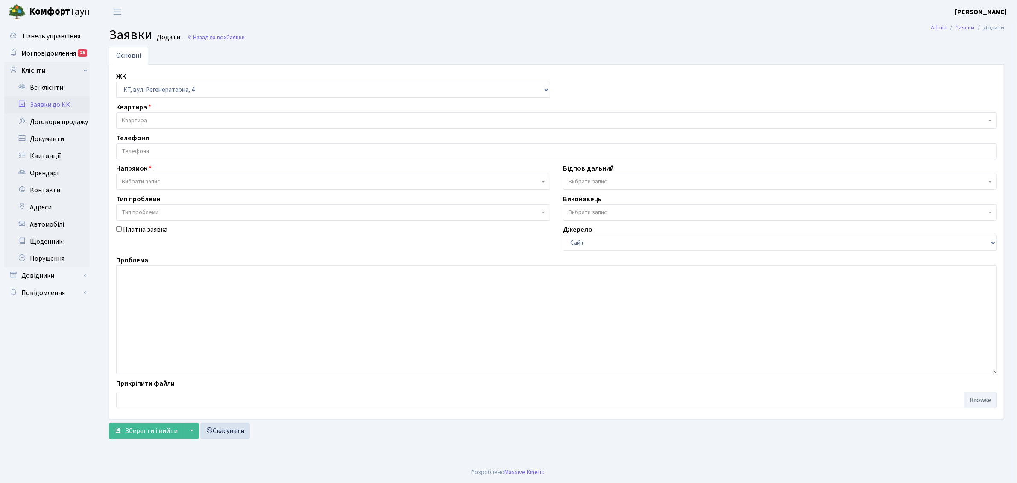
click at [142, 116] on span "Квартира" at bounding box center [556, 120] width 881 height 16
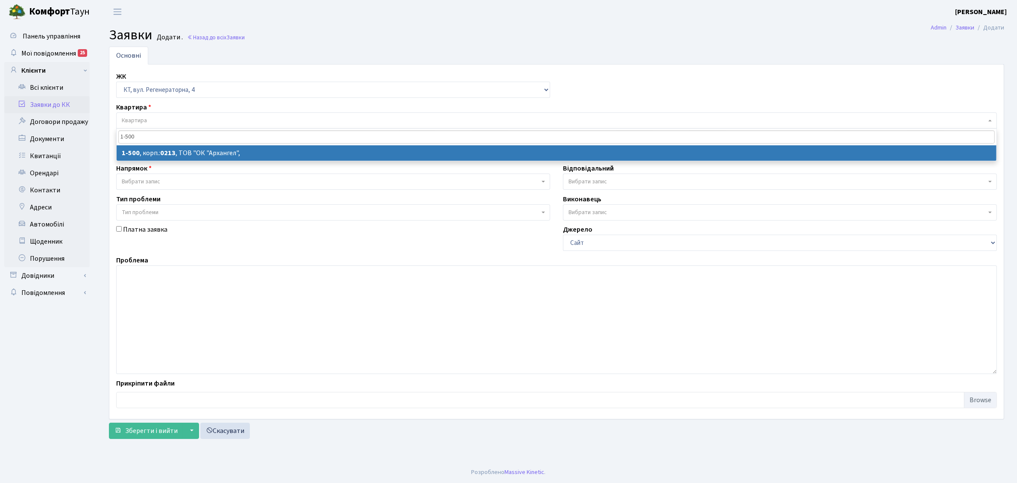
type input "1-500"
select select
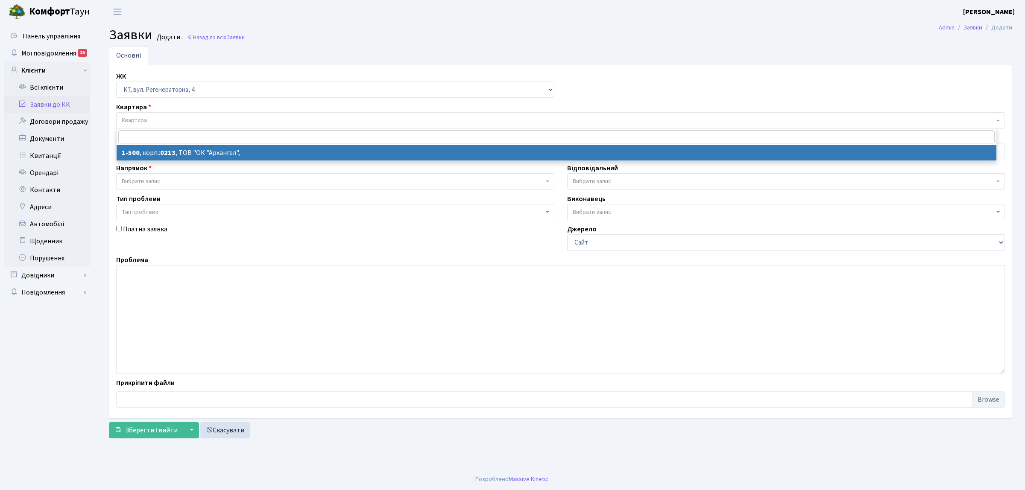
select select "16285"
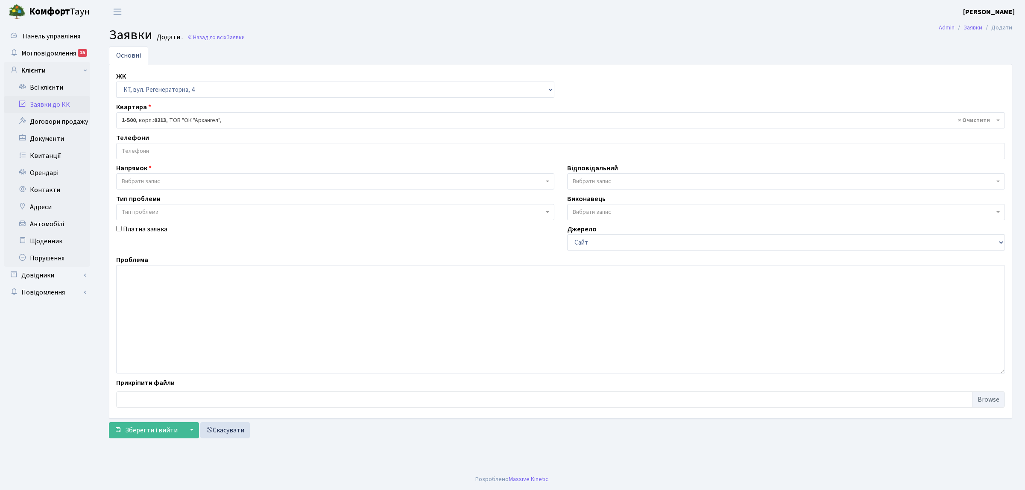
click at [155, 161] on div "ЖК - КТ, вул. Регенераторна, 4 КТ2, просп. Соборності, 17 КТ3, вул. Березнева, …" at bounding box center [561, 241] width 902 height 340
click at [154, 144] on input "search" at bounding box center [561, 151] width 888 height 15
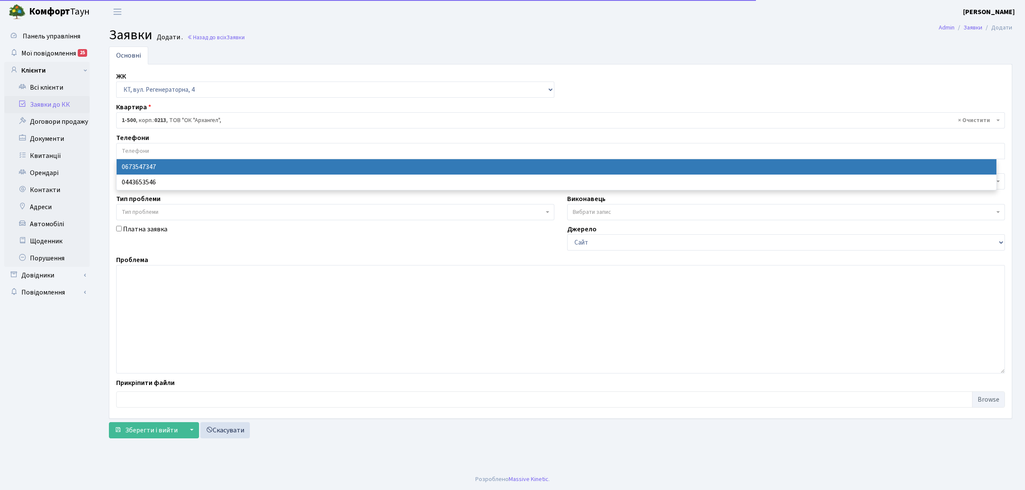
select select "28693"
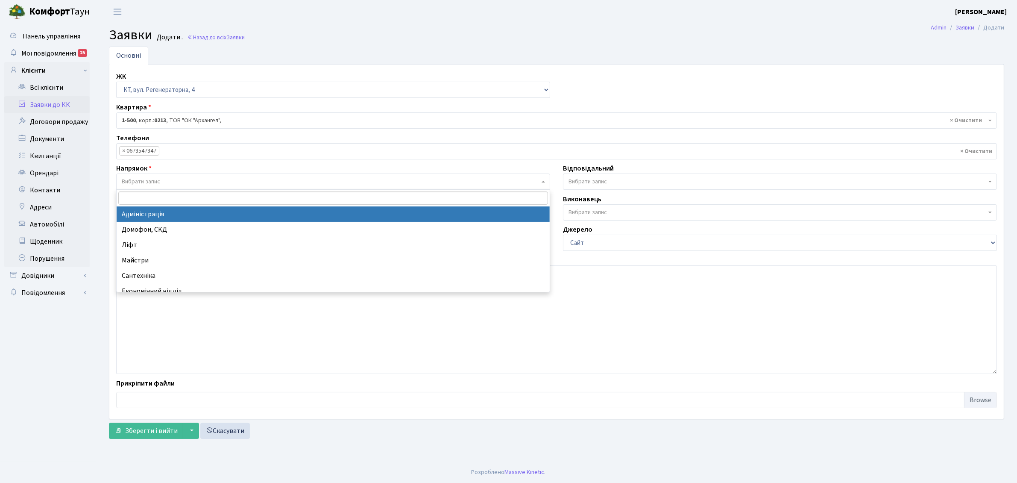
click at [152, 176] on span "Вибрати запис" at bounding box center [333, 181] width 434 height 16
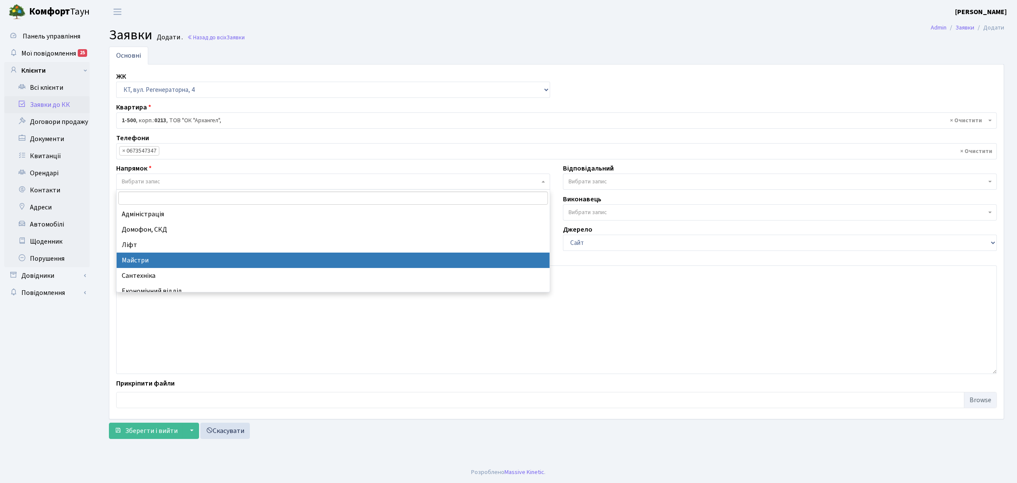
select select "1"
select select
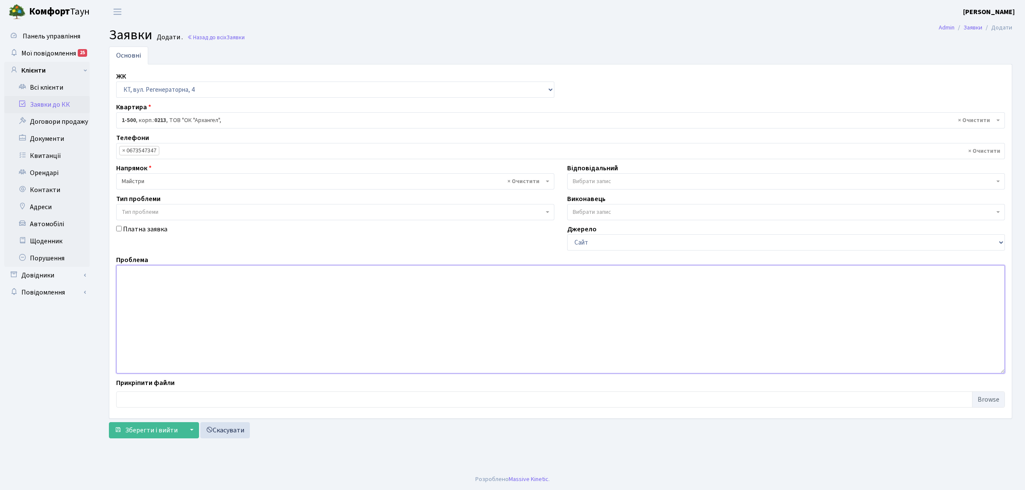
click at [177, 297] on textarea at bounding box center [560, 319] width 889 height 109
type textarea "не працює калітка біля Березнева 12. пост охорони"
click at [585, 180] on span "Вибрати запис" at bounding box center [592, 181] width 38 height 9
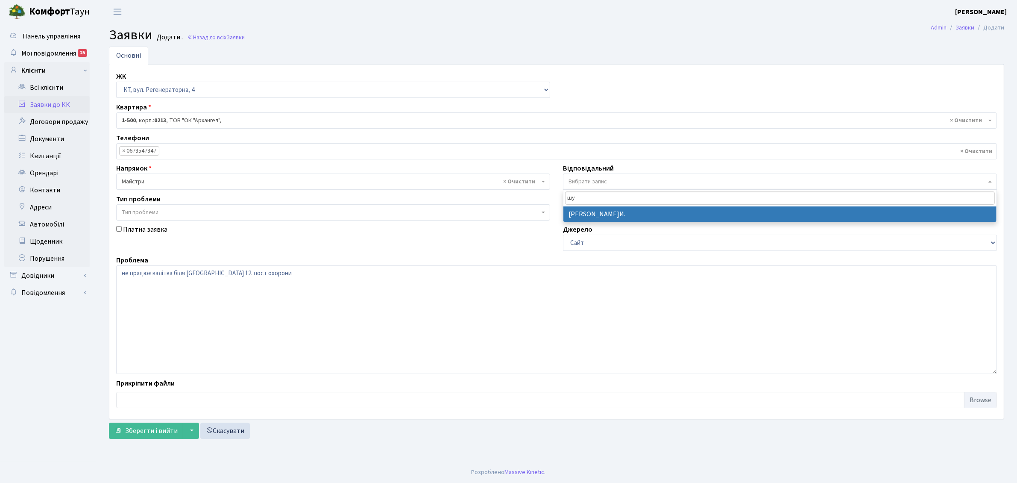
type input "шу"
select select "18"
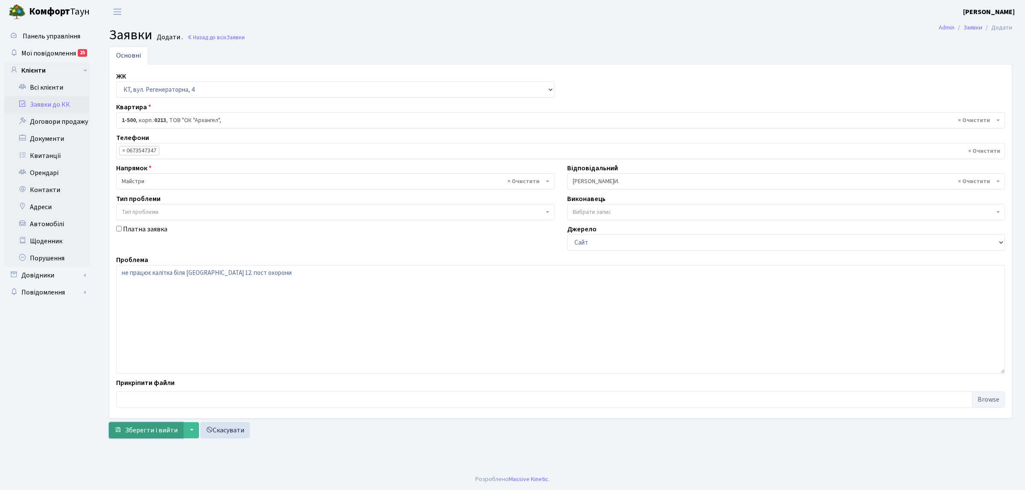
click at [138, 429] on span "Зберегти і вийти" at bounding box center [151, 430] width 53 height 9
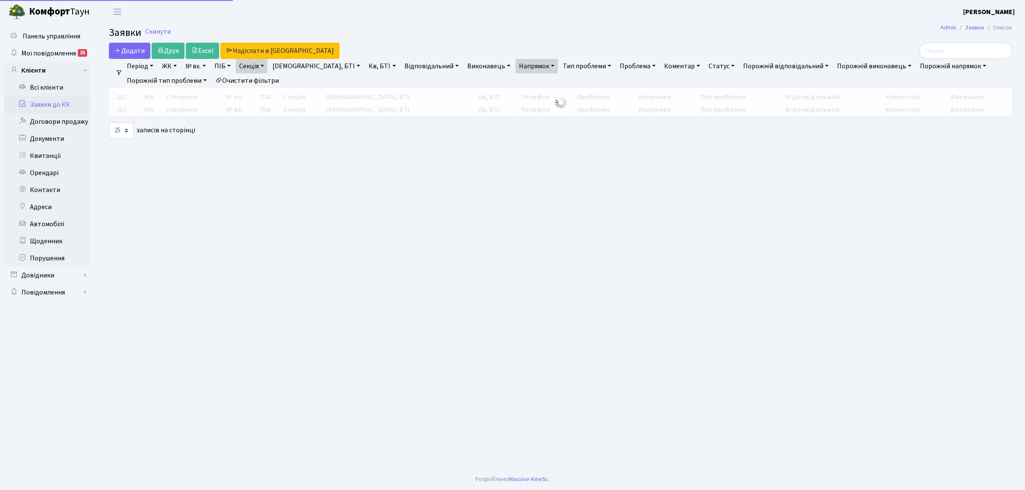
select select "25"
